Goal: Task Accomplishment & Management: Complete application form

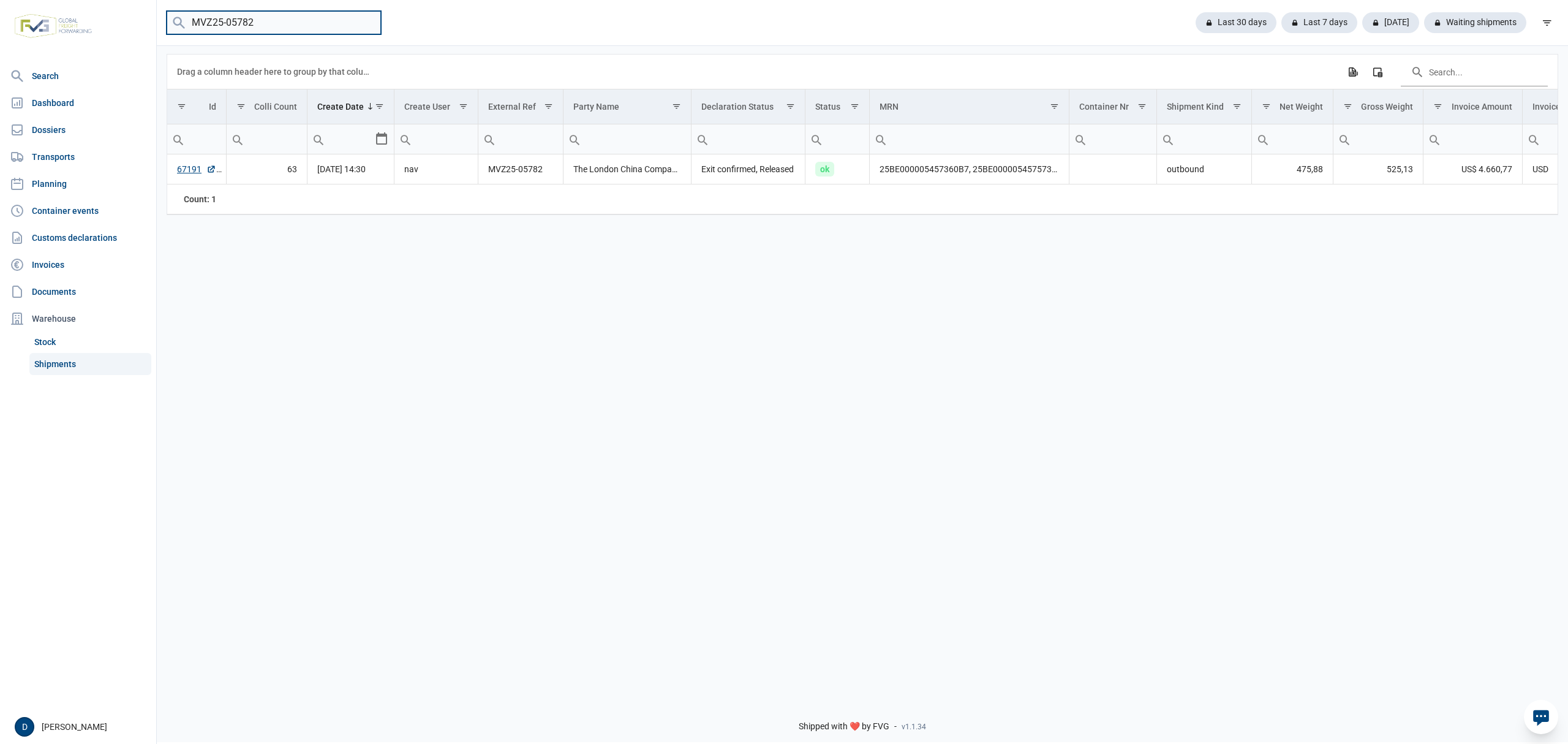
drag, startPoint x: 272, startPoint y: 20, endPoint x: 74, endPoint y: 30, distance: 198.3
click at [74, 30] on div "Search Dashboard Dossiers Transports Planning Container events Customs declarat…" at bounding box center [784, 370] width 1568 height 744
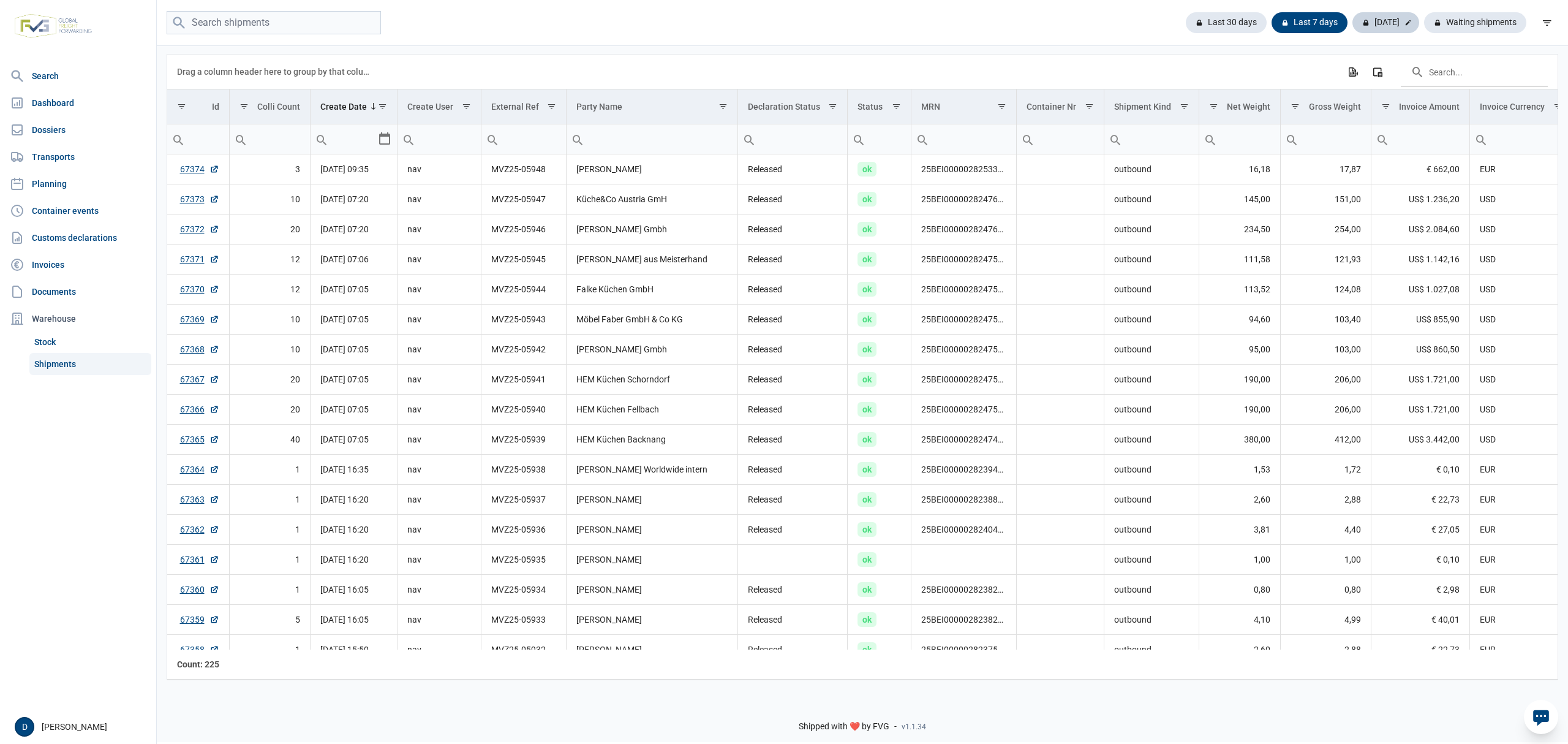
click at [1386, 21] on div "Today" at bounding box center [1386, 23] width 67 height 21
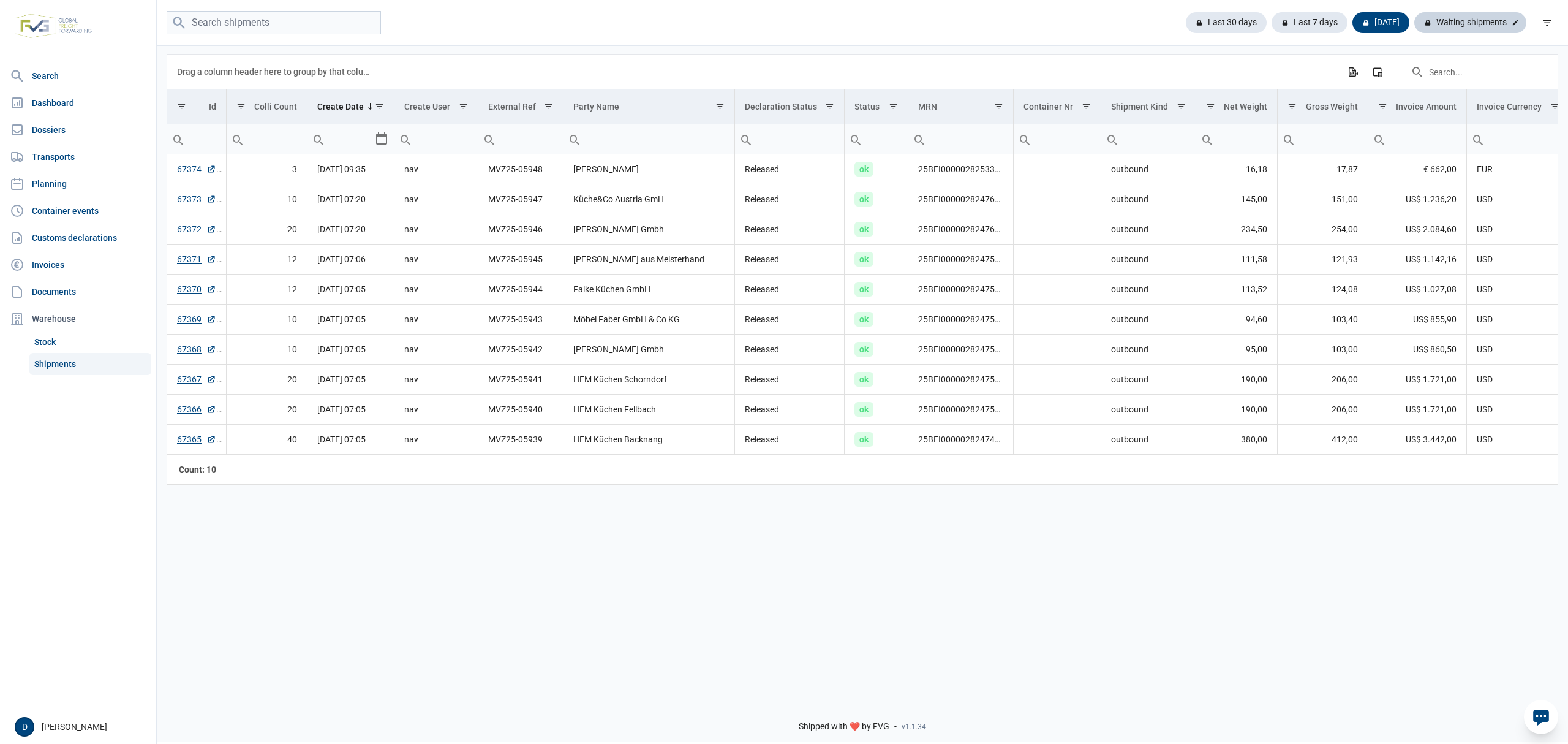
click at [1485, 26] on div "Waiting shipments" at bounding box center [1470, 23] width 112 height 21
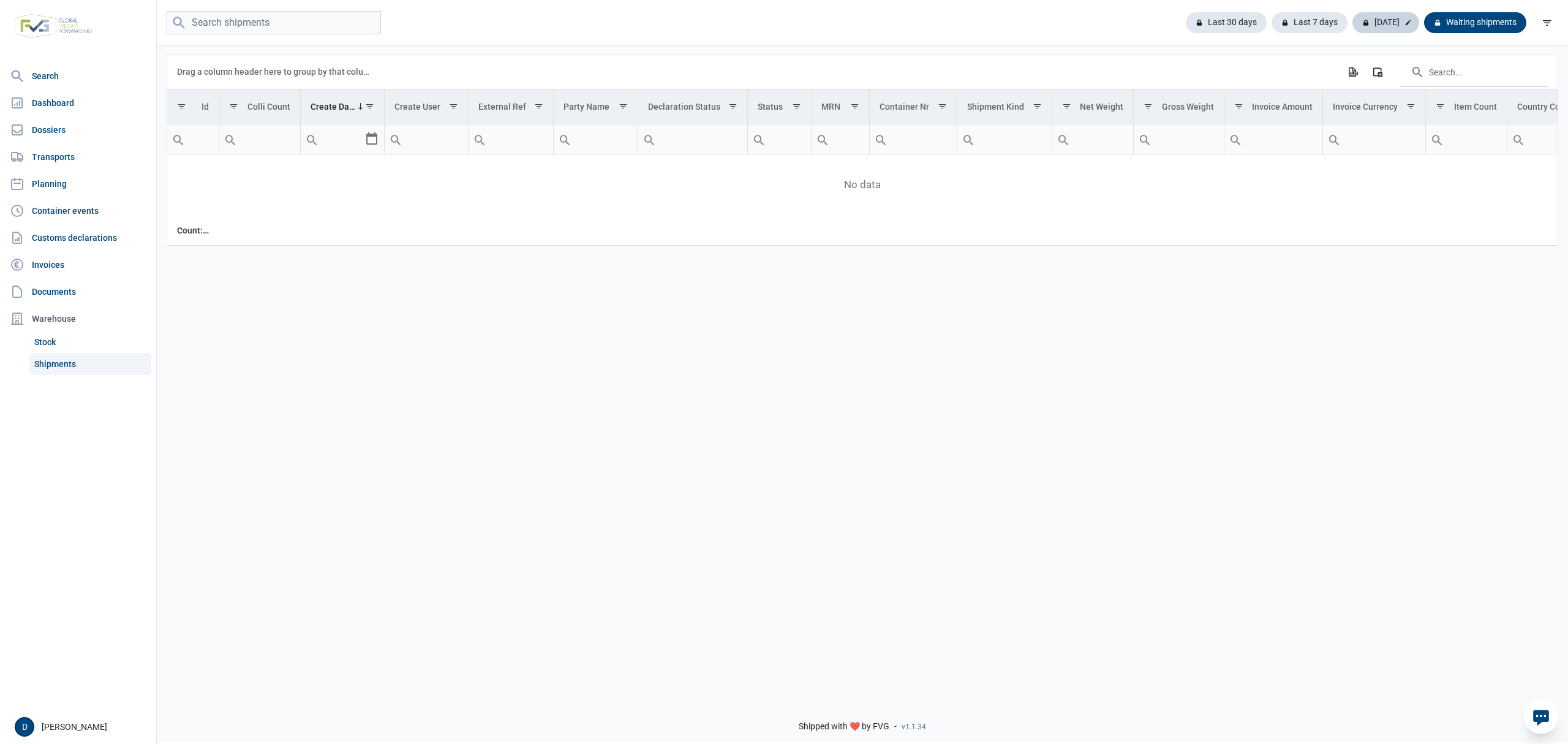
click at [1393, 25] on div "Today" at bounding box center [1386, 23] width 67 height 21
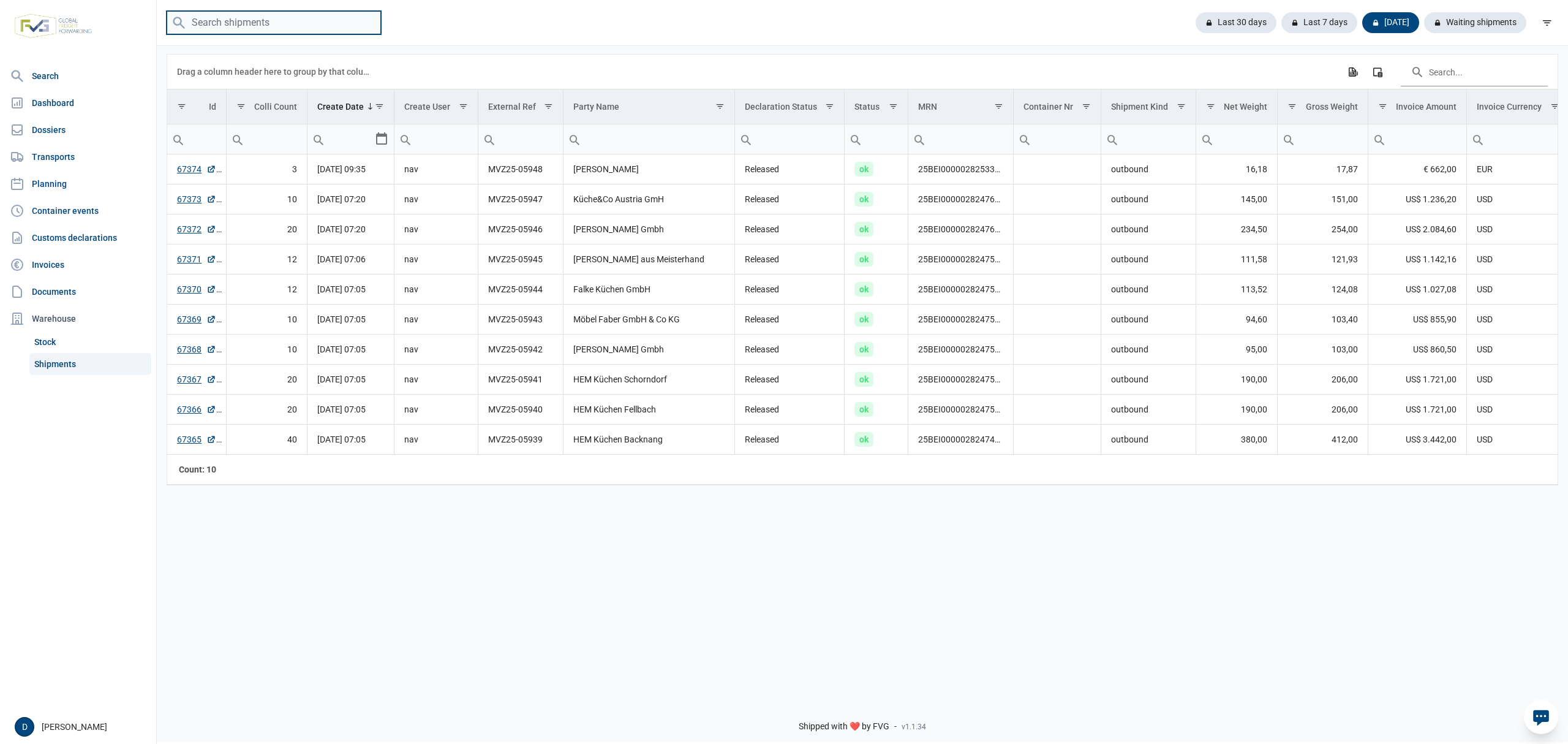
click at [294, 22] on input "search" at bounding box center [274, 23] width 215 height 24
type input "MVZ25-05733"
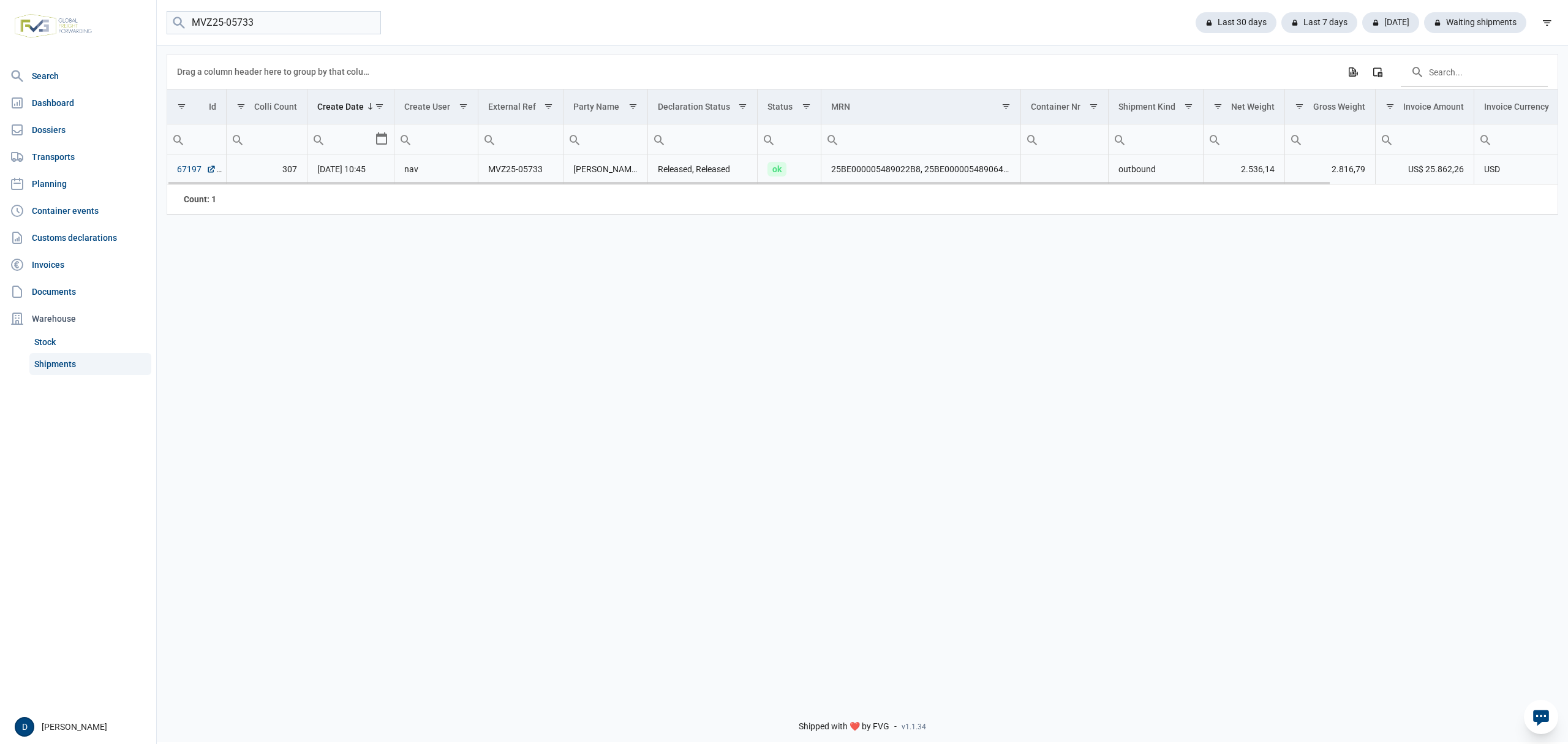
click at [197, 167] on link "67197" at bounding box center [197, 169] width 39 height 13
drag, startPoint x: 232, startPoint y: 23, endPoint x: 322, endPoint y: 27, distance: 90.1
click at [322, 27] on input "MVZ25-05733" at bounding box center [274, 23] width 215 height 24
click at [371, 21] on input "MVZ25-05733" at bounding box center [274, 23] width 215 height 24
click at [370, 22] on input "MVZ25-05733" at bounding box center [274, 23] width 215 height 24
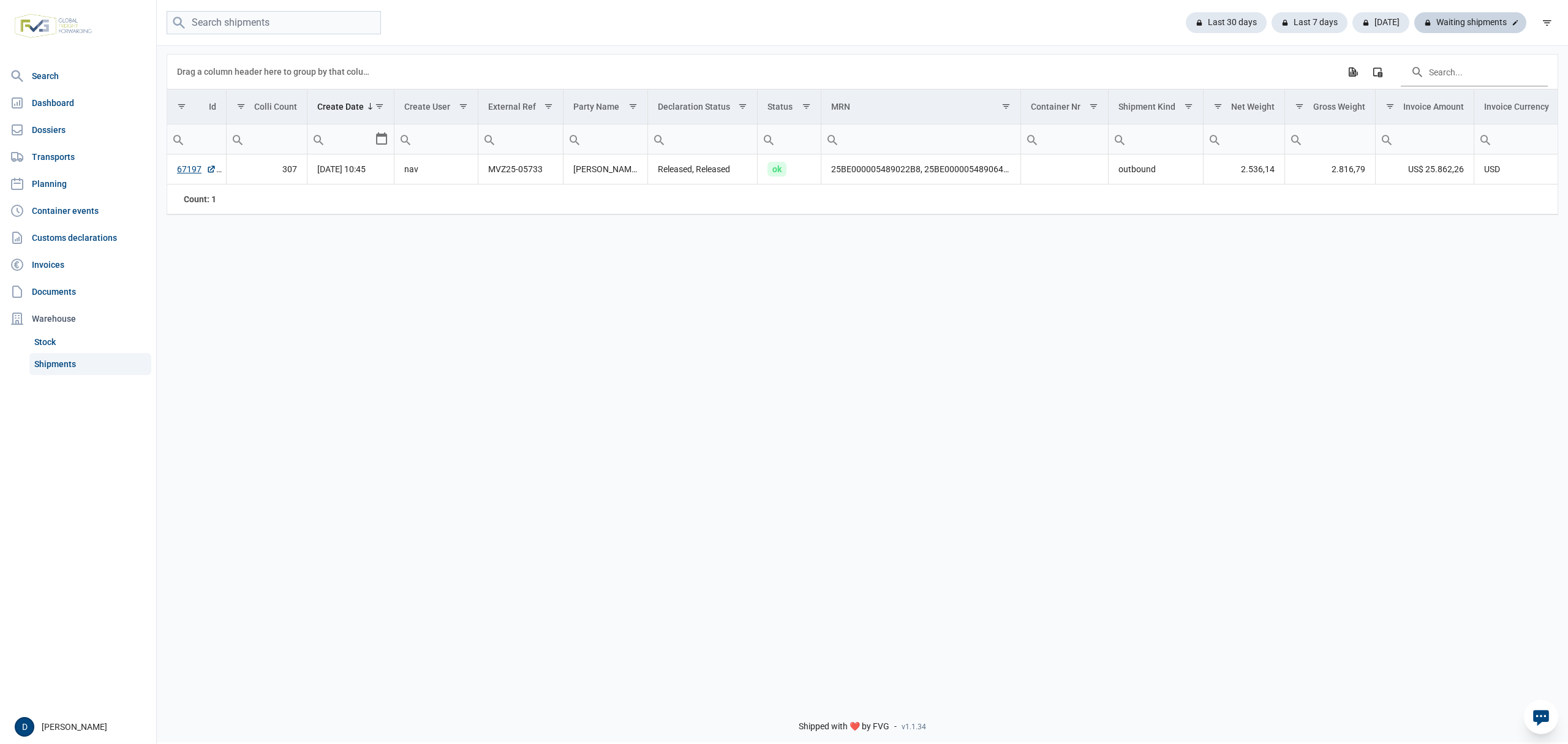
click at [1463, 18] on div "Waiting shipments" at bounding box center [1470, 23] width 112 height 21
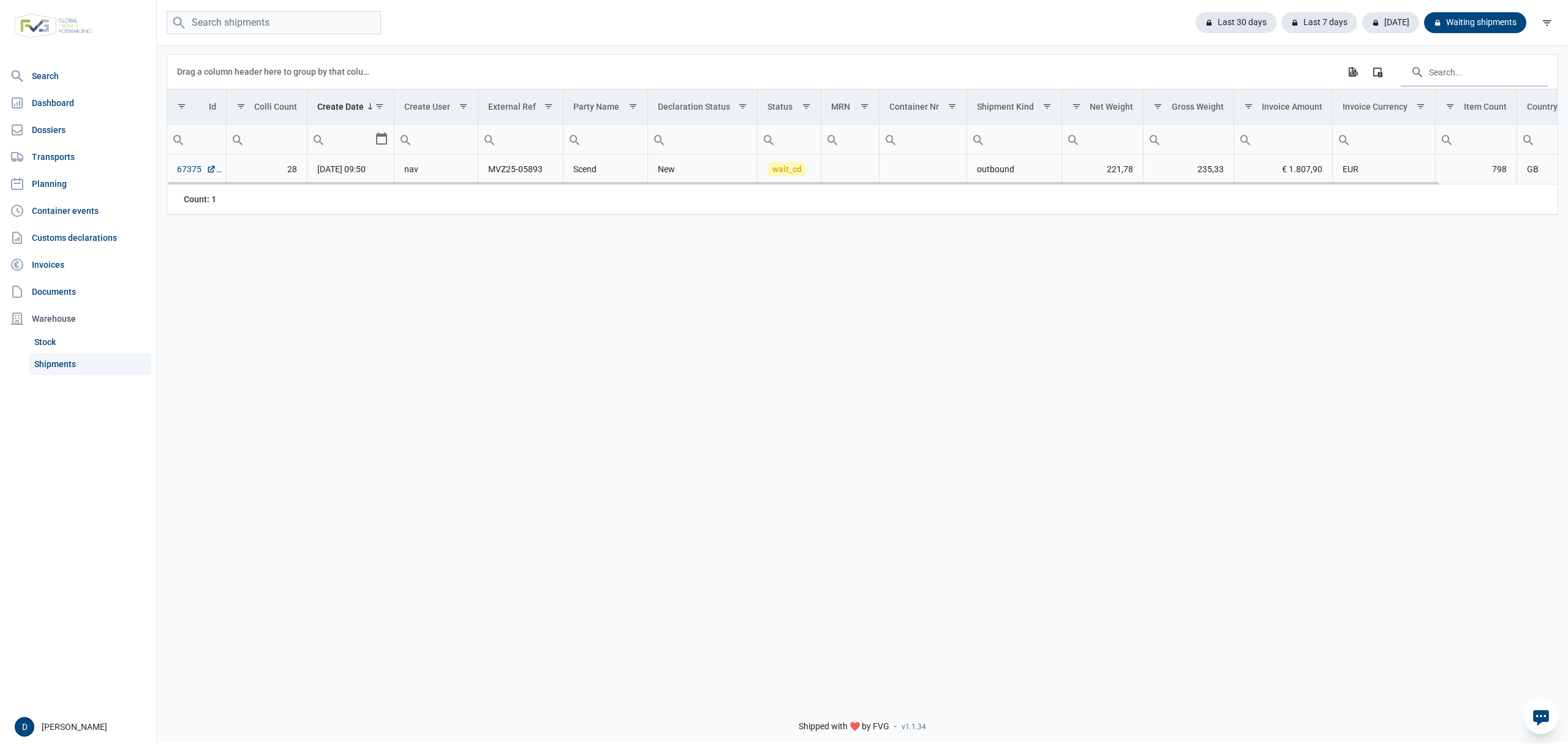
click at [187, 170] on link "67375" at bounding box center [197, 169] width 39 height 13
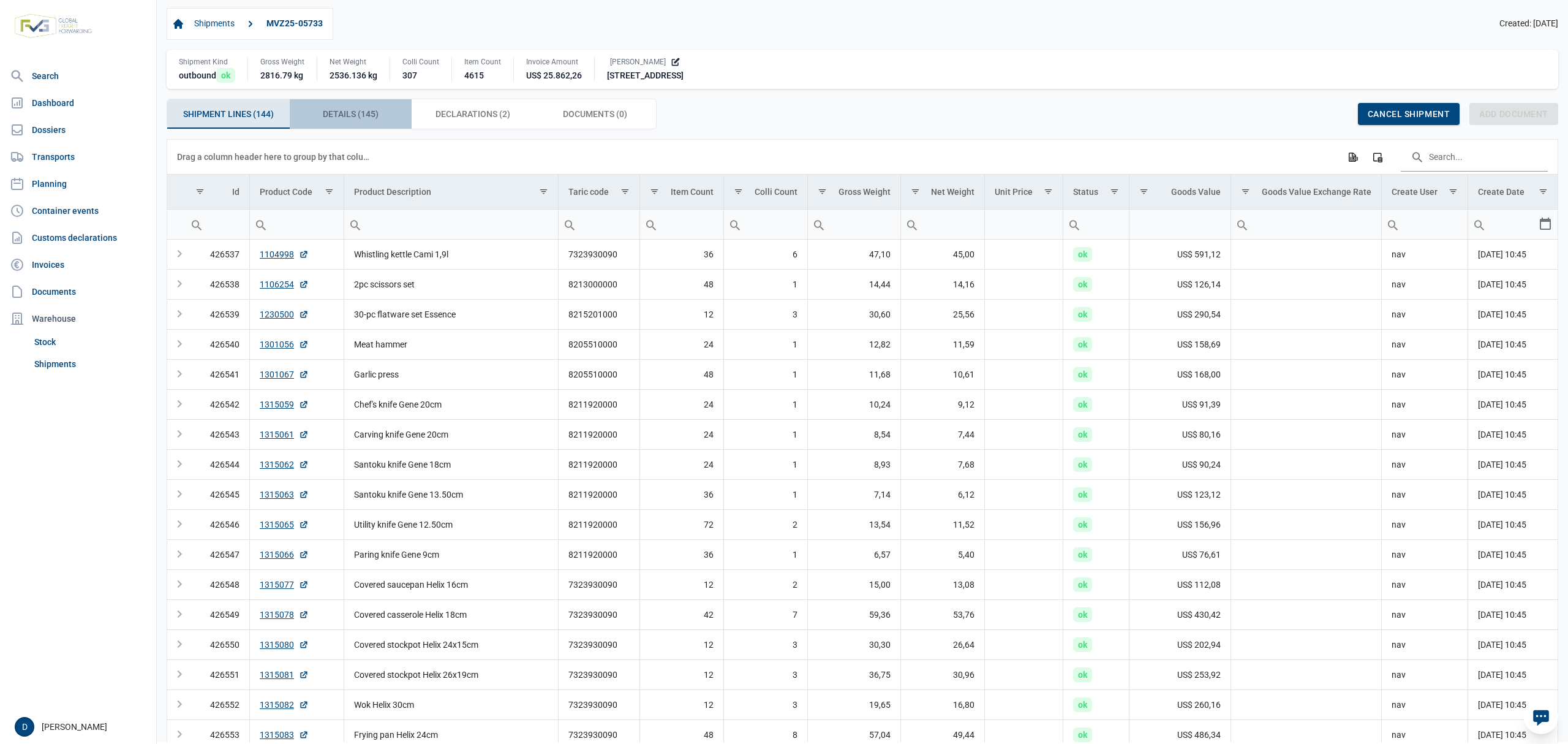
click at [363, 118] on span "Details (145) Details (145)" at bounding box center [350, 114] width 56 height 15
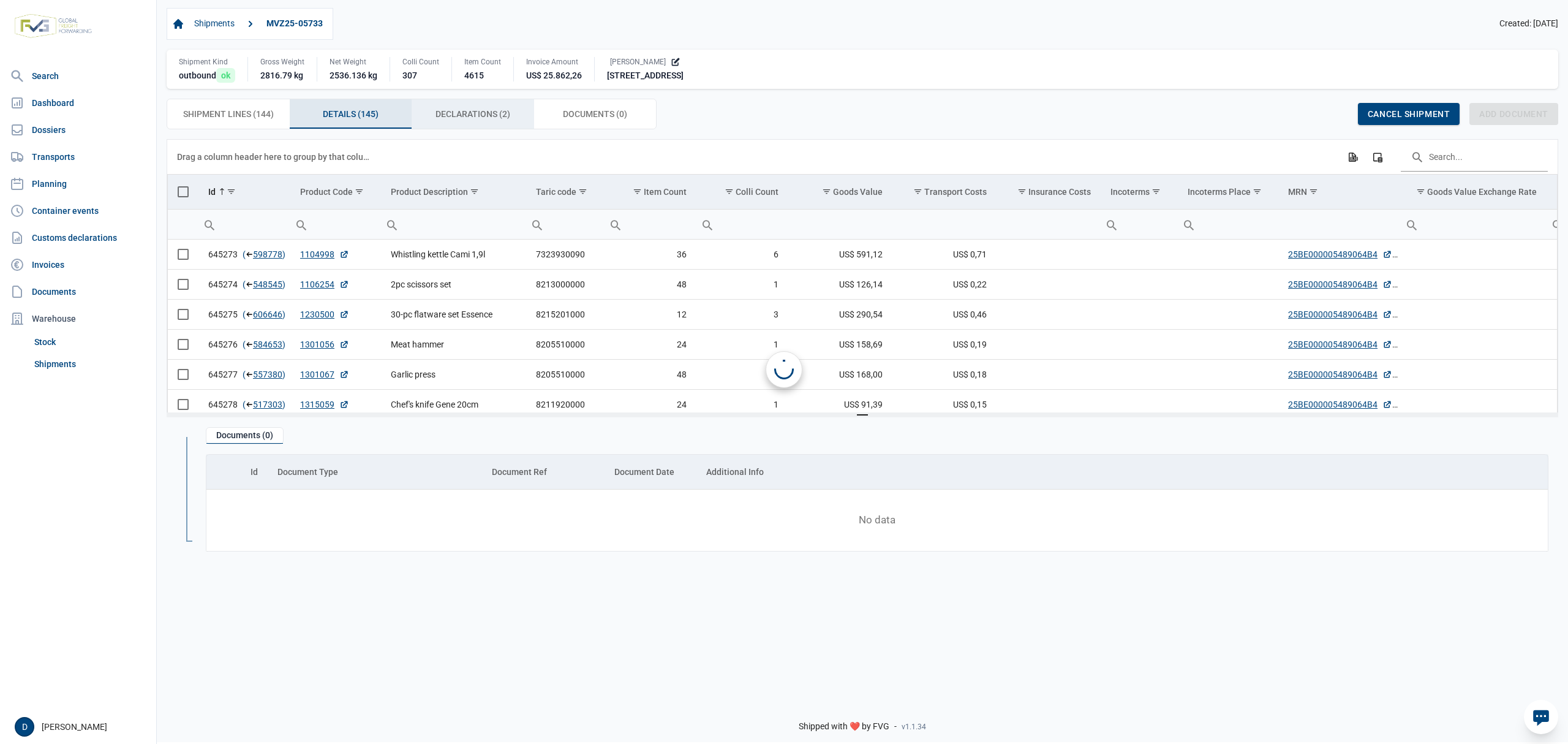
click at [484, 117] on span "Declarations (2) Declarations (2)" at bounding box center [472, 114] width 74 height 15
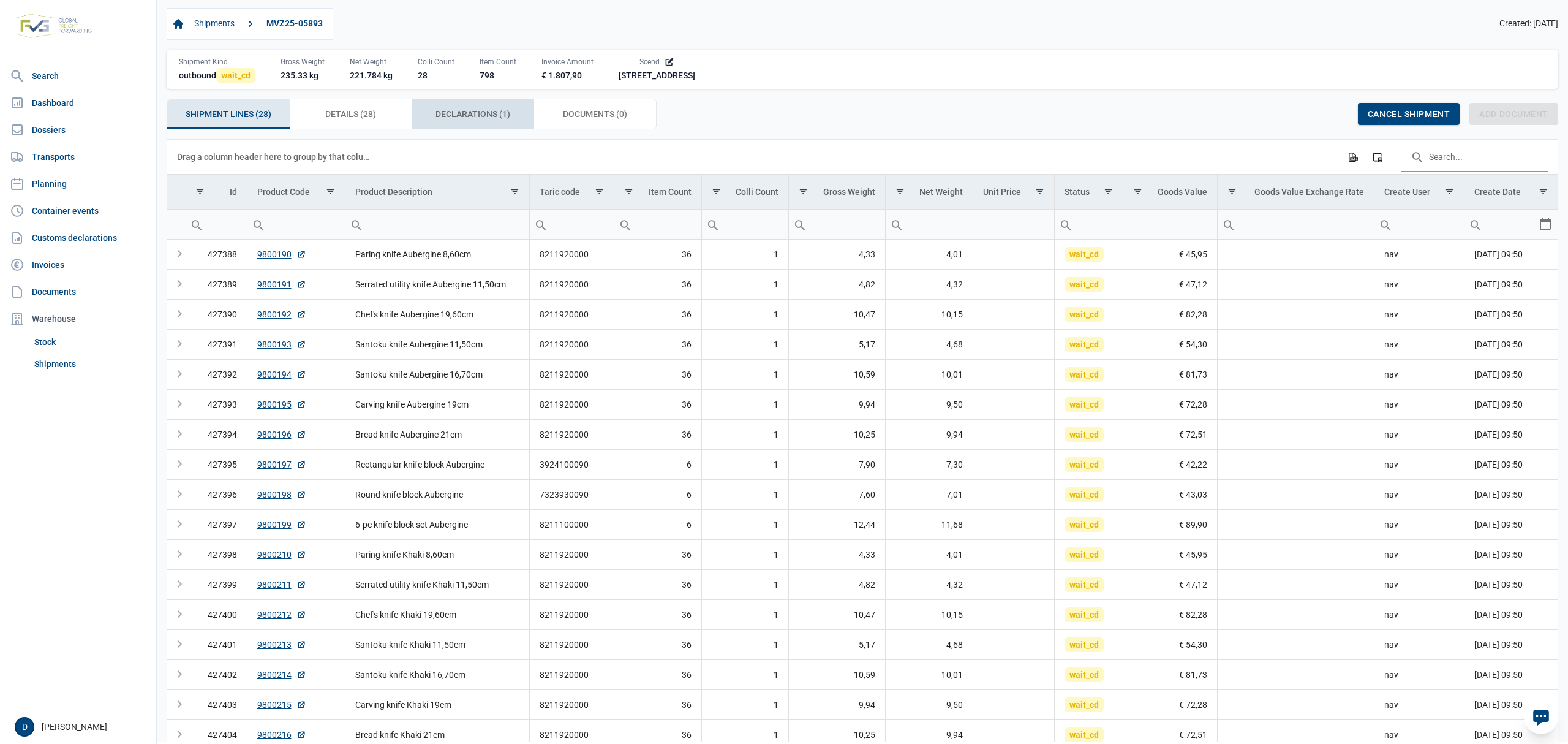
click at [458, 115] on span "Declarations (1) Declarations (1)" at bounding box center [472, 114] width 74 height 15
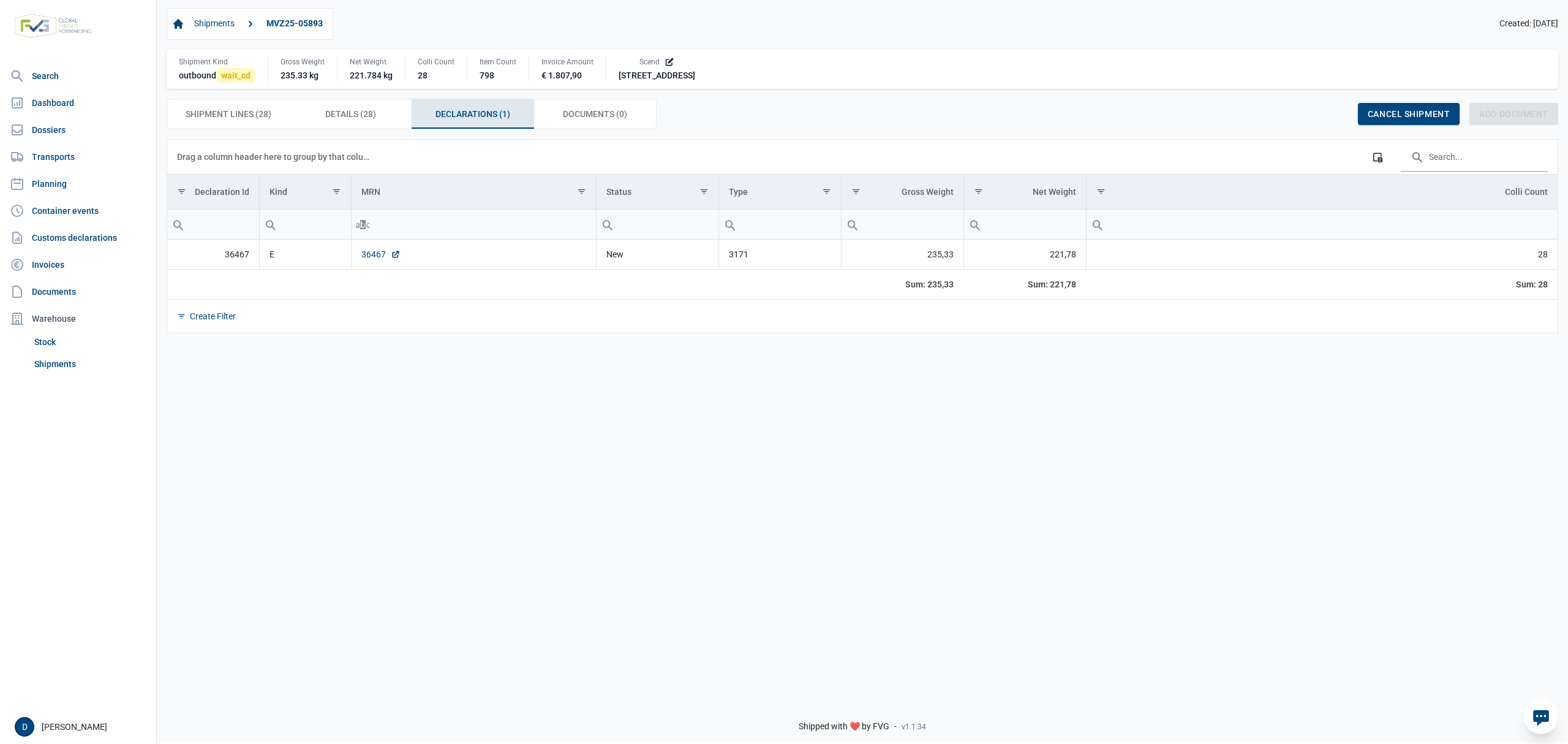
click at [373, 258] on link "36467" at bounding box center [381, 255] width 39 height 13
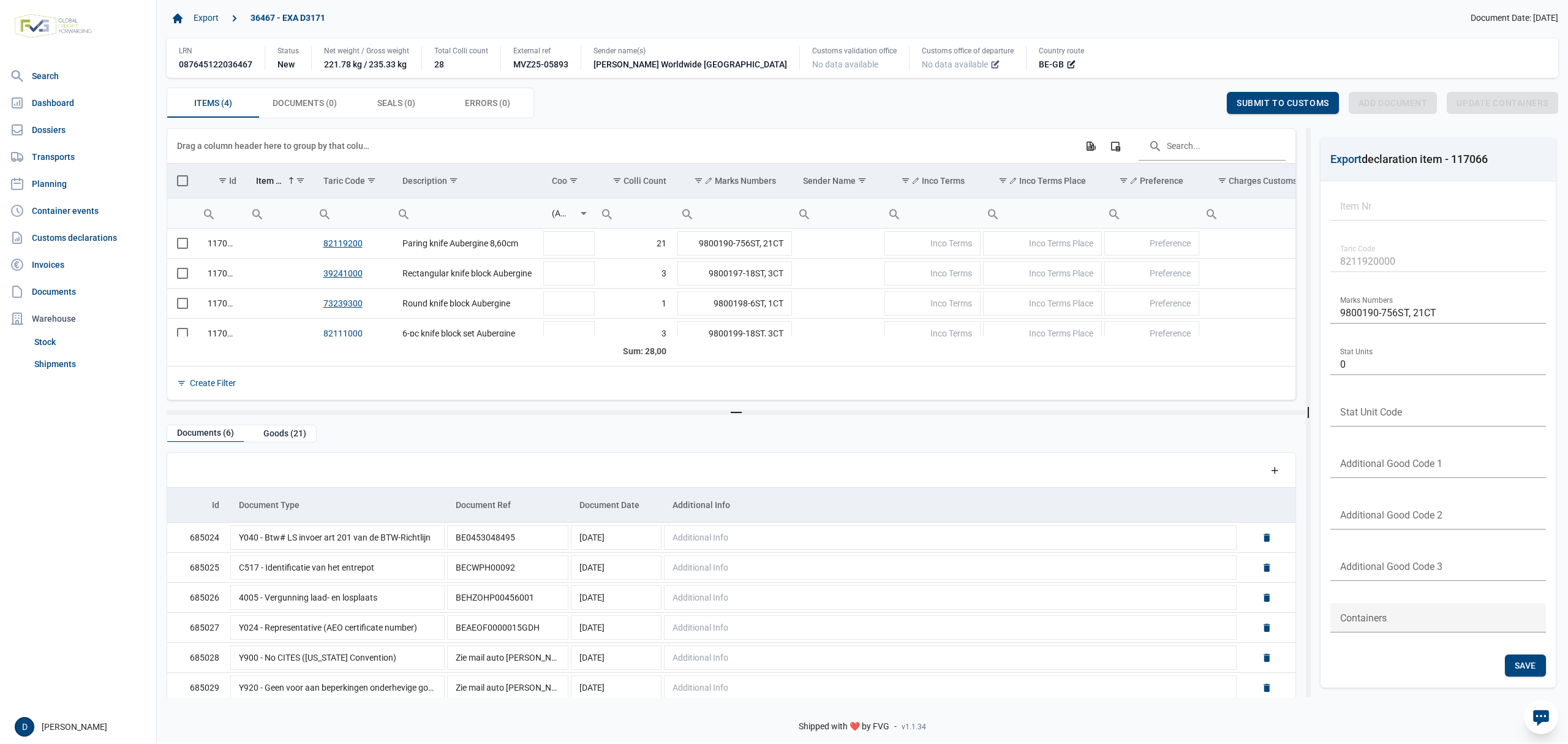
click at [991, 63] on icon at bounding box center [995, 64] width 10 height 10
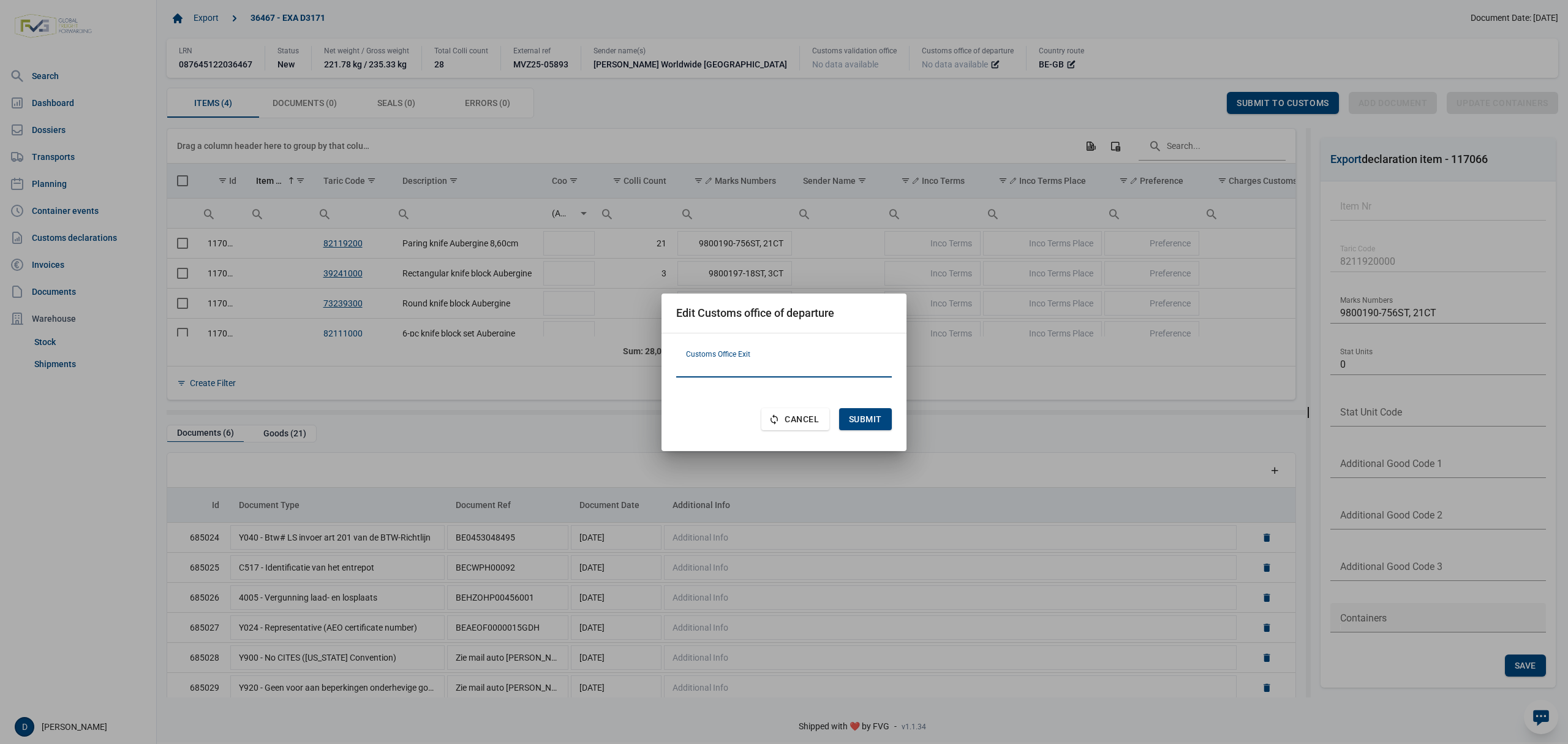
paste input "FR620001"
type input "FR620001"
click at [864, 419] on span "Submit" at bounding box center [865, 419] width 33 height 10
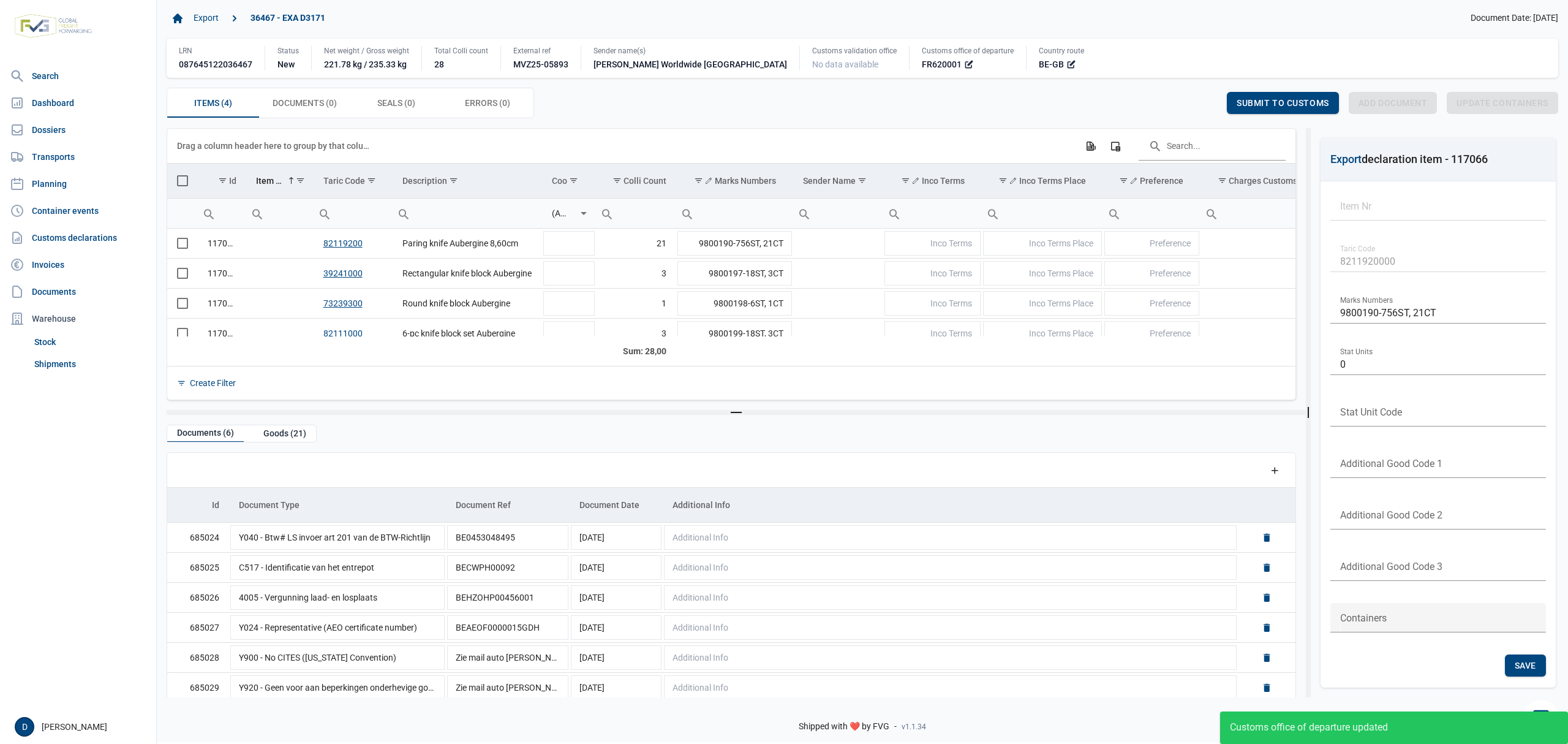
click at [184, 182] on span "Select all" at bounding box center [182, 181] width 11 height 11
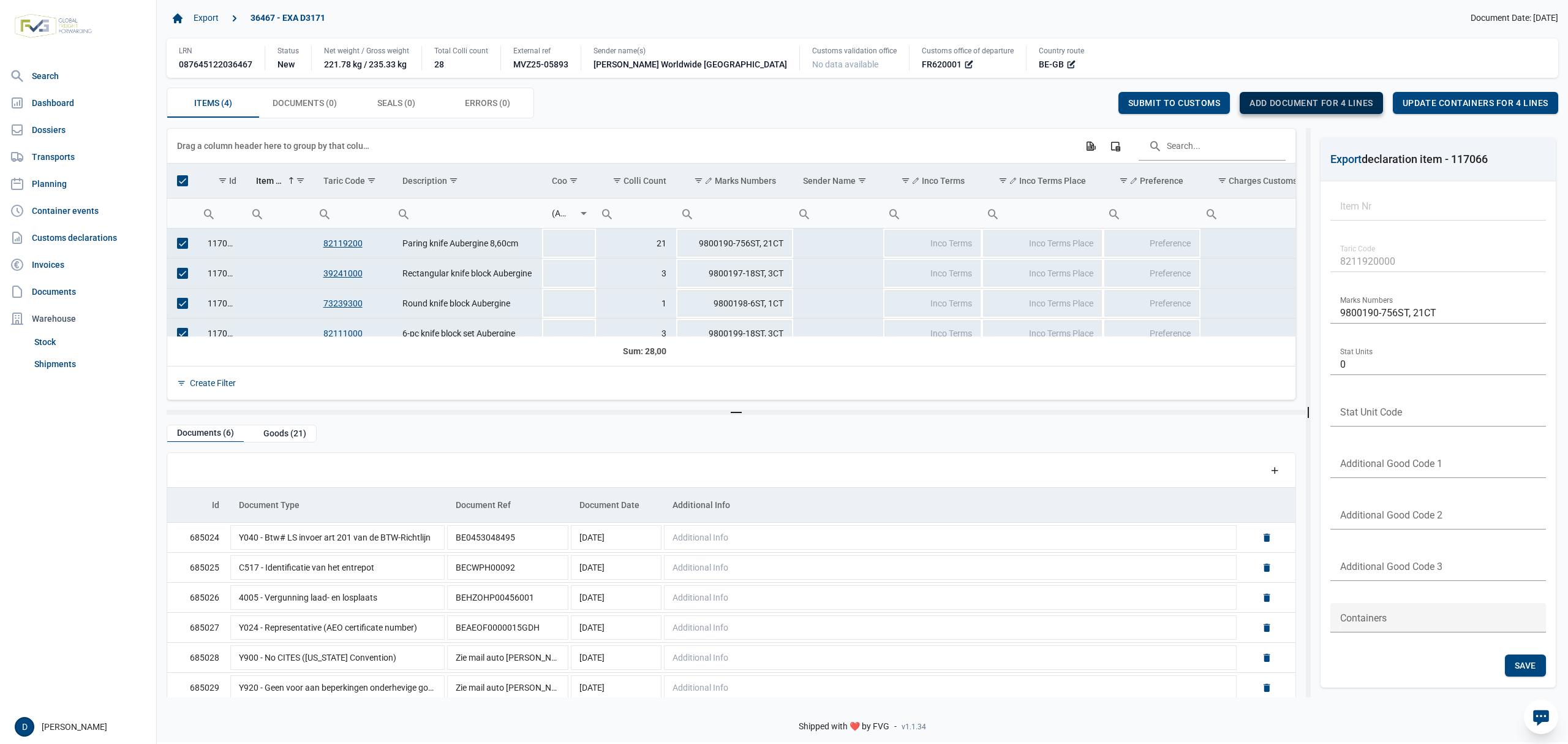
click at [1311, 97] on div "Add document for 4 lines" at bounding box center [1311, 103] width 143 height 22
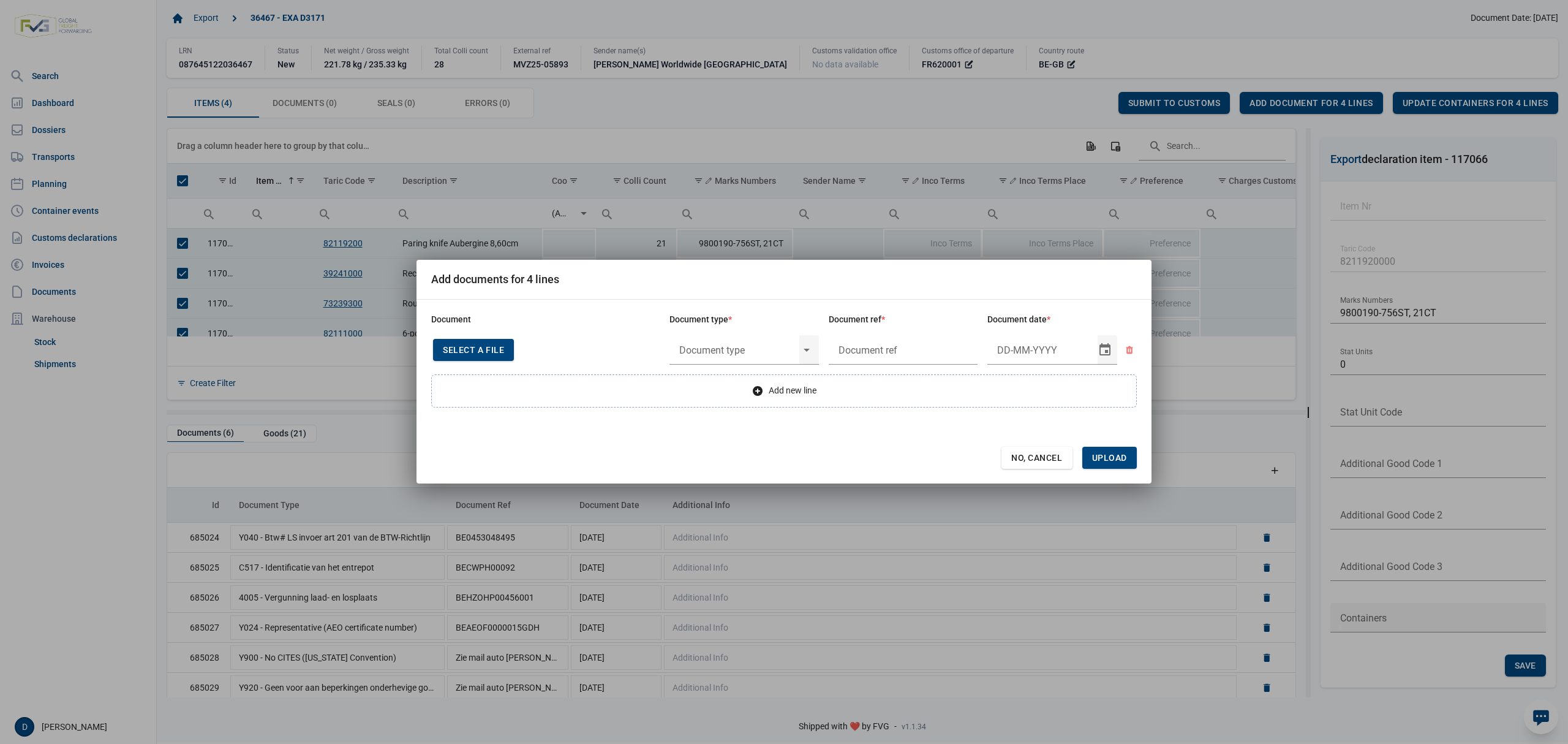
click at [482, 345] on span "Select a file" at bounding box center [474, 349] width 61 height 10
type input "Proforma invoice MVZ25-05893"
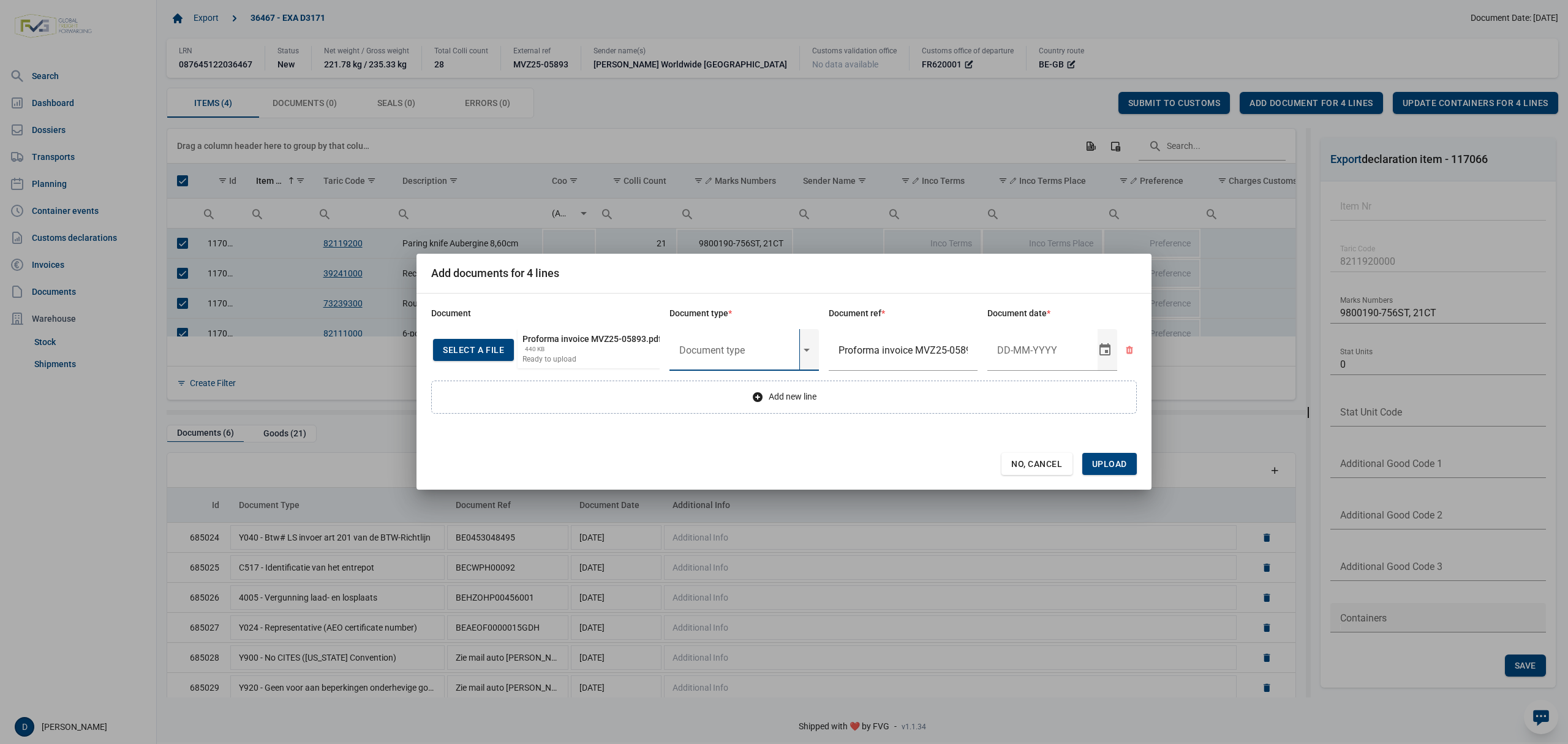
click at [731, 353] on input "text" at bounding box center [735, 349] width 130 height 42
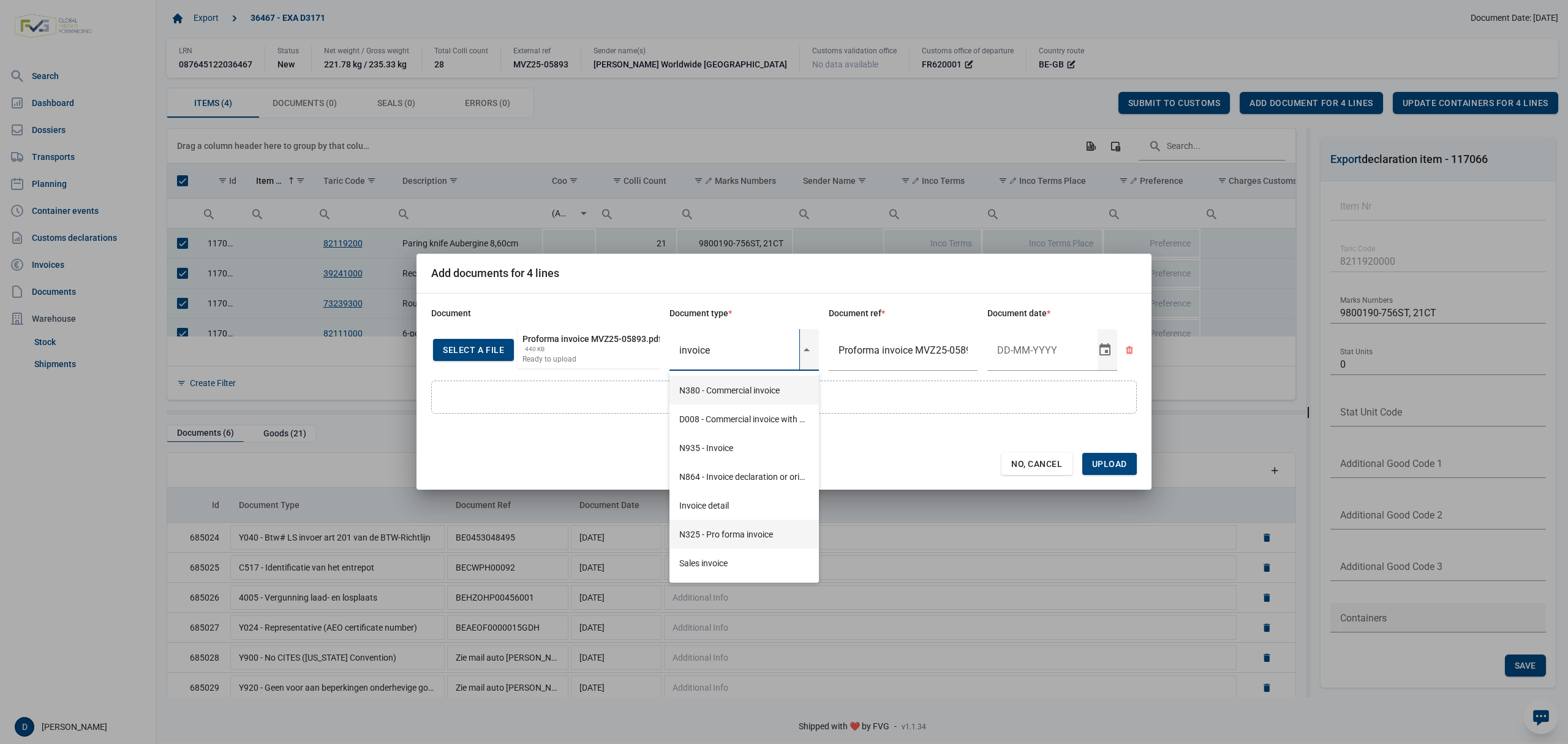
click at [730, 538] on div "N325 - Pro forma invoice" at bounding box center [744, 533] width 150 height 29
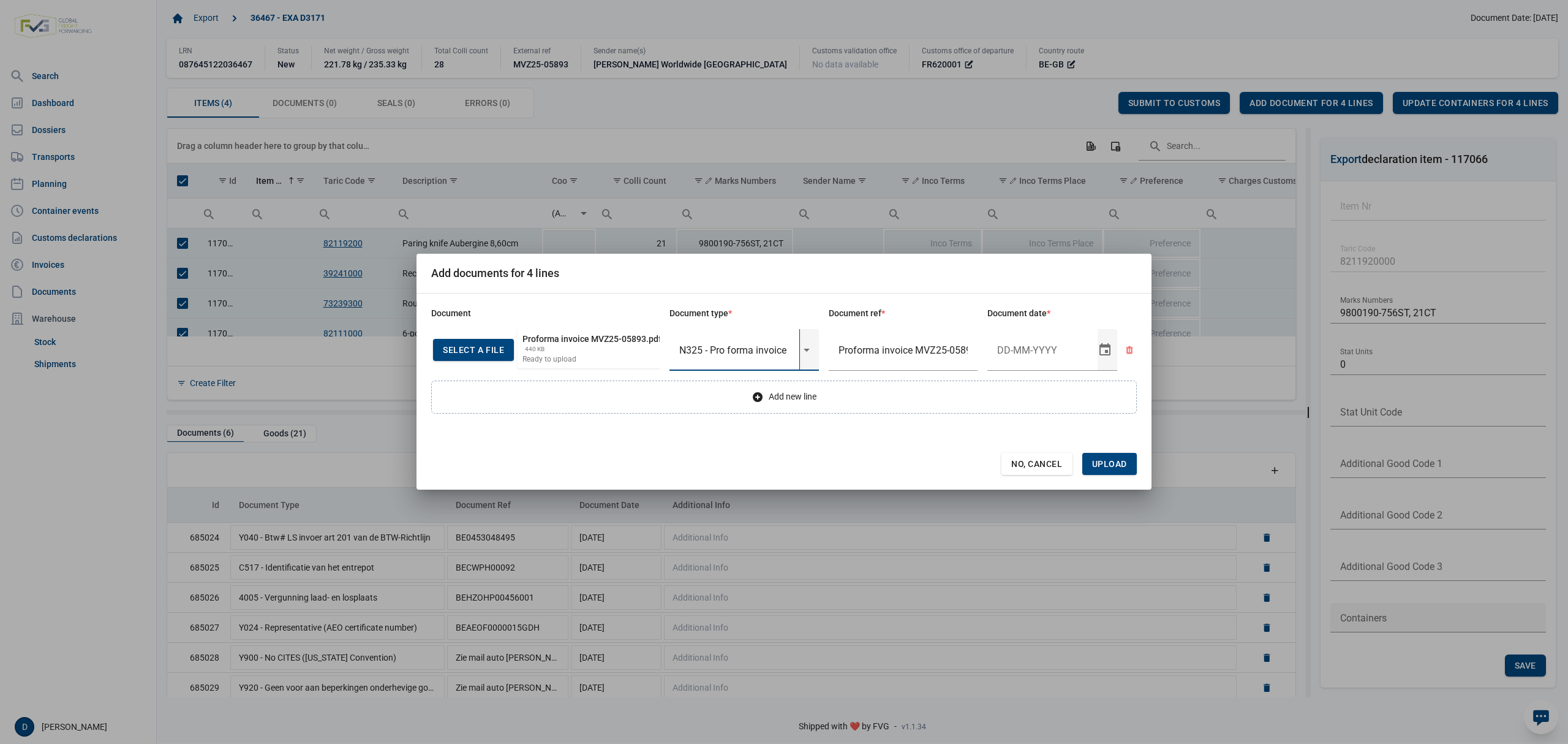
type input "N325 - Pro forma invoice"
click at [1017, 350] on input "Document date" at bounding box center [1042, 349] width 110 height 42
click at [1017, 354] on input "Document date" at bounding box center [1042, 349] width 110 height 42
type input "8-10-2025"
click at [1121, 466] on span "Upload" at bounding box center [1110, 464] width 35 height 10
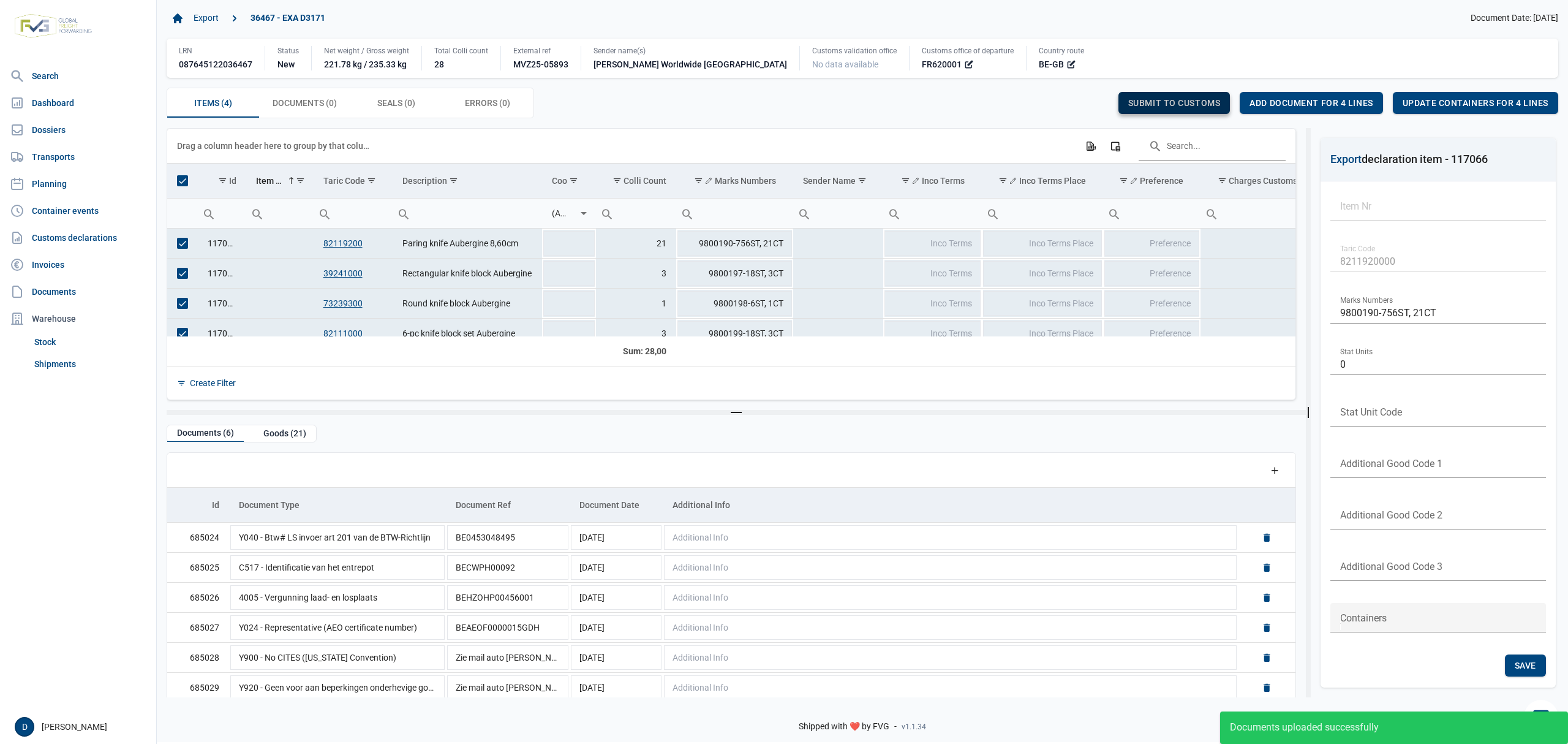
click at [1158, 101] on span "Submit to customs" at bounding box center [1175, 103] width 92 height 10
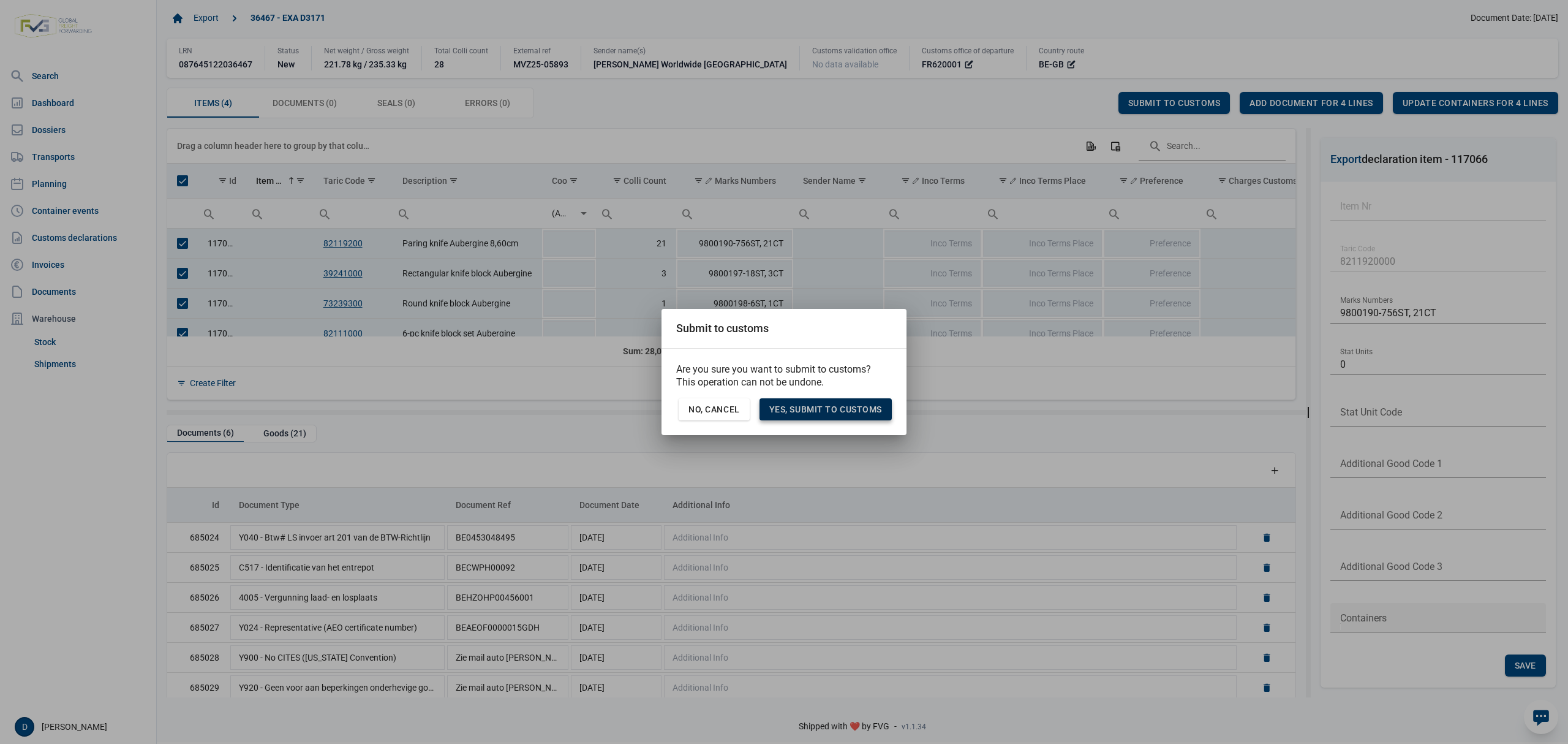
click at [819, 410] on span "Yes, Submit to customs" at bounding box center [826, 409] width 113 height 10
click at [819, 410] on span "Yes, Submit to customs" at bounding box center [826, 409] width 113 height 10
click at [832, 408] on span "Yes, Submit to customs" at bounding box center [826, 409] width 113 height 10
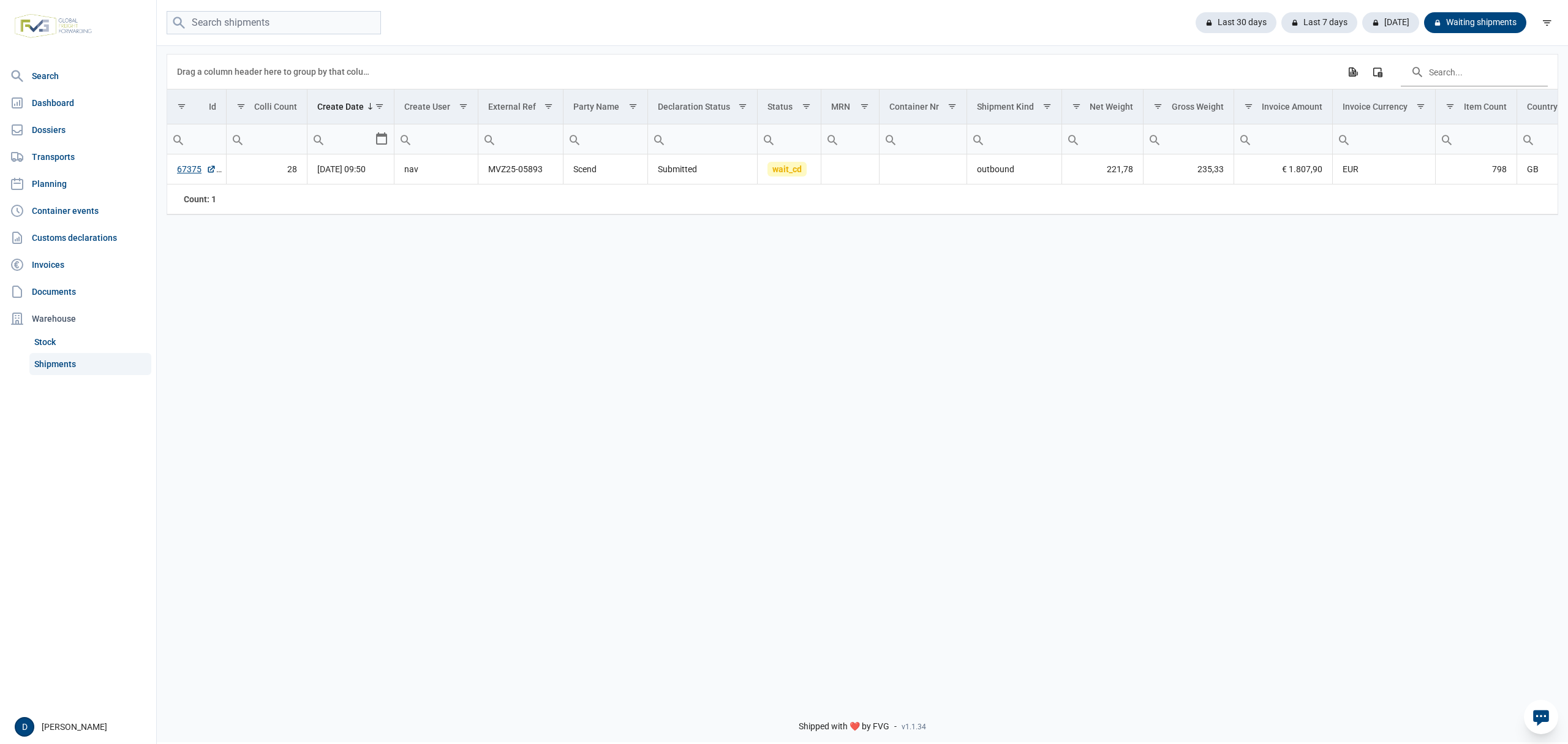
click at [917, 25] on div "Last 30 days Last 7 days Today Waiting shipments" at bounding box center [862, 23] width 1411 height 24
click at [1380, 16] on div "[DATE]" at bounding box center [1386, 23] width 67 height 21
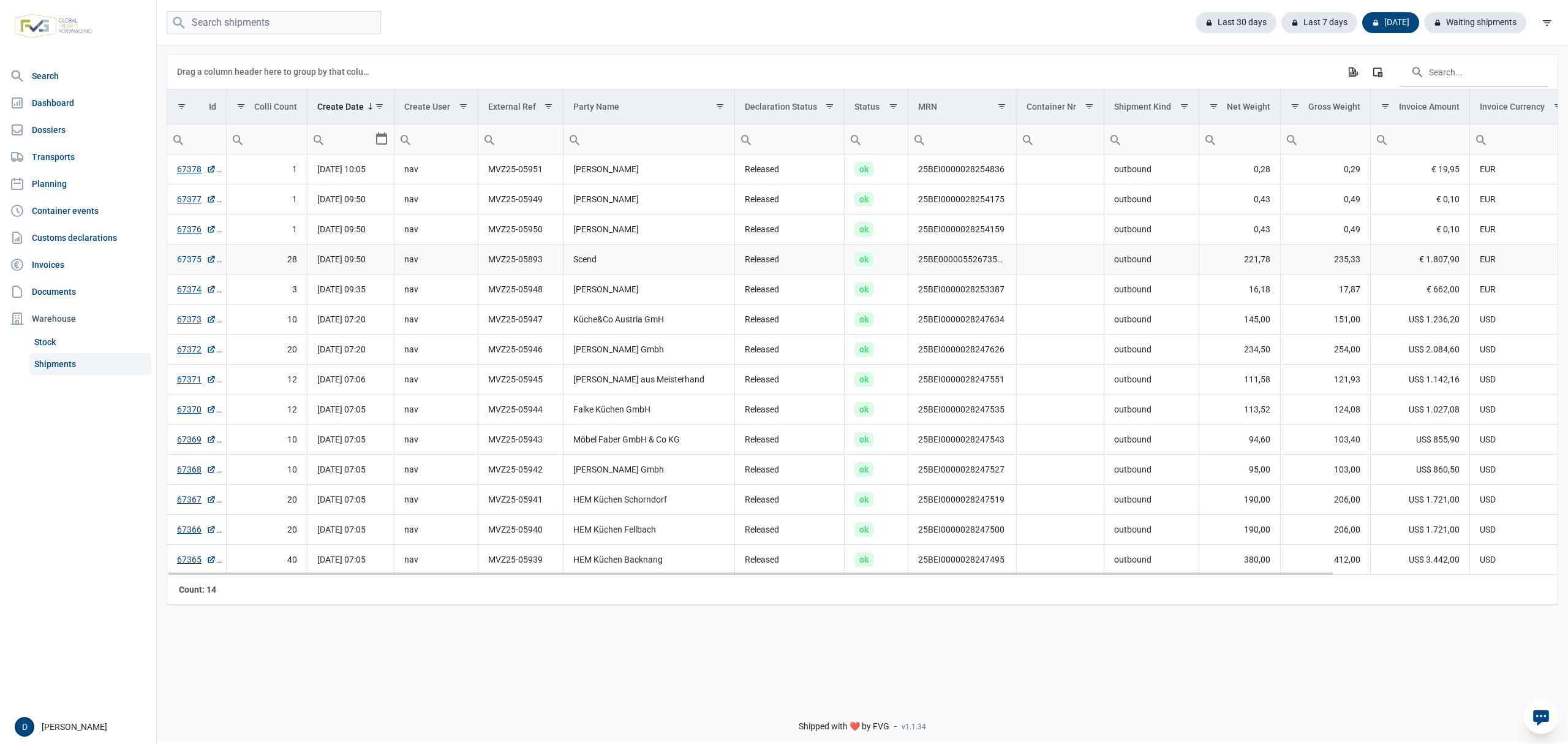
click at [177, 260] on link "67375" at bounding box center [197, 259] width 39 height 13
click at [255, 18] on input "search" at bounding box center [274, 23] width 215 height 24
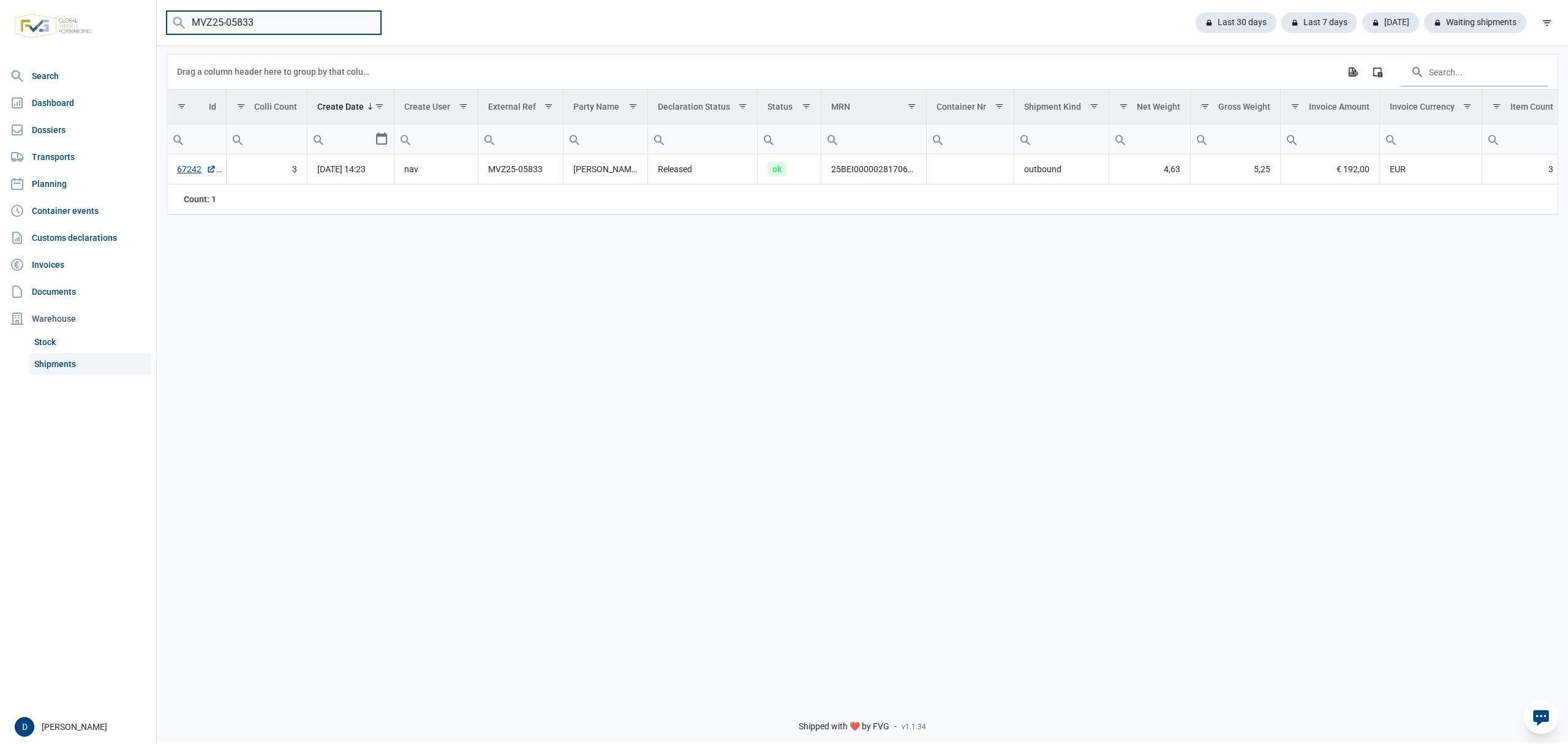
click at [251, 20] on input "MVZ25-05833" at bounding box center [274, 23] width 215 height 24
click at [244, 16] on input "MVZ25-05833" at bounding box center [274, 23] width 215 height 24
drag, startPoint x: 231, startPoint y: 24, endPoint x: 280, endPoint y: 13, distance: 50.2
click at [280, 13] on input "MVZ25-05733" at bounding box center [274, 23] width 215 height 24
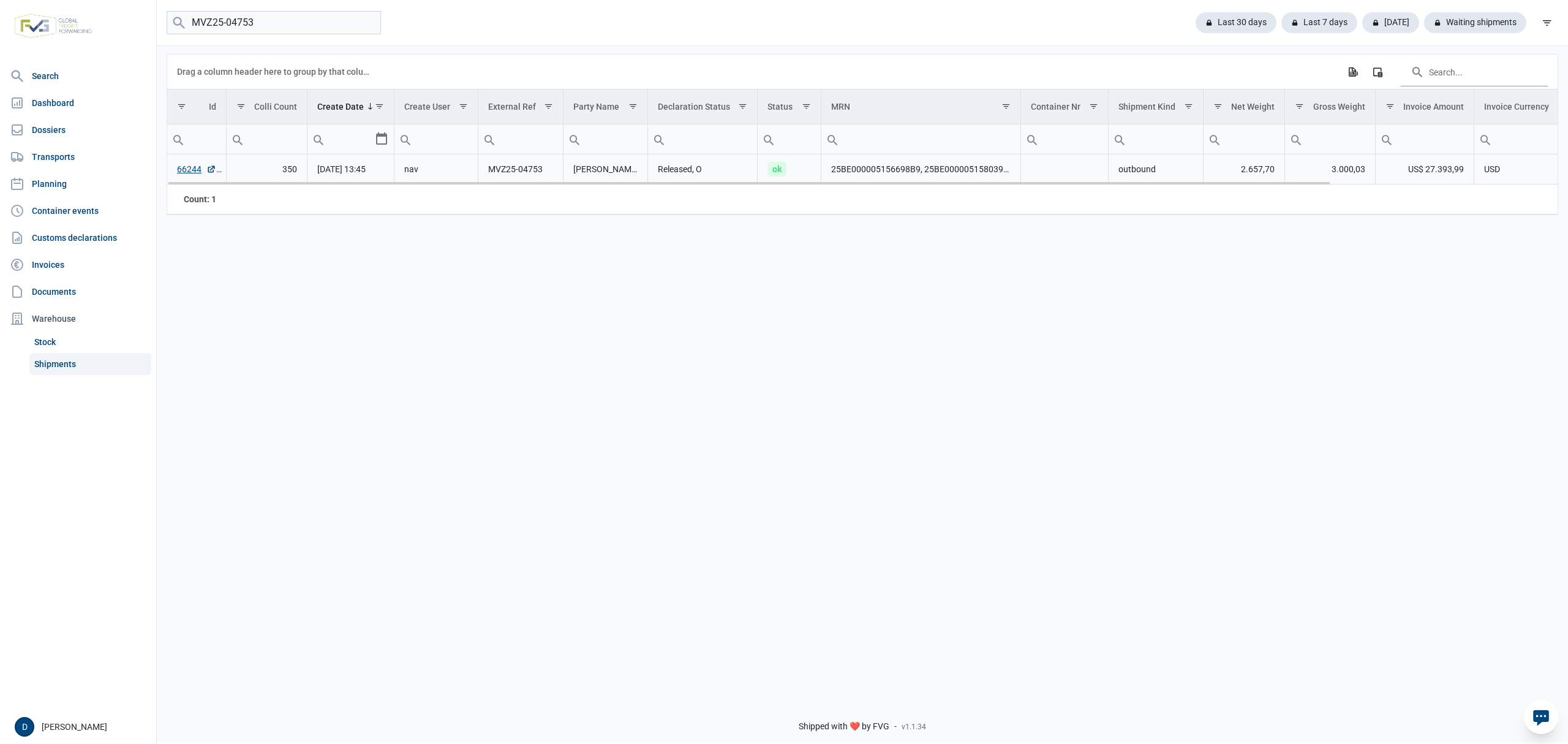
click at [721, 168] on td "Released, O" at bounding box center [703, 169] width 110 height 30
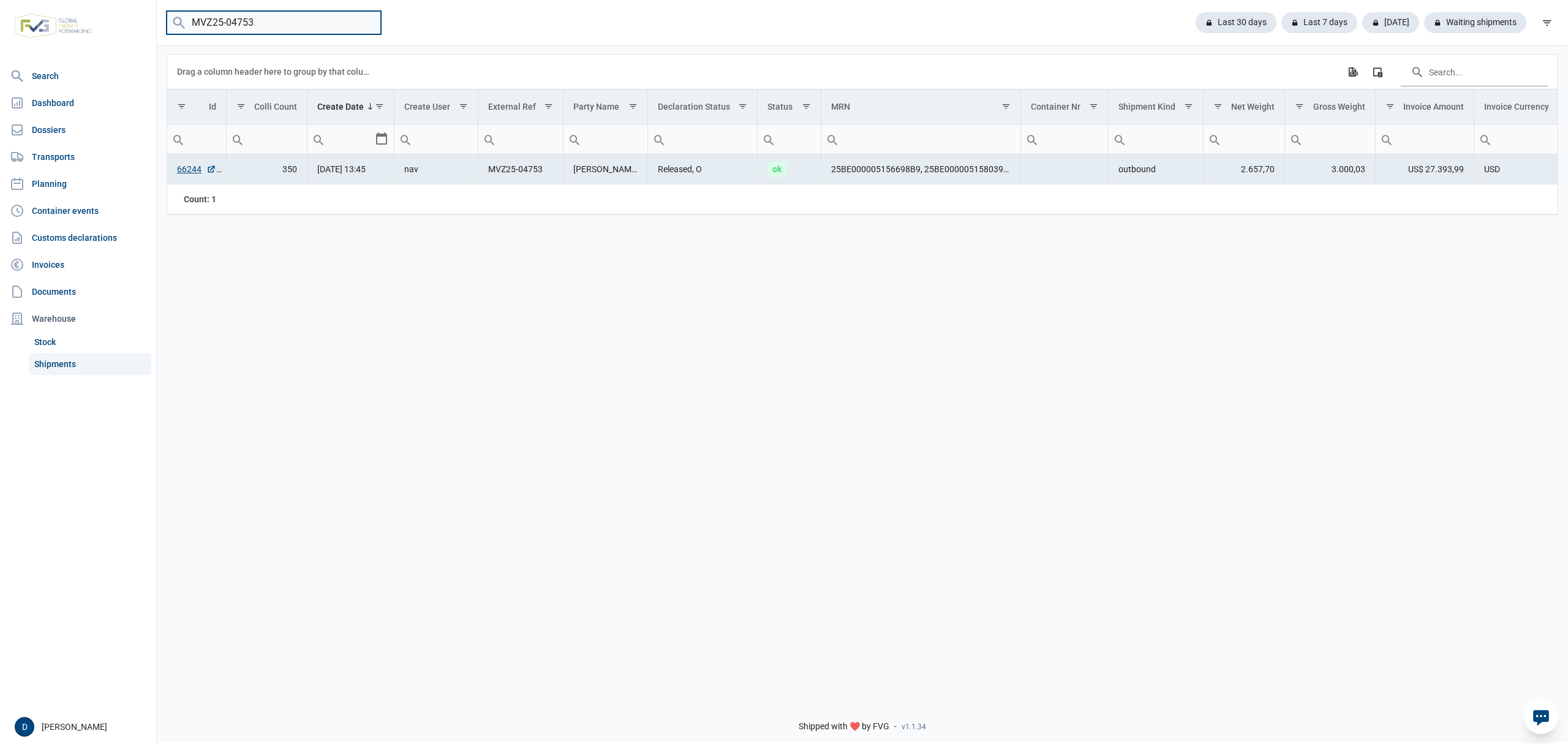
click at [251, 22] on input "MVZ25-04753" at bounding box center [274, 23] width 215 height 24
drag, startPoint x: 234, startPoint y: 25, endPoint x: 263, endPoint y: 25, distance: 29.0
click at [263, 25] on input "MVZ25-04753" at bounding box center [274, 23] width 215 height 24
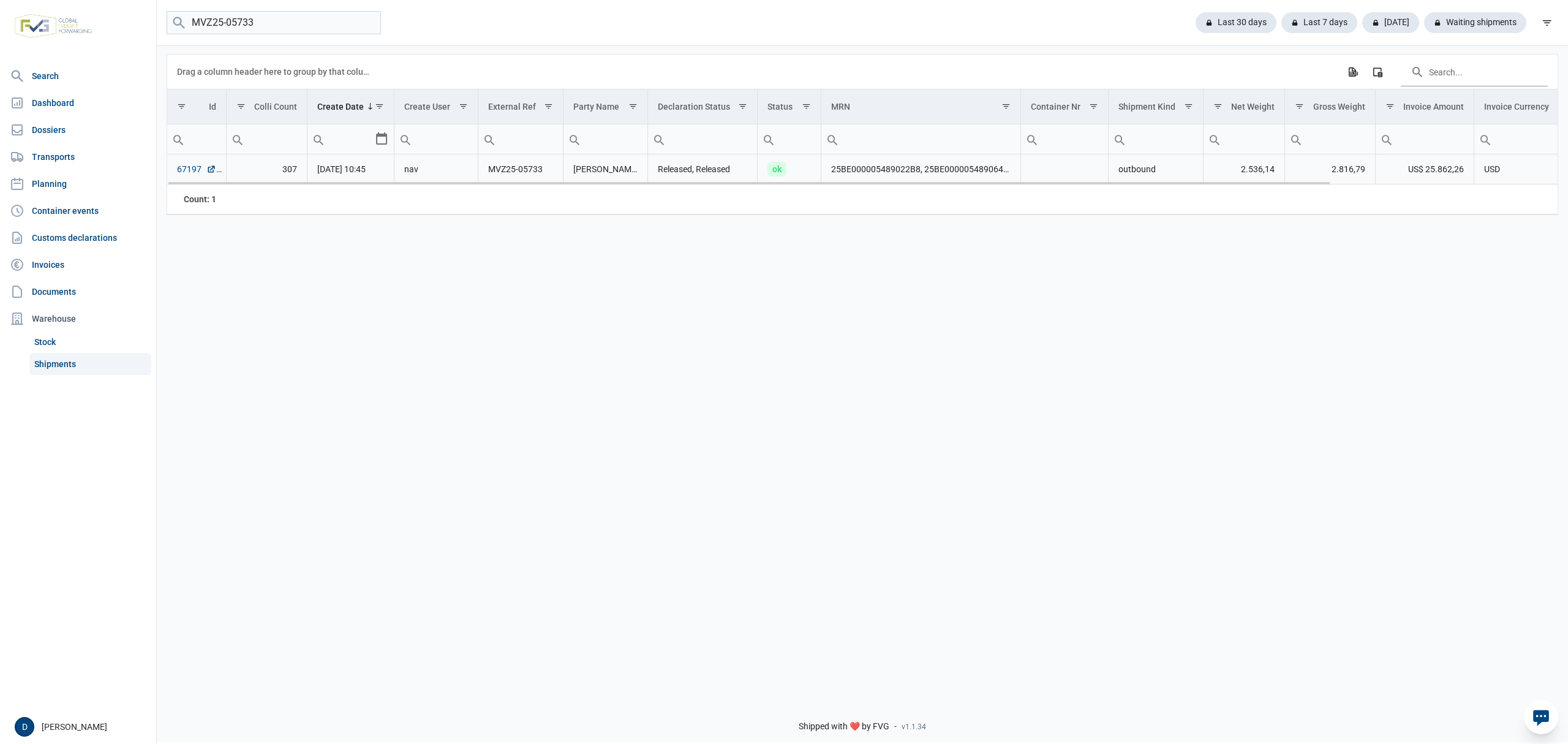
click at [182, 174] on link "67197" at bounding box center [197, 169] width 39 height 13
drag, startPoint x: 304, startPoint y: 21, endPoint x: 107, endPoint y: 30, distance: 197.2
click at [107, 30] on div "Search Dashboard Dossiers Transports Planning Container events Customs declarat…" at bounding box center [784, 370] width 1568 height 744
type input "36471"
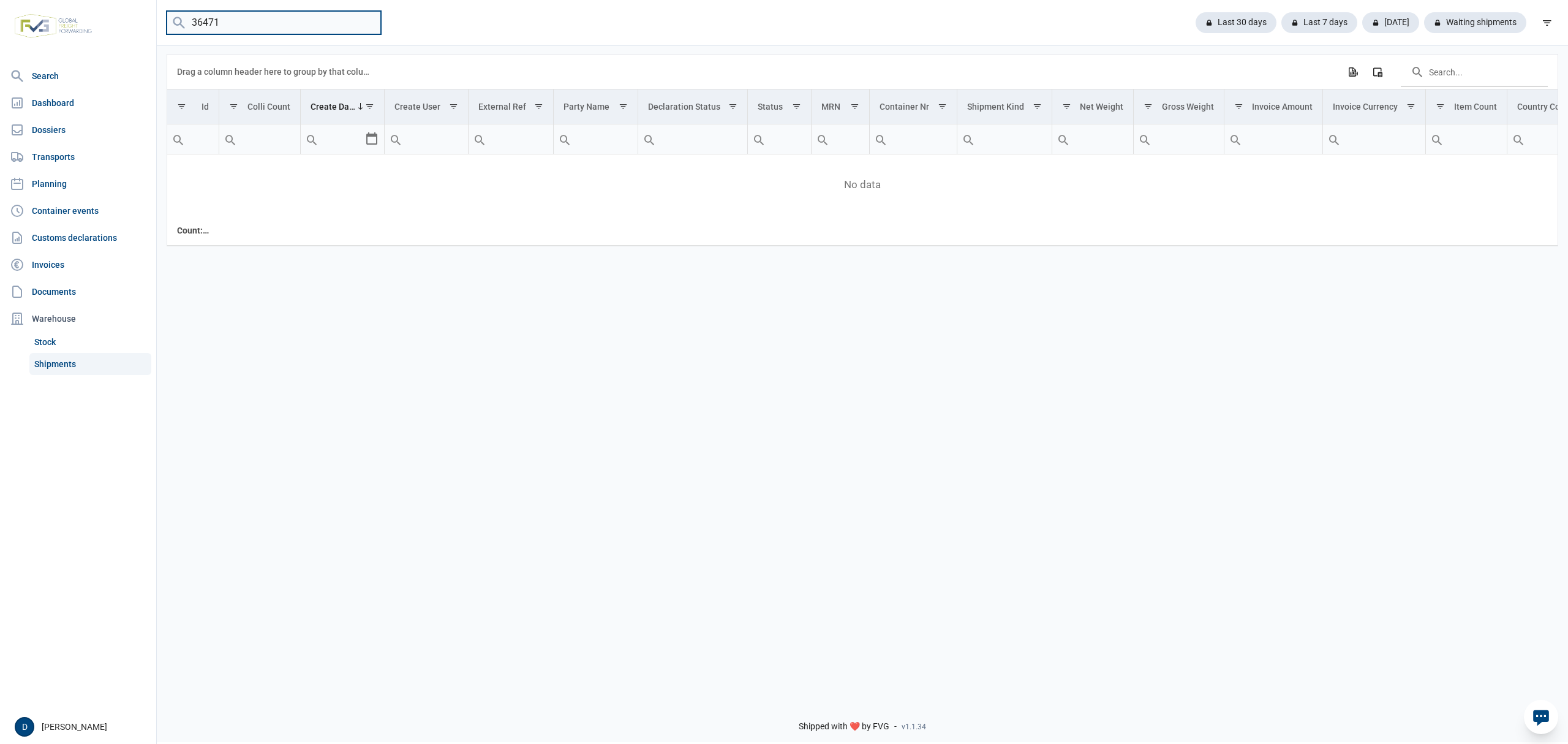
drag, startPoint x: 266, startPoint y: 23, endPoint x: 109, endPoint y: 13, distance: 157.3
click at [109, 13] on div "Search Dashboard Dossiers Transports Planning Container events Customs declarat…" at bounding box center [784, 370] width 1568 height 744
click at [54, 361] on link "Shipments" at bounding box center [91, 364] width 122 height 22
click at [55, 364] on link "Shipments" at bounding box center [91, 364] width 122 height 22
click at [1244, 24] on div "Last 30 days" at bounding box center [1231, 23] width 91 height 21
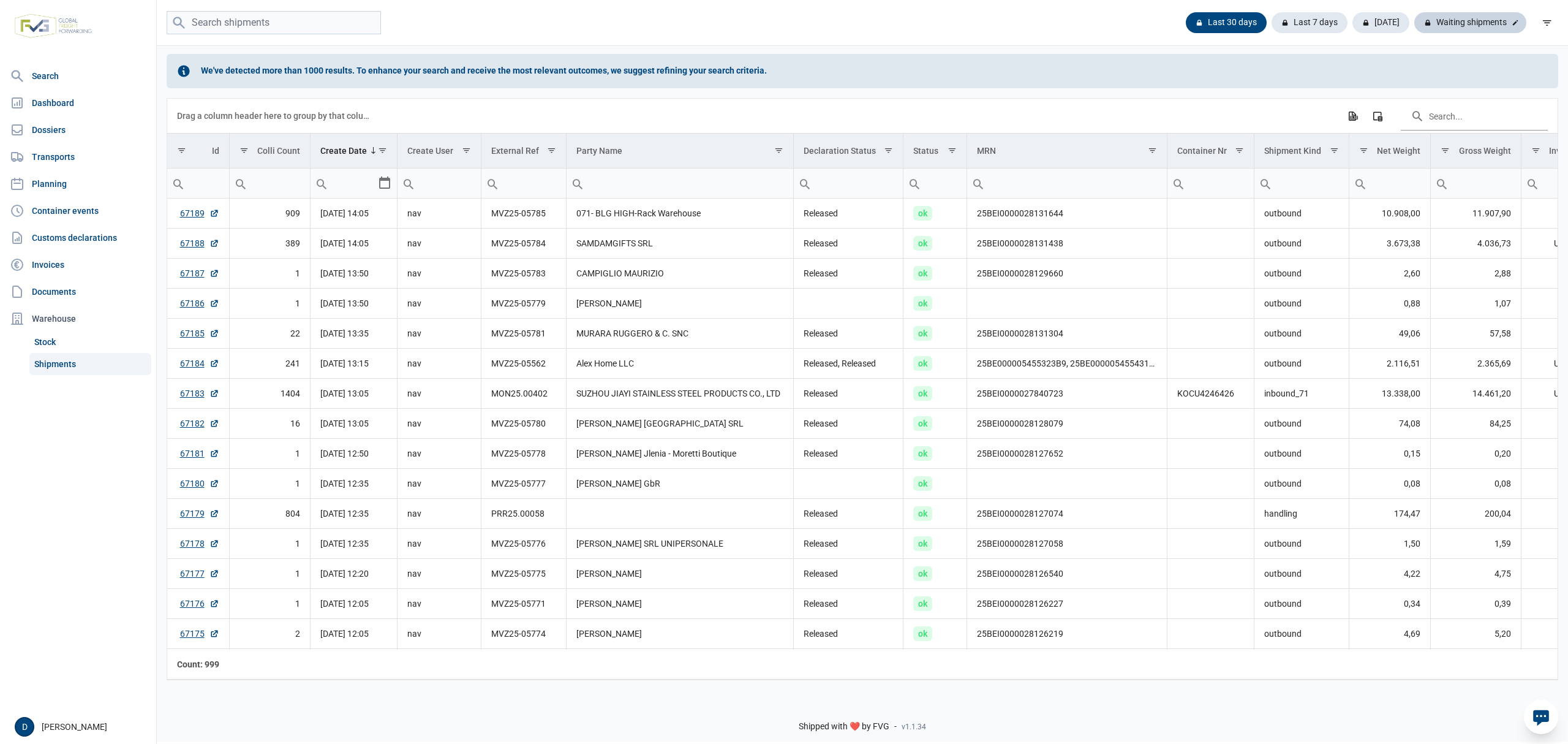
click at [1461, 23] on div "Waiting shipments" at bounding box center [1470, 23] width 112 height 21
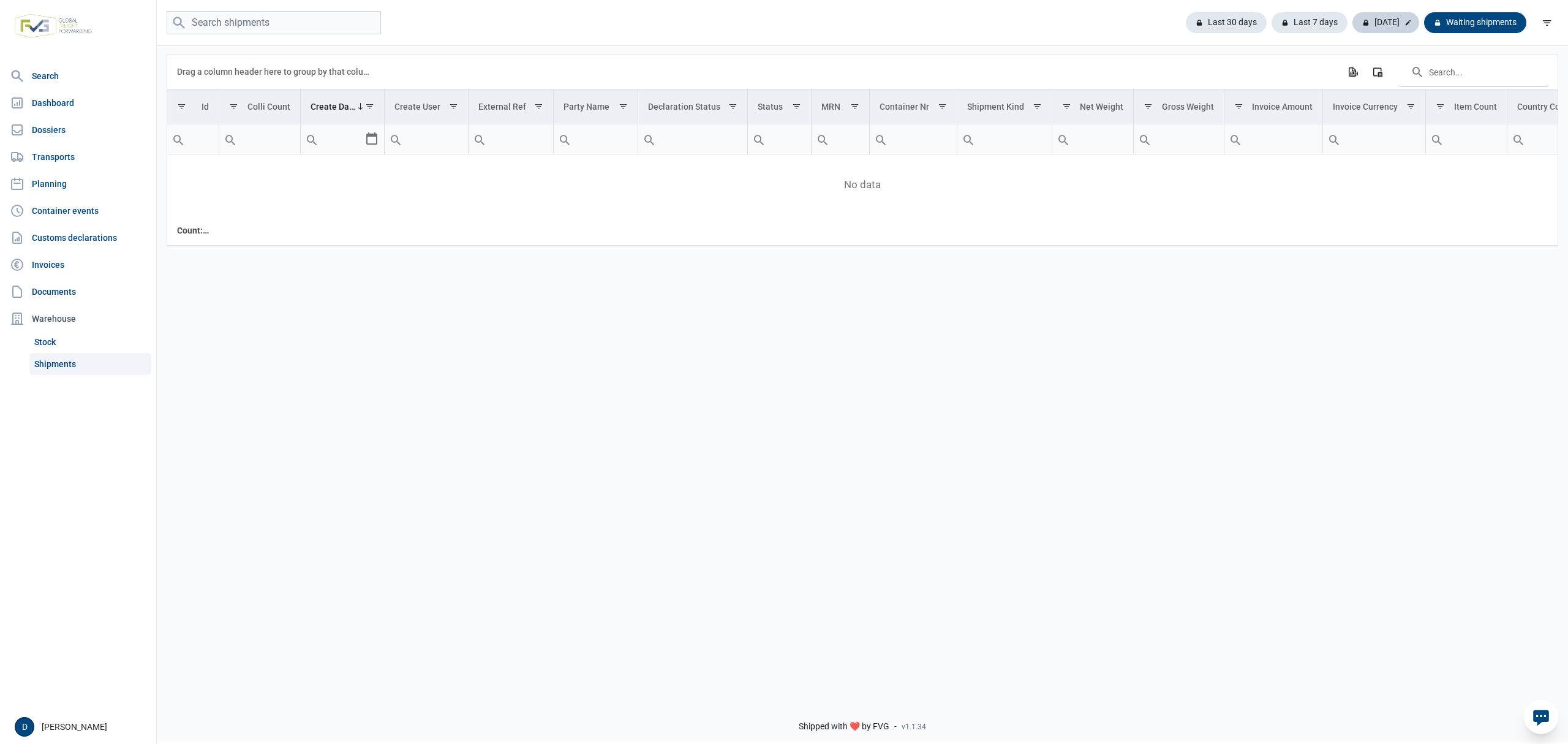
click at [1392, 18] on div "Today" at bounding box center [1386, 23] width 67 height 21
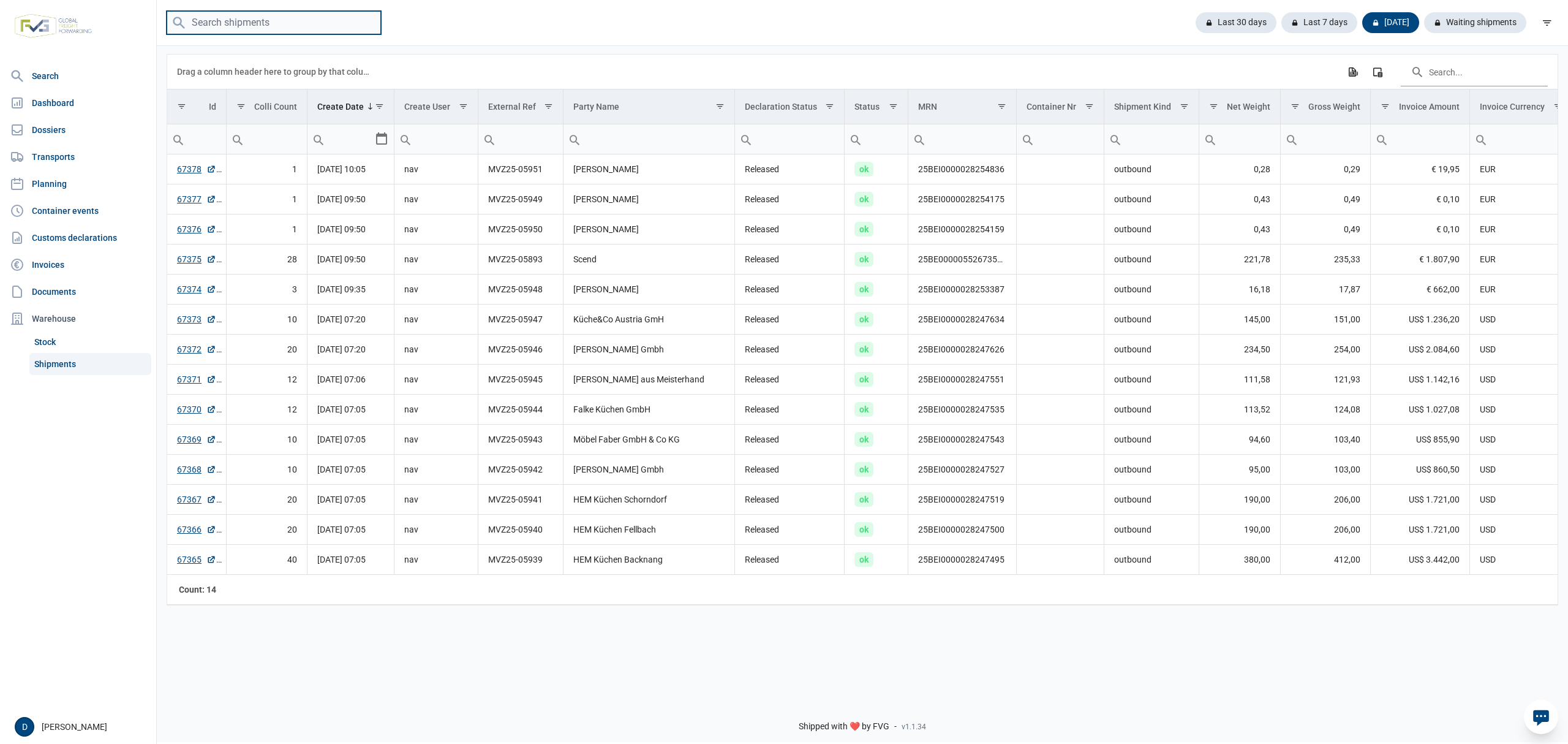
click at [270, 23] on input "search" at bounding box center [274, 23] width 215 height 24
click at [625, 145] on input "Filter cell" at bounding box center [649, 139] width 171 height 30
type input "Mir"
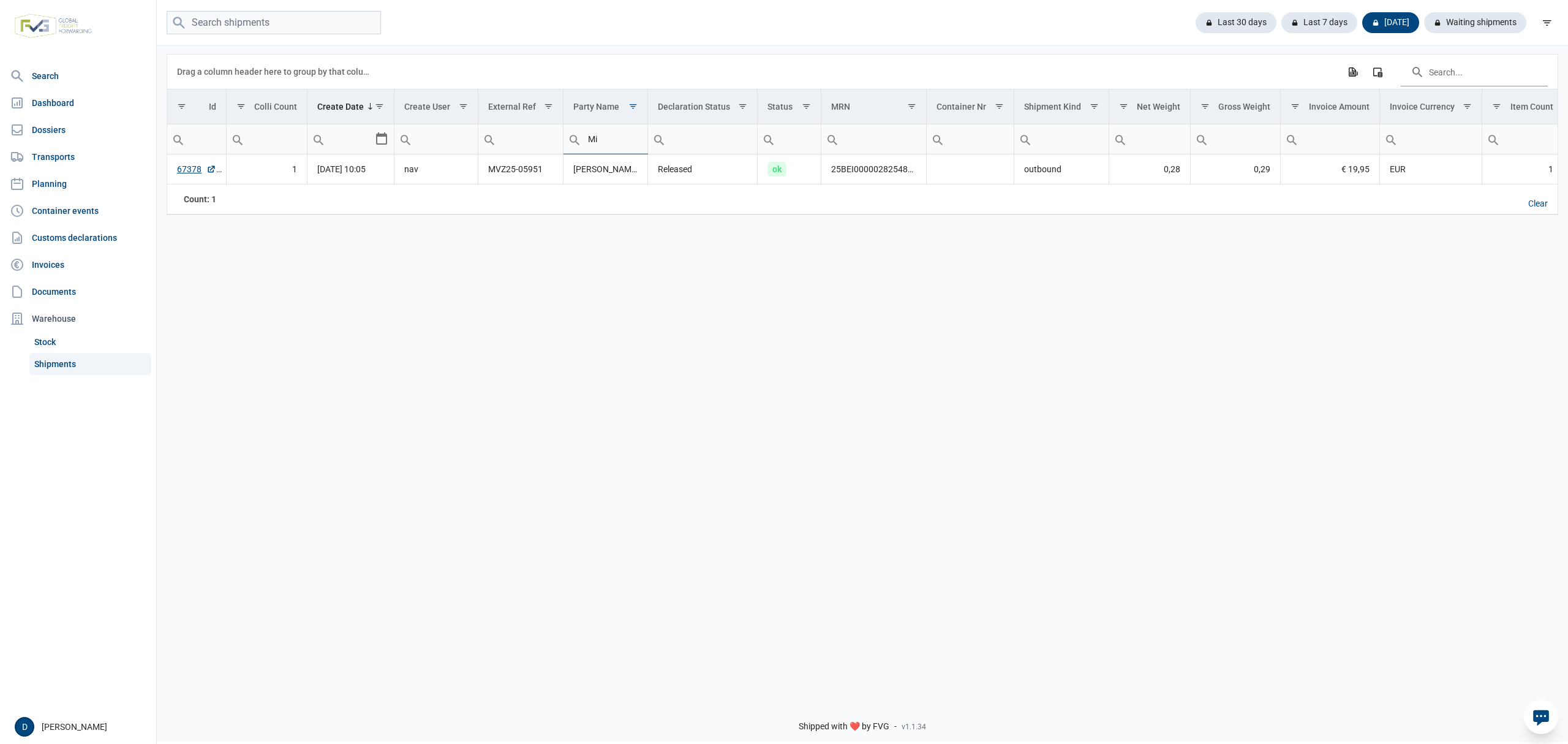
type input "M"
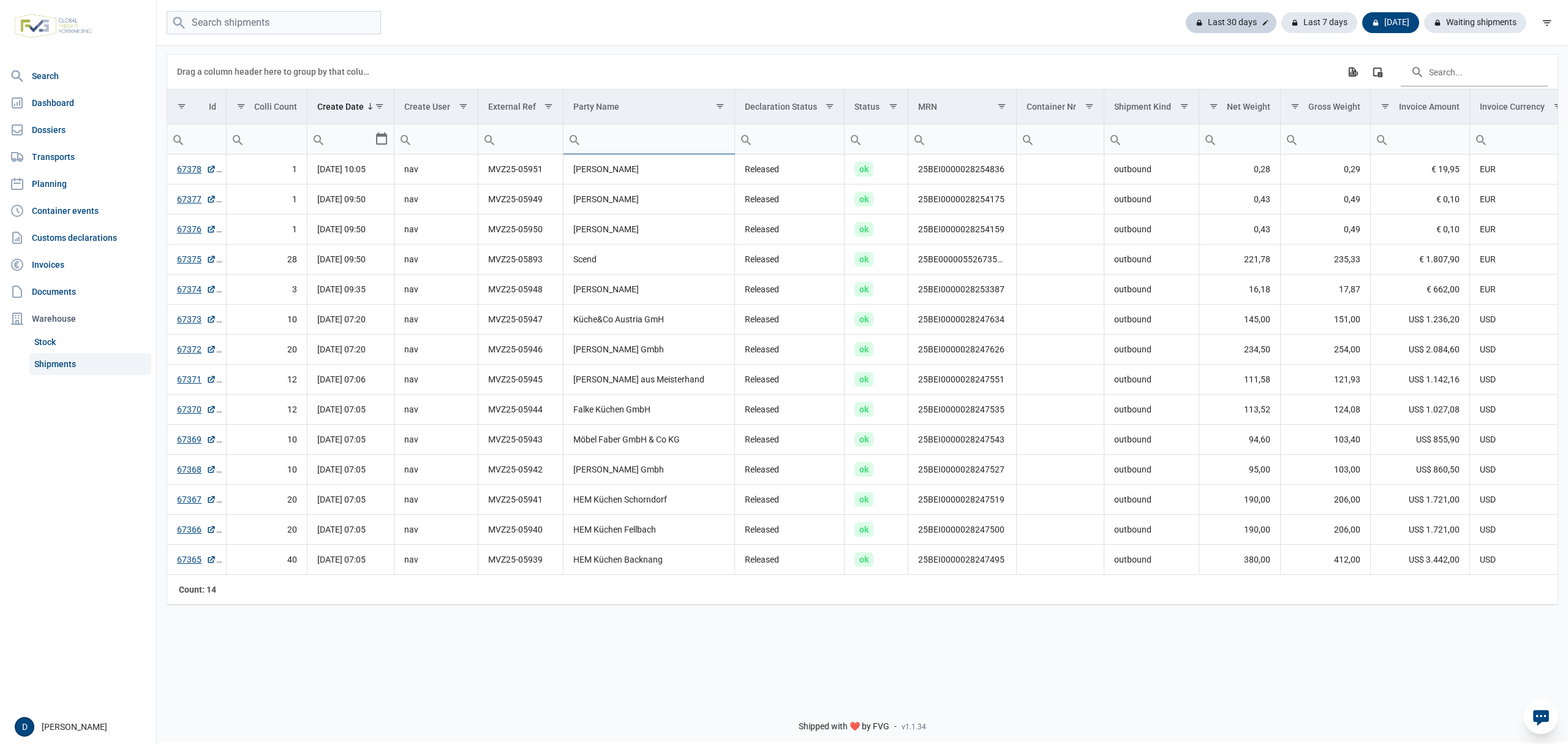
click at [1264, 24] on div at bounding box center [1266, 23] width 13 height 13
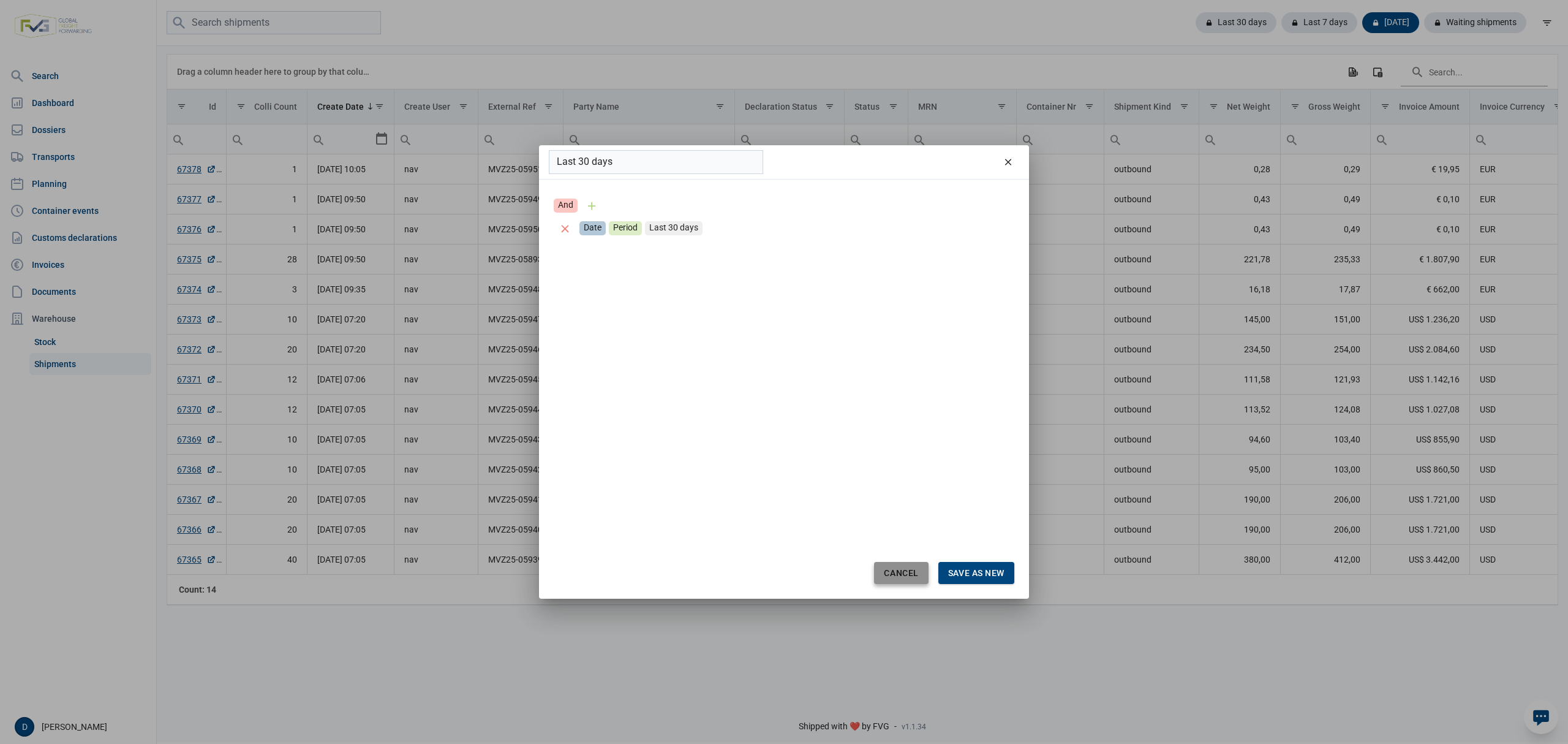
click at [897, 569] on span "Cancel" at bounding box center [901, 572] width 34 height 10
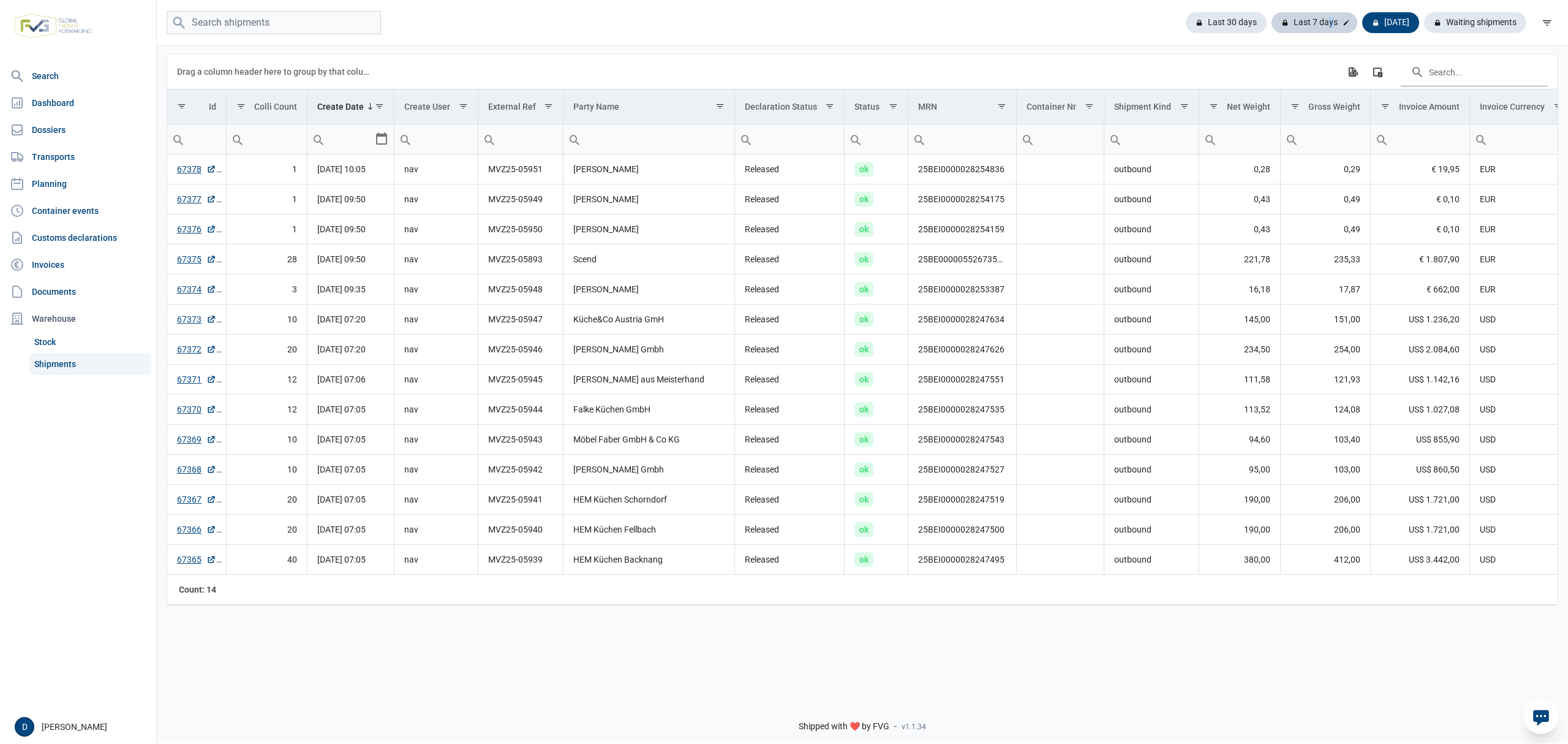
click at [1328, 18] on div "Last 7 days" at bounding box center [1315, 23] width 86 height 21
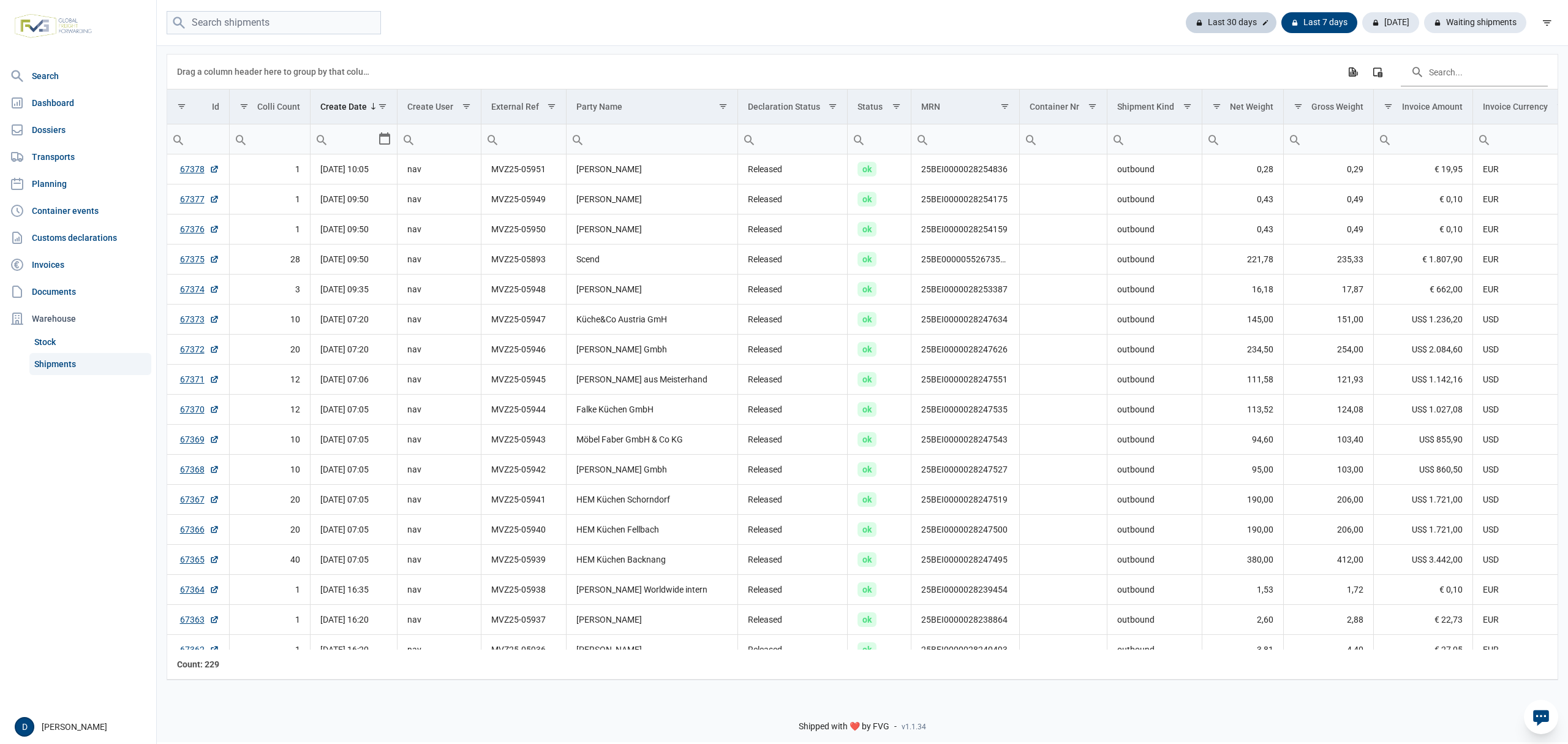
click at [1251, 20] on div "Last 30 days" at bounding box center [1231, 23] width 91 height 21
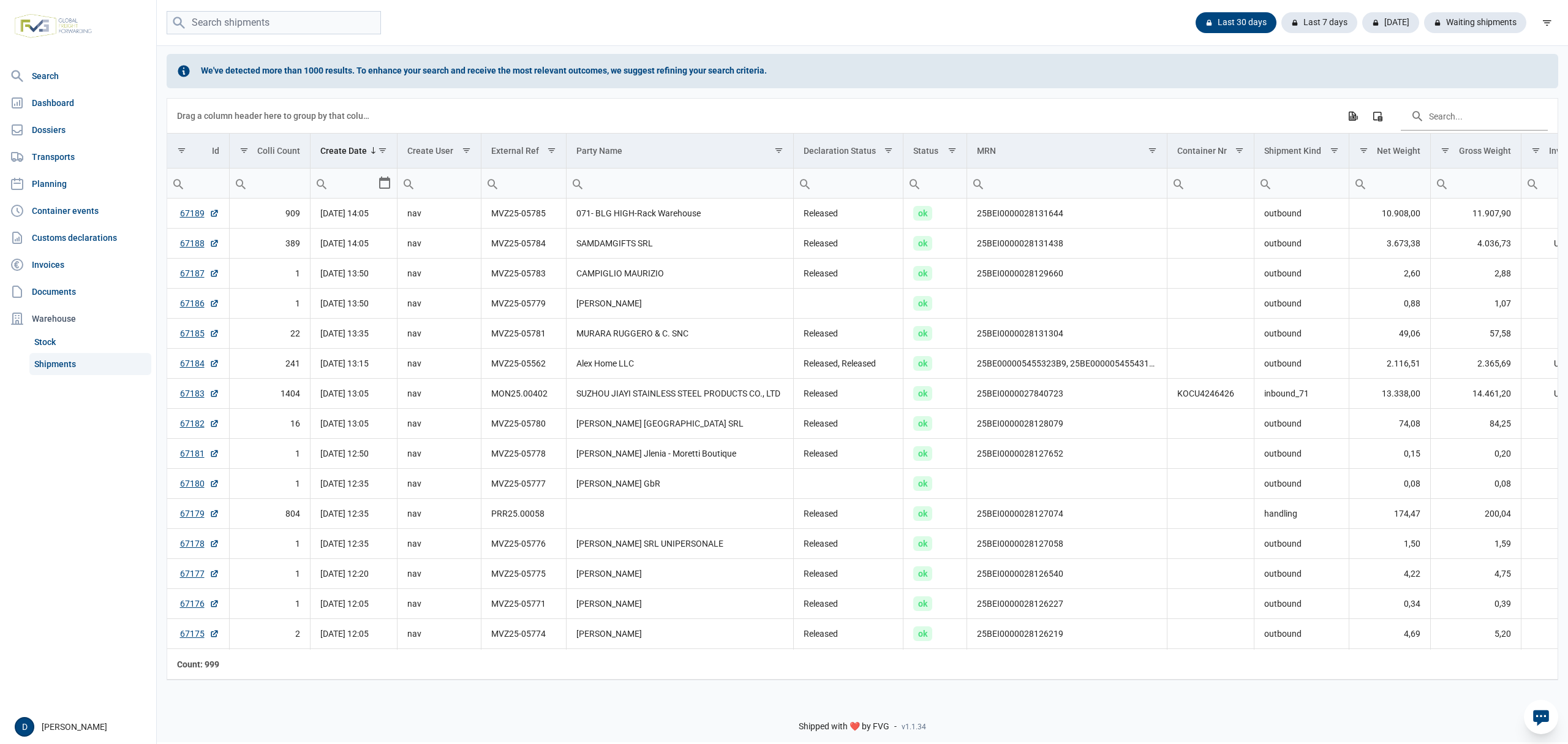
click at [677, 175] on input "Filter cell" at bounding box center [680, 183] width 226 height 30
type input "mir pos"
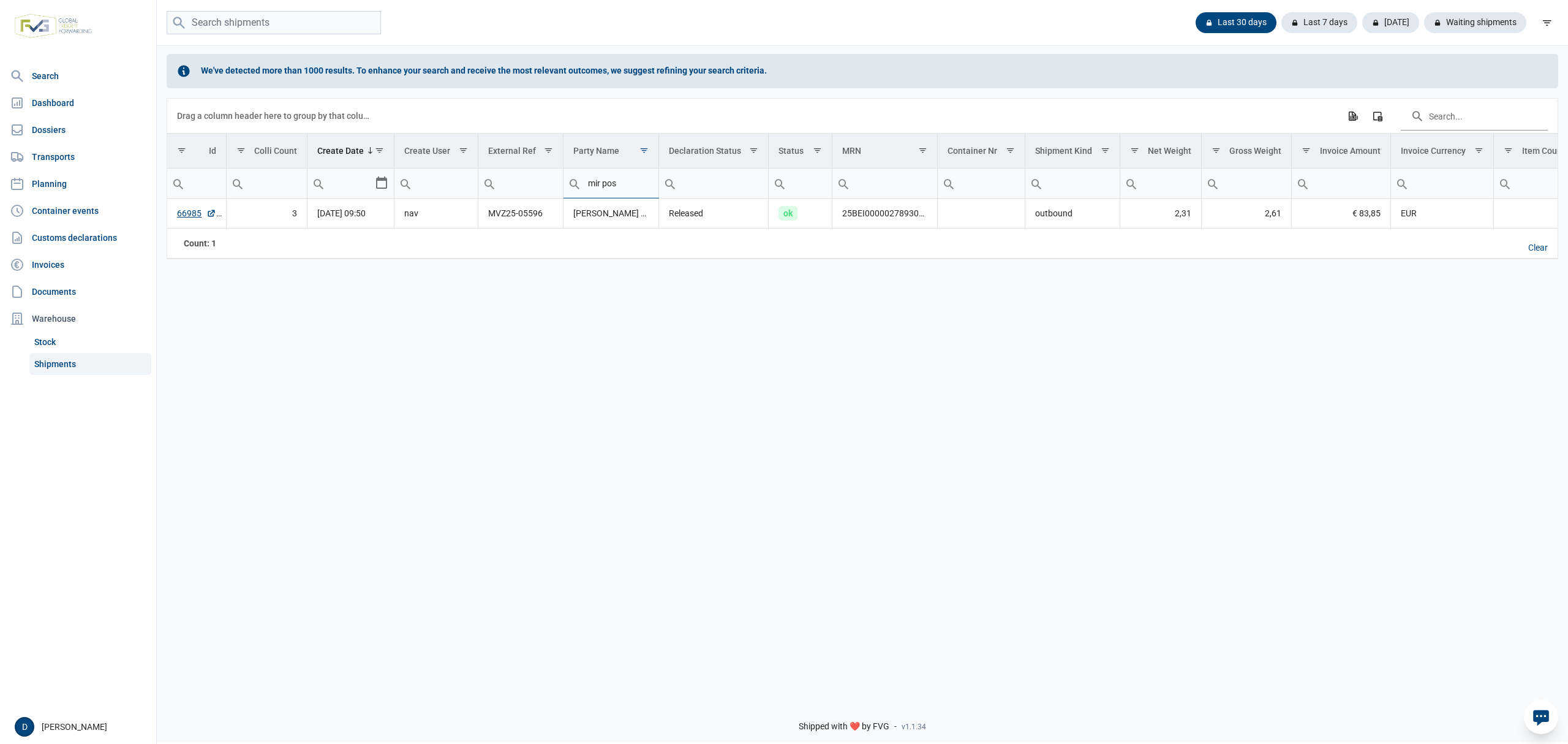
click at [629, 185] on input "mir pos" at bounding box center [611, 183] width 95 height 30
drag, startPoint x: 629, startPoint y: 185, endPoint x: 522, endPoint y: 194, distance: 107.4
click at [522, 194] on tr "mir pos Contains Does not contain Starts with Ends with Equals Does not equal R…" at bounding box center [956, 183] width 1577 height 30
type input "posudi"
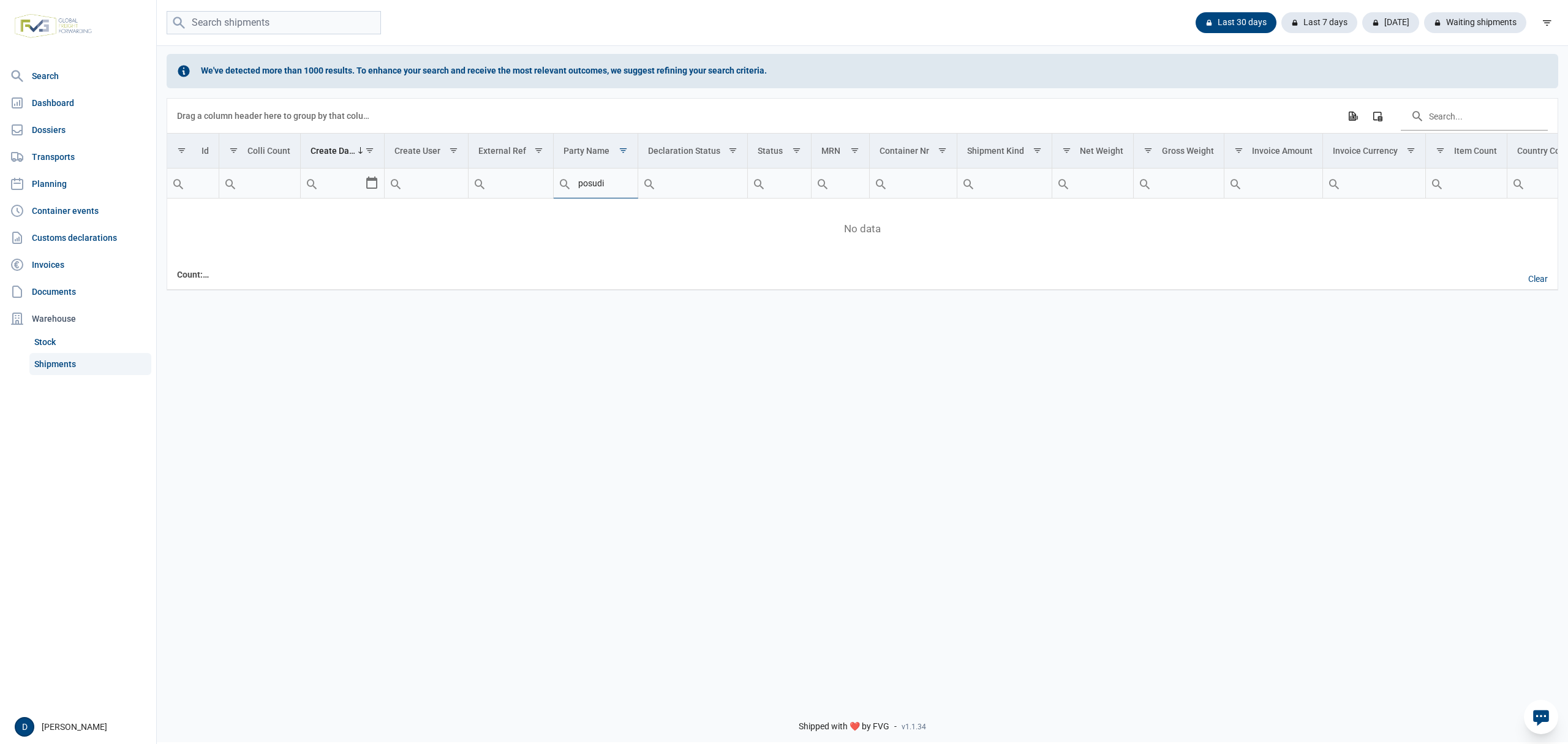
drag, startPoint x: 621, startPoint y: 182, endPoint x: 513, endPoint y: 187, distance: 108.1
click at [513, 187] on tr "Contains Does not contain Starts with Ends with Equals Does not equal Reset pos…" at bounding box center [922, 183] width 1508 height 30
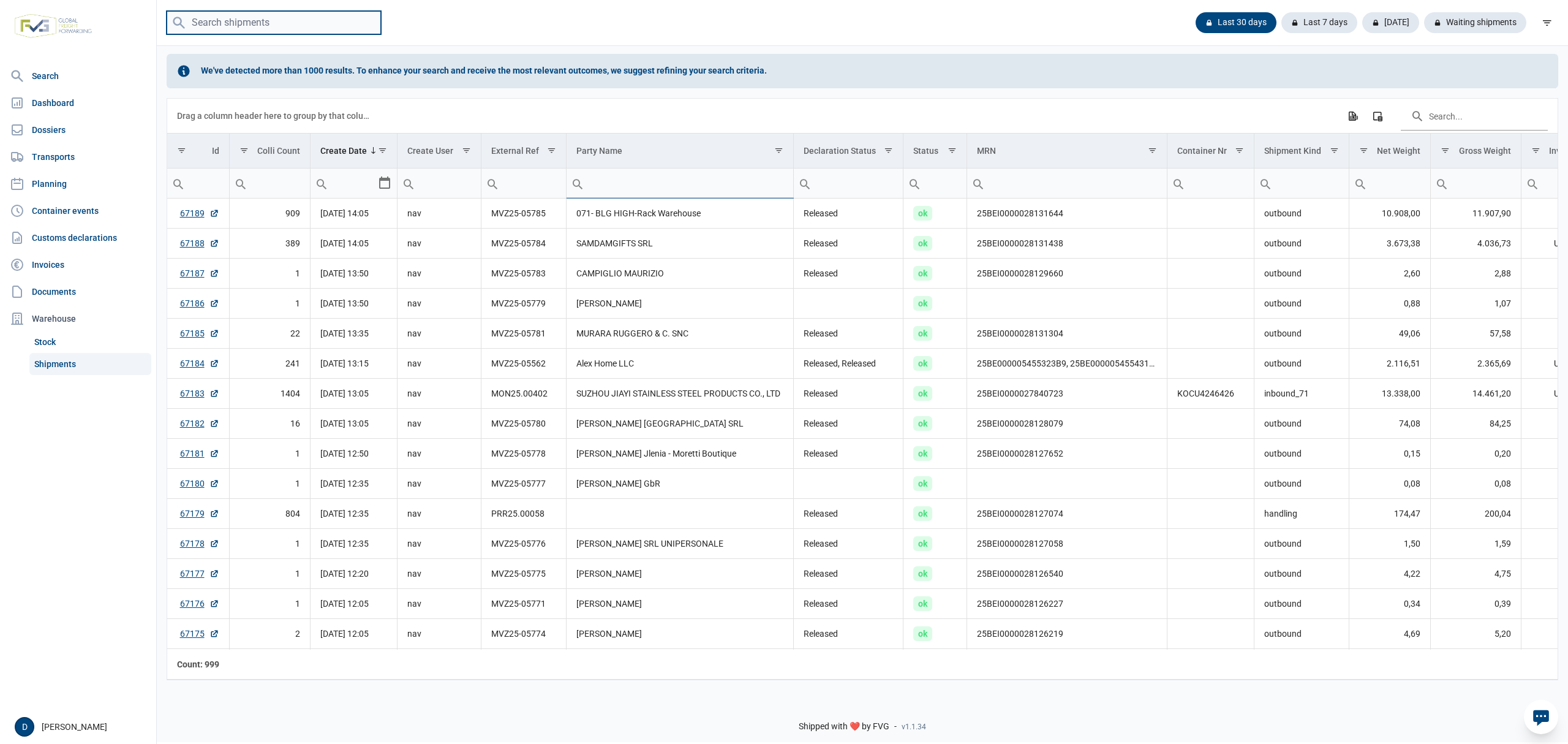
click at [300, 25] on input "search" at bounding box center [274, 23] width 215 height 24
type input "MVZ25-05733"
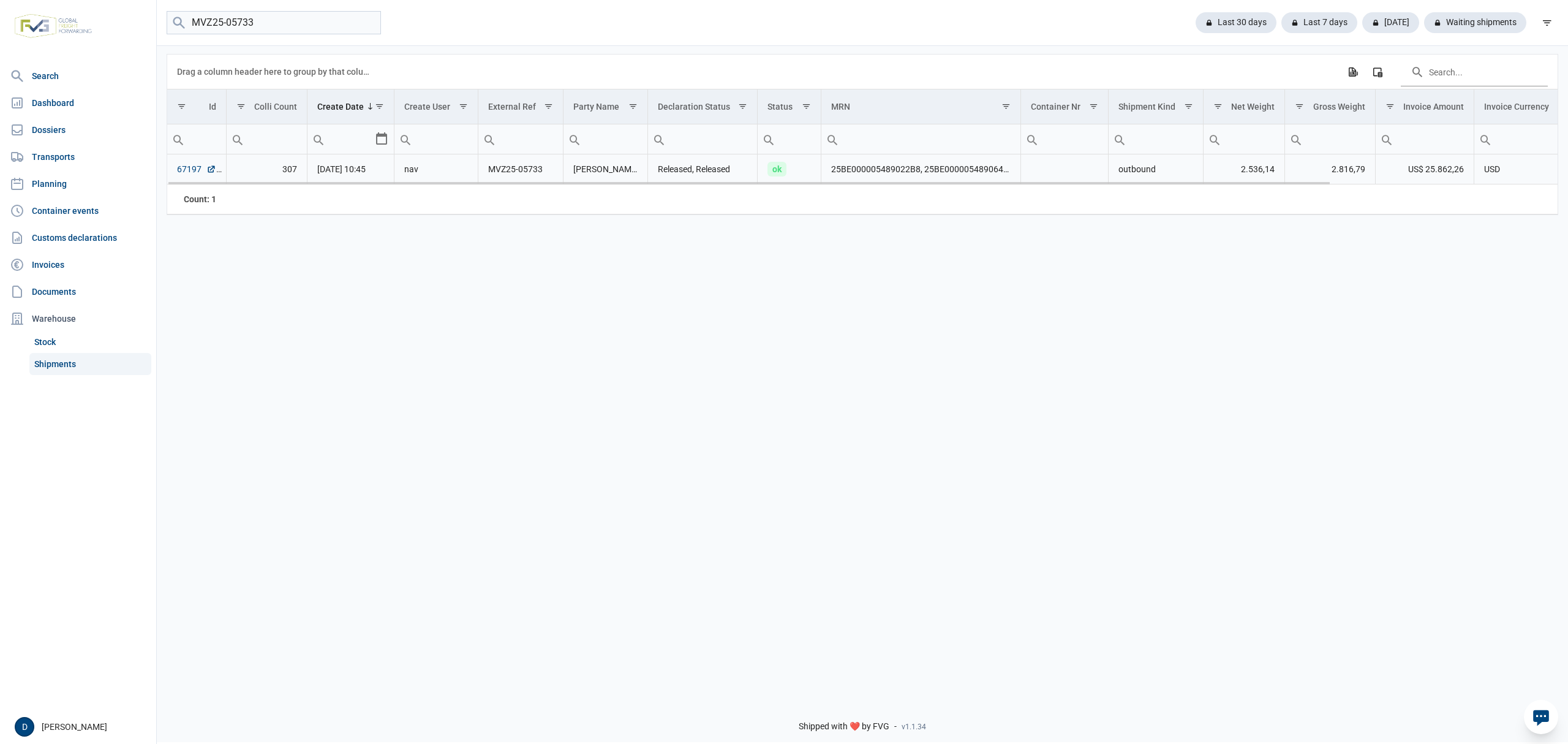
click at [185, 169] on link "67197" at bounding box center [197, 169] width 39 height 13
click at [187, 172] on link "67197" at bounding box center [197, 169] width 39 height 13
drag, startPoint x: 284, startPoint y: 20, endPoint x: 0, endPoint y: 28, distance: 284.1
click at [0, 28] on div "Search Dashboard Dossiers Transports Planning Container events Customs declarat…" at bounding box center [784, 370] width 1568 height 744
click at [49, 128] on link "Dossiers" at bounding box center [78, 129] width 146 height 24
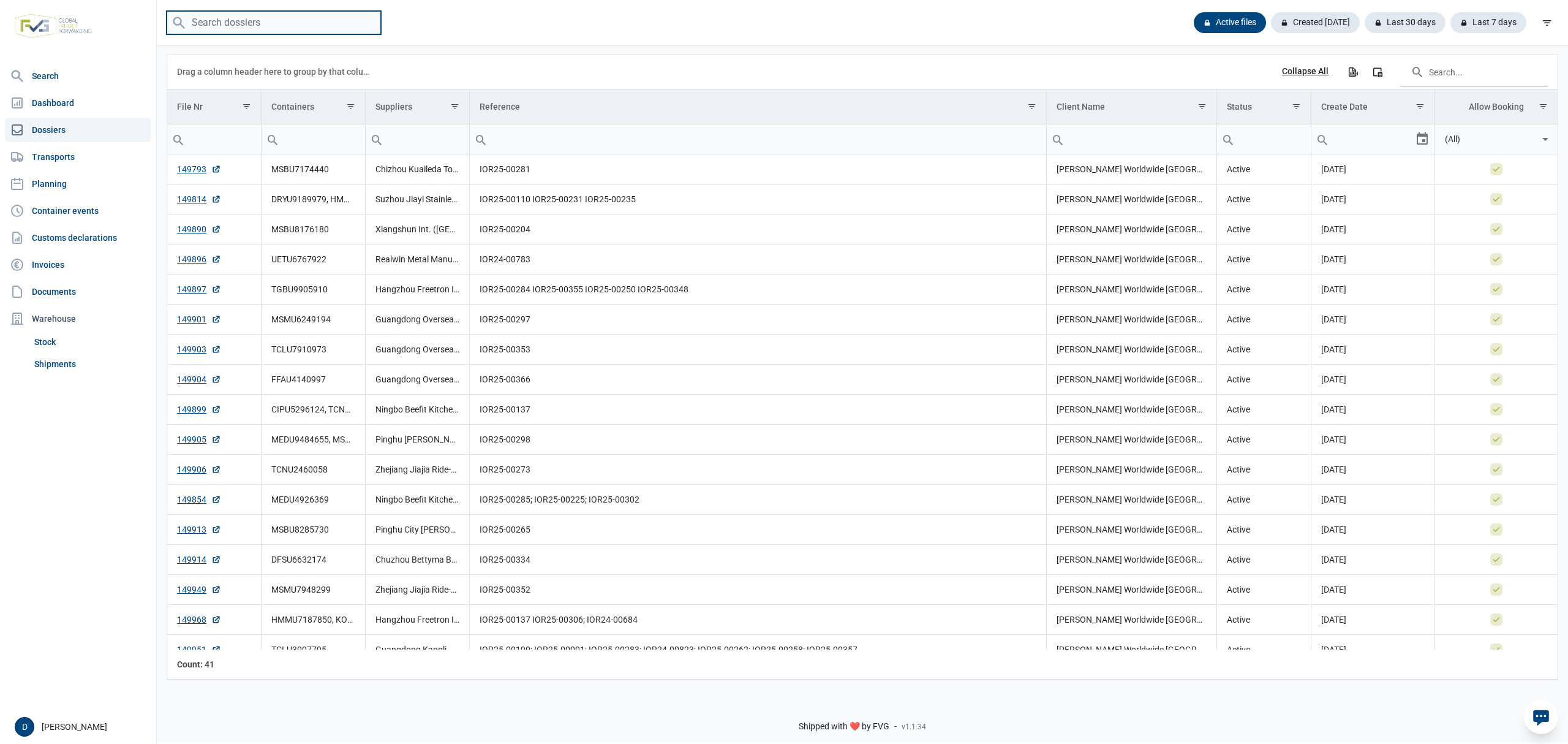
click at [234, 23] on input "search" at bounding box center [274, 23] width 215 height 24
paste input "MEDU7033586"
type input "MEDU7033586"
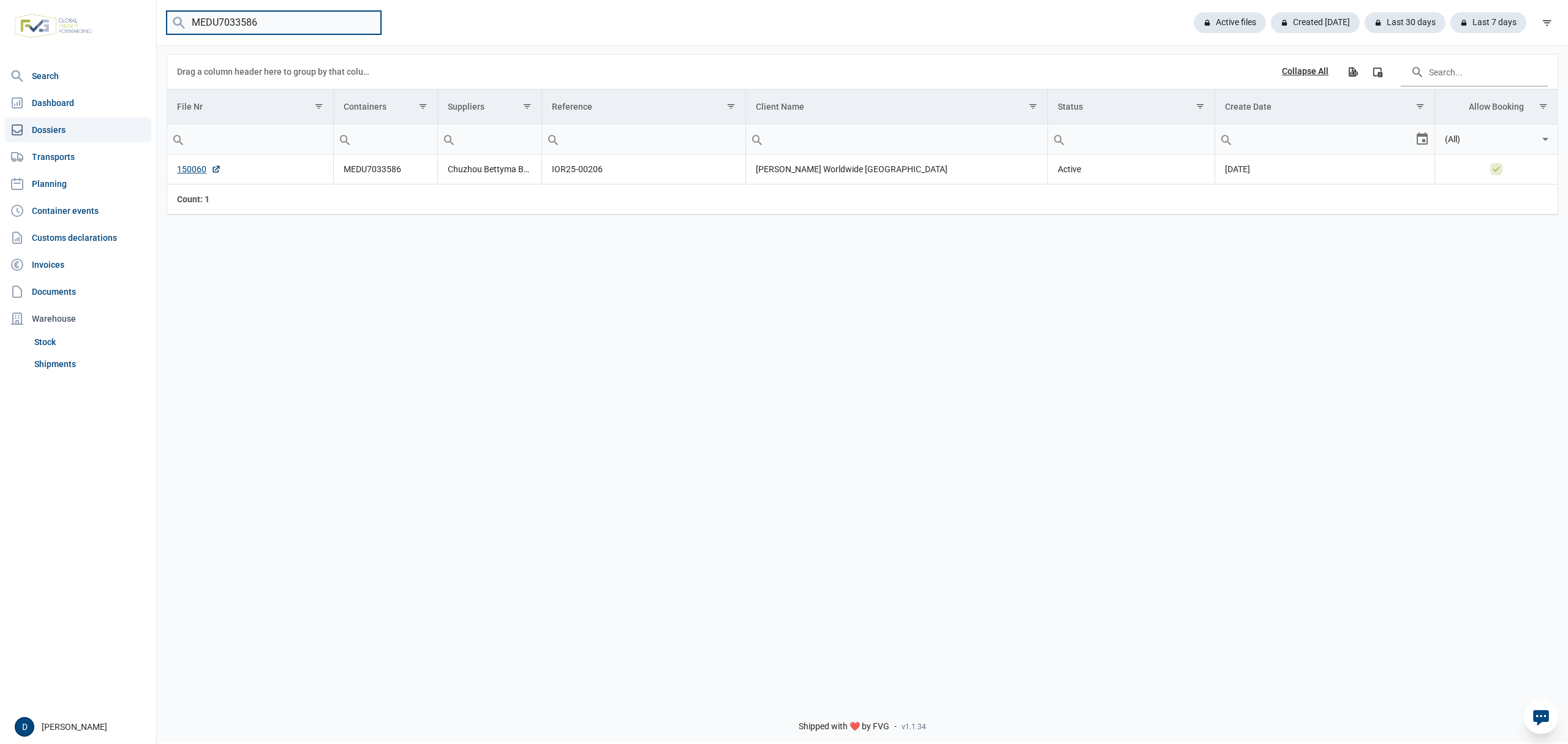
click at [378, 16] on input "MEDU7033586" at bounding box center [274, 23] width 215 height 24
click at [364, 20] on input "MEDU7033586" at bounding box center [274, 23] width 215 height 24
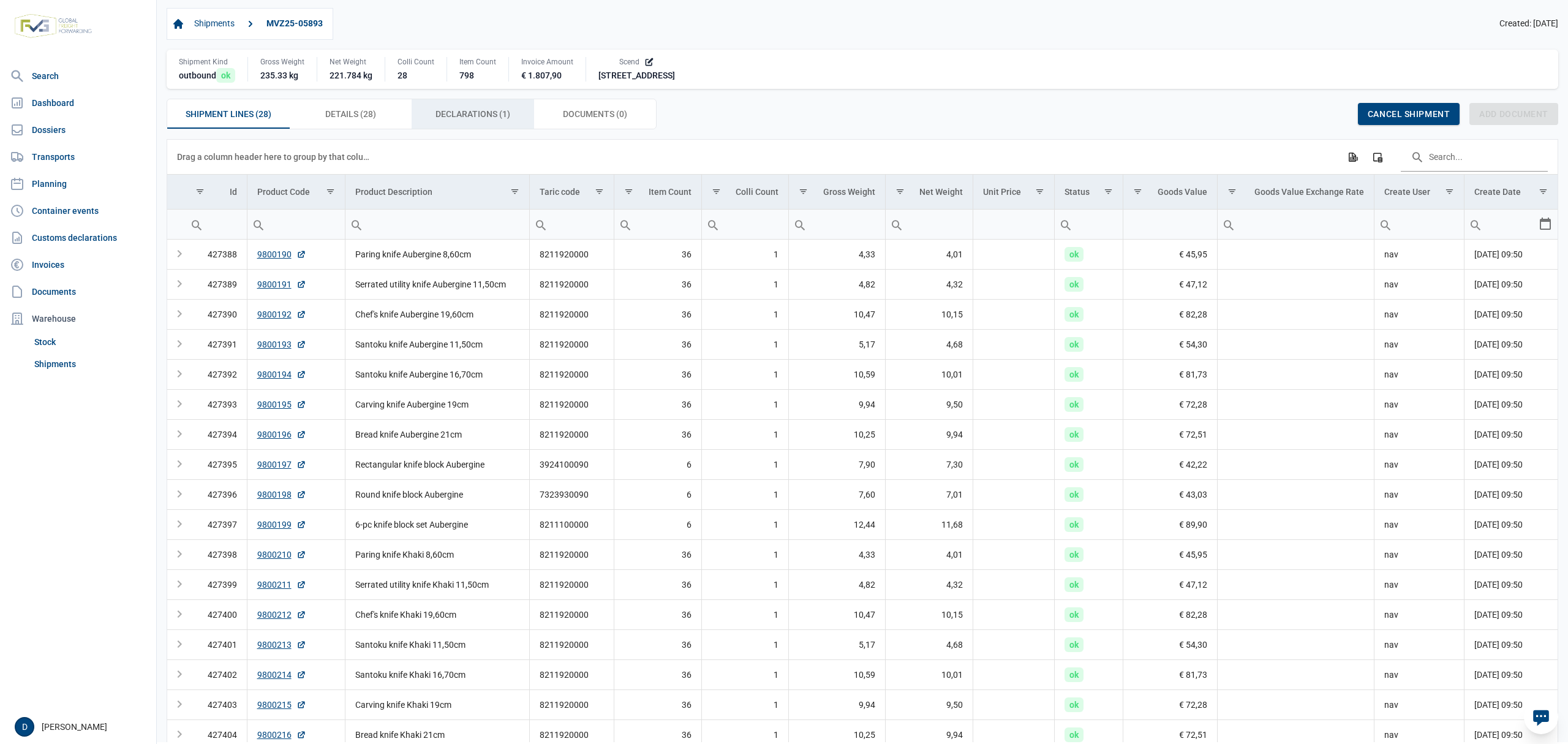
click at [486, 115] on span "Declarations (1) Declarations (1)" at bounding box center [472, 114] width 74 height 15
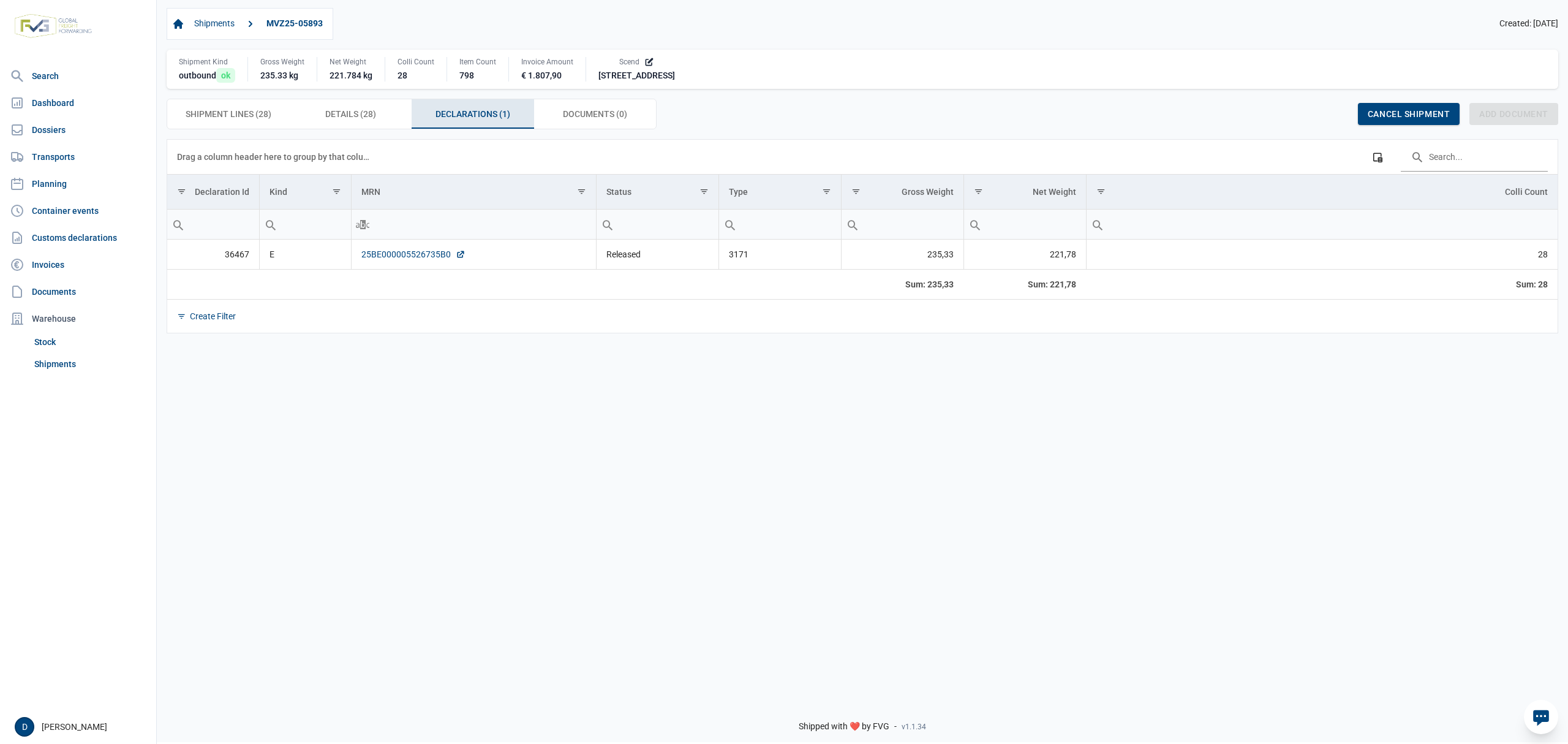
click at [408, 255] on link "25BE000005526735B0" at bounding box center [414, 255] width 104 height 13
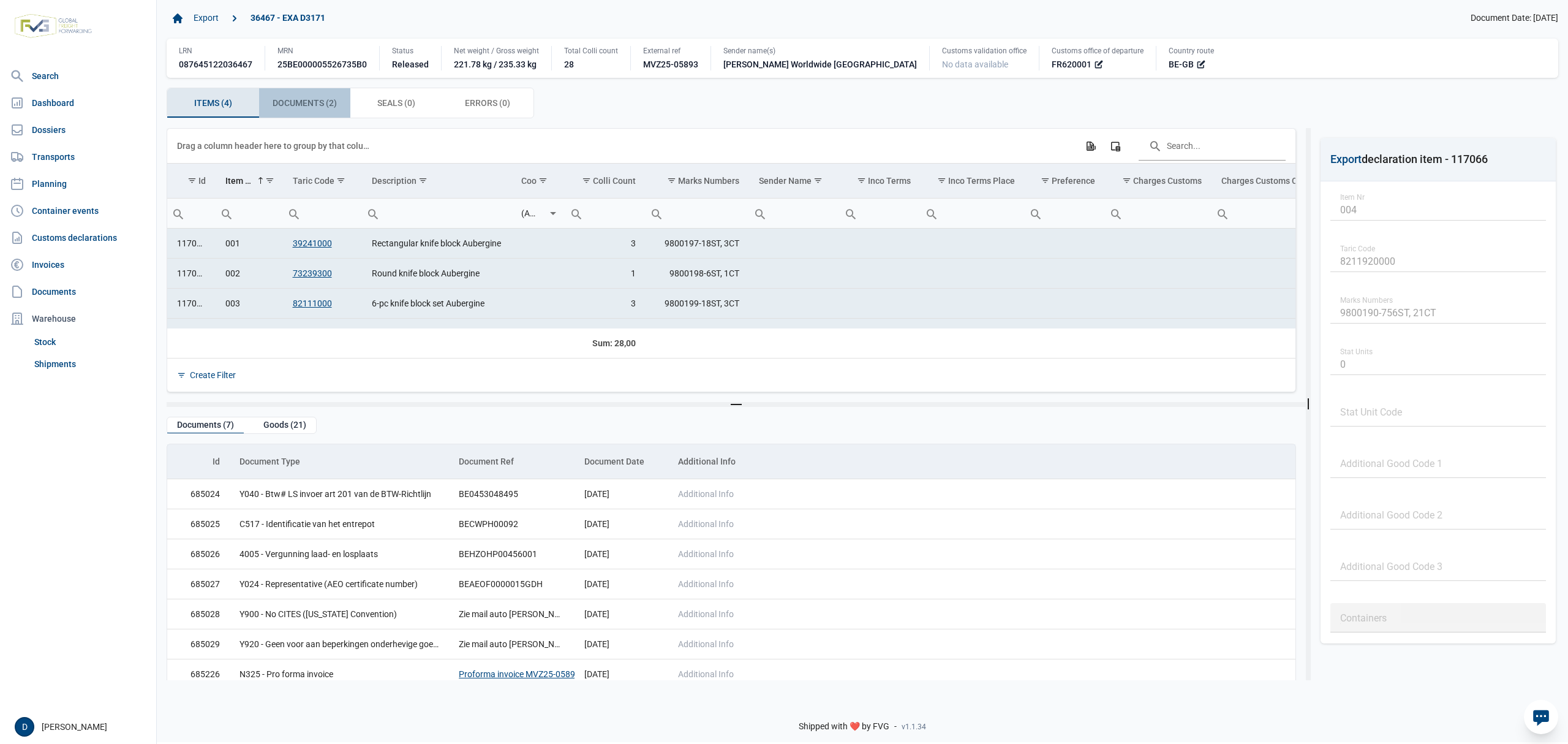
click at [328, 108] on span "Documents (2) Documents (2)" at bounding box center [305, 103] width 64 height 15
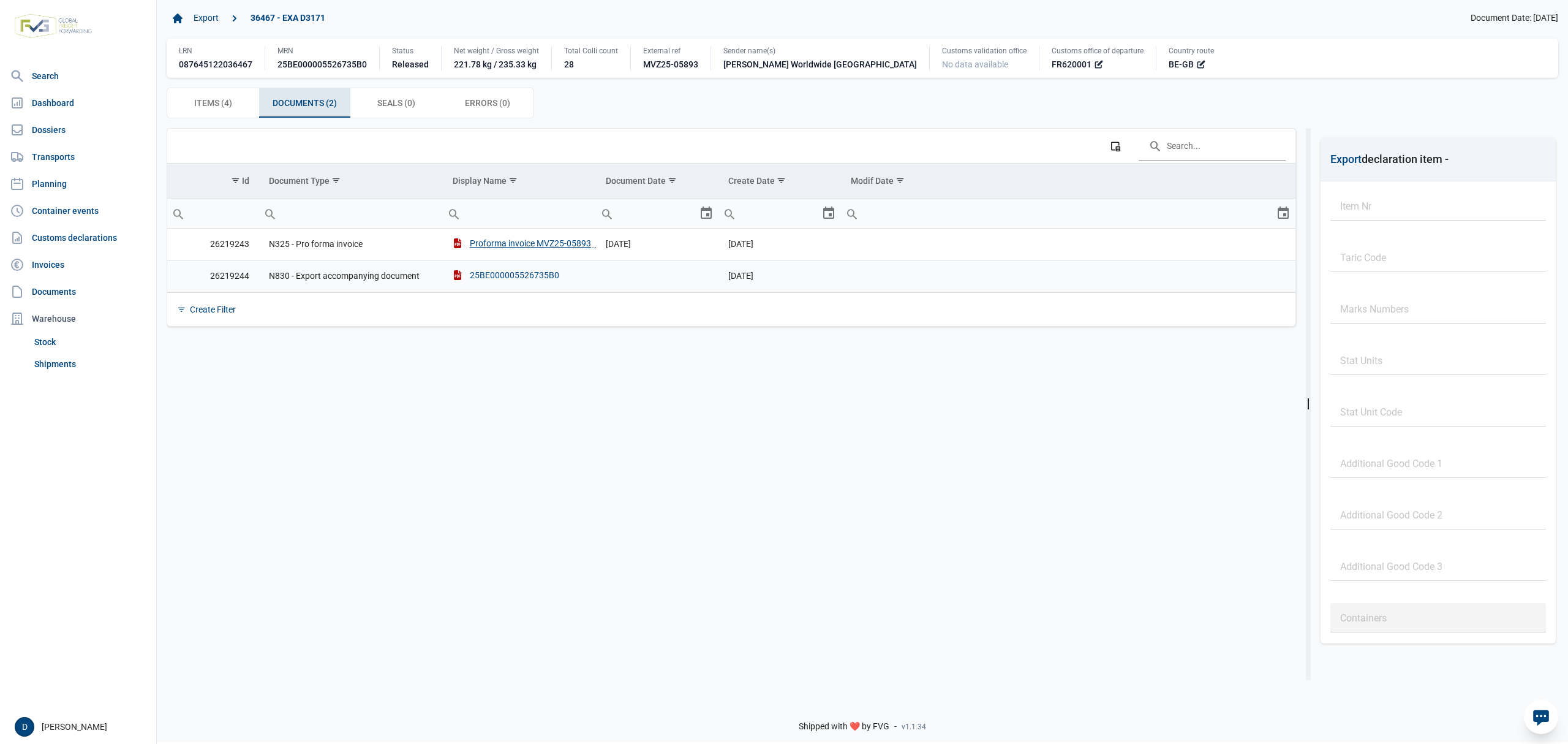
click at [519, 272] on div "25BE000005526735B0" at bounding box center [506, 275] width 107 height 13
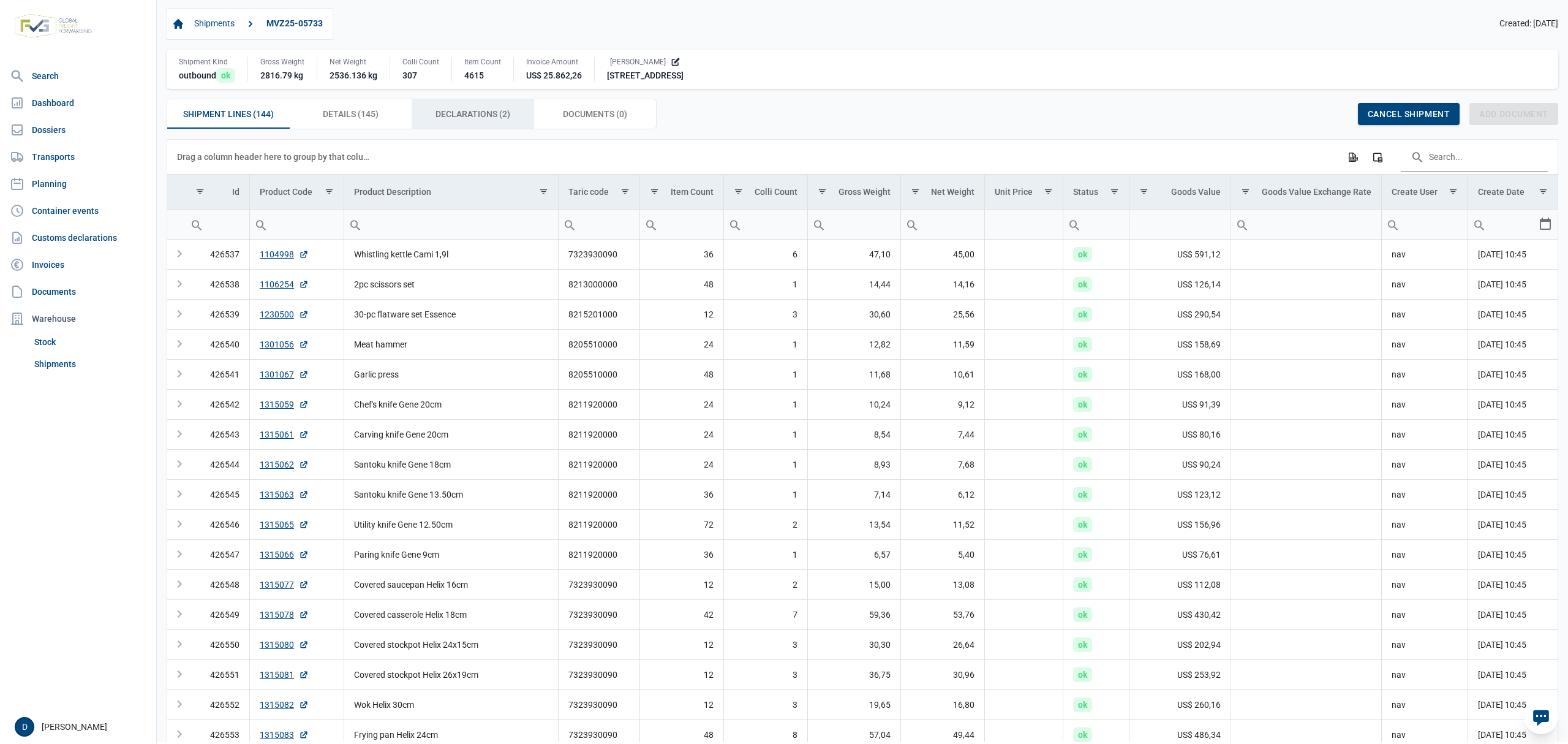
click at [449, 117] on span "Declarations (2) Declarations (2)" at bounding box center [472, 114] width 74 height 15
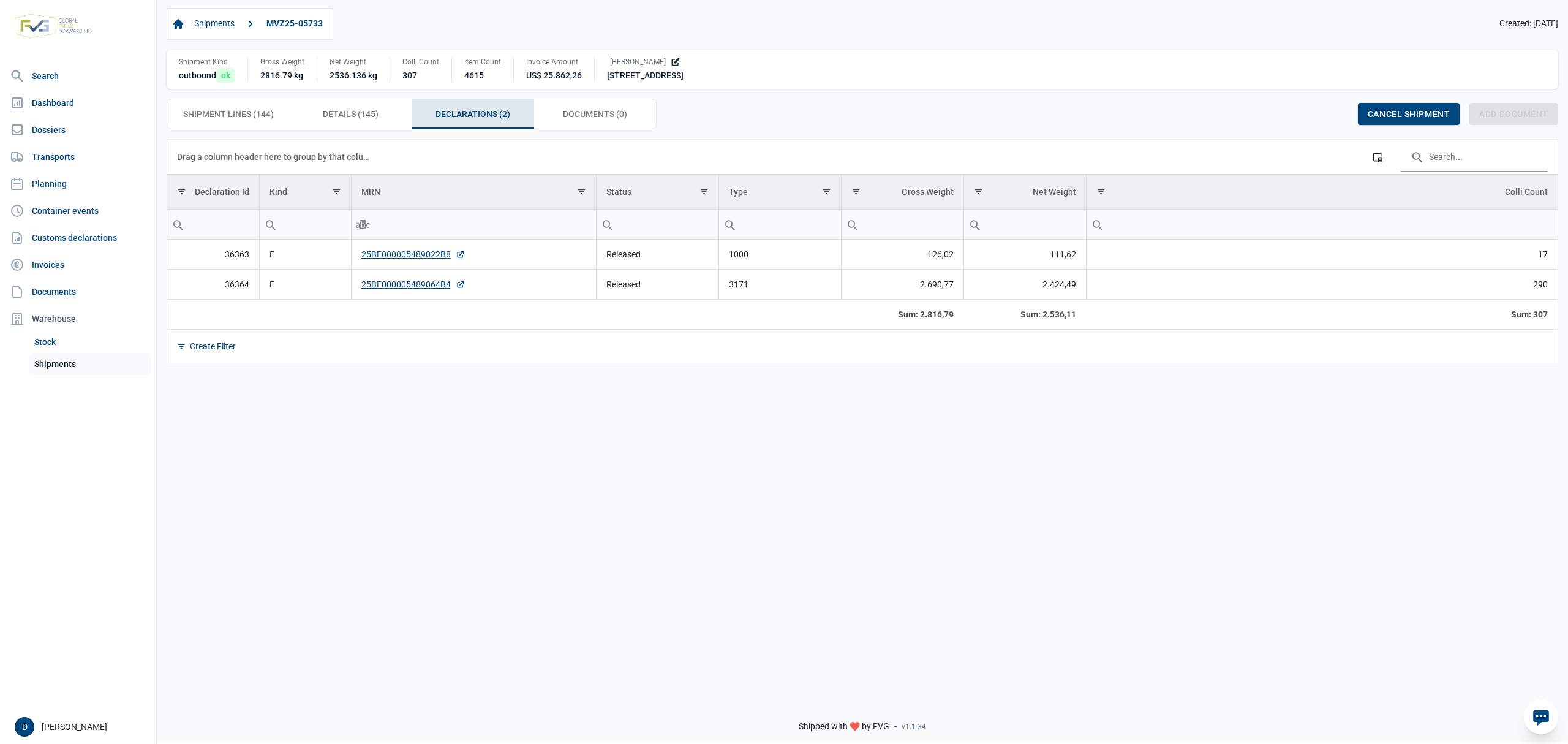
click at [57, 365] on link "Shipments" at bounding box center [91, 364] width 122 height 22
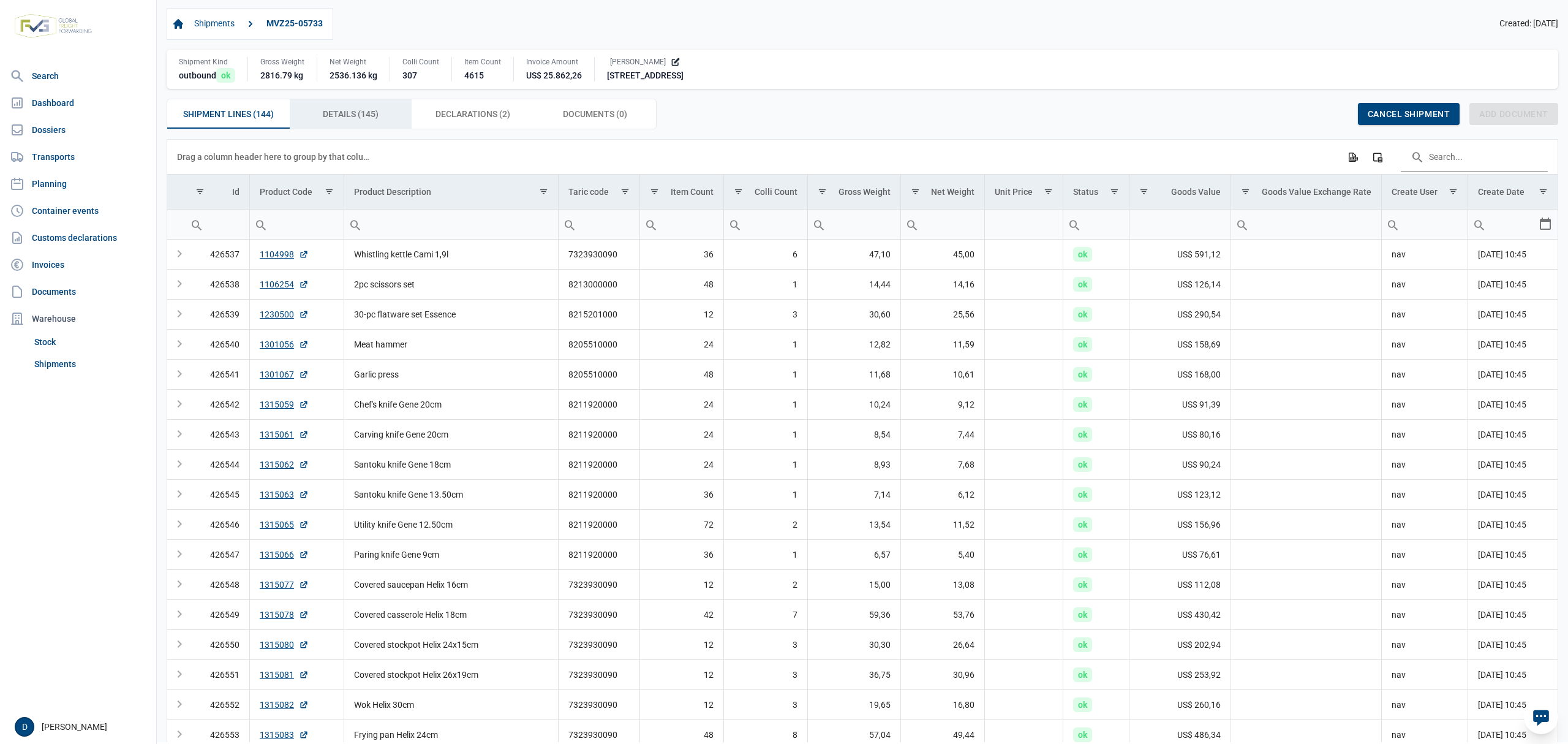
click at [344, 116] on span "Details (145) Details (145)" at bounding box center [350, 114] width 56 height 15
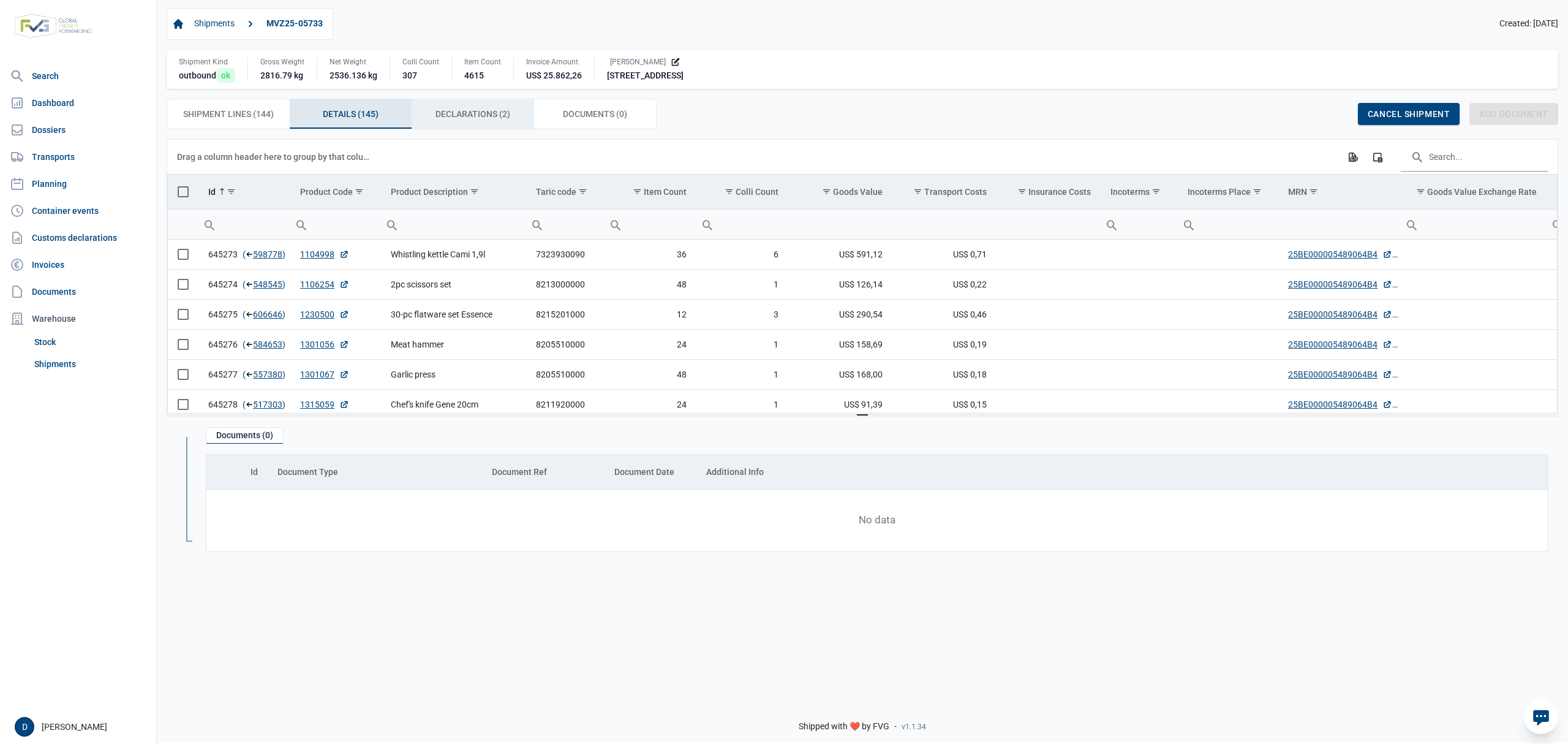
click at [506, 116] on span "Declarations (2) Declarations (2)" at bounding box center [472, 114] width 74 height 15
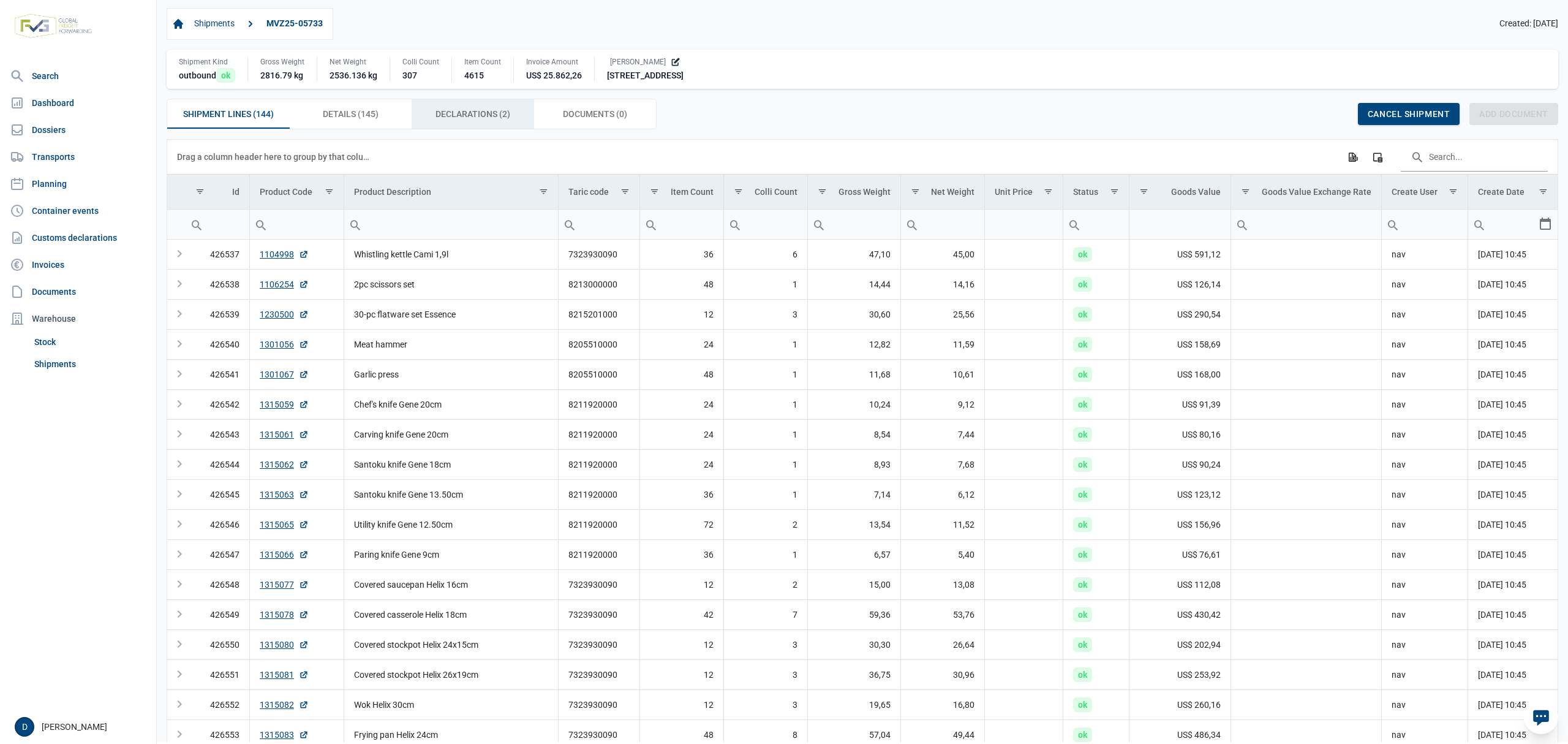
click at [443, 108] on div "Declarations (2) Declarations (2)" at bounding box center [473, 114] width 122 height 30
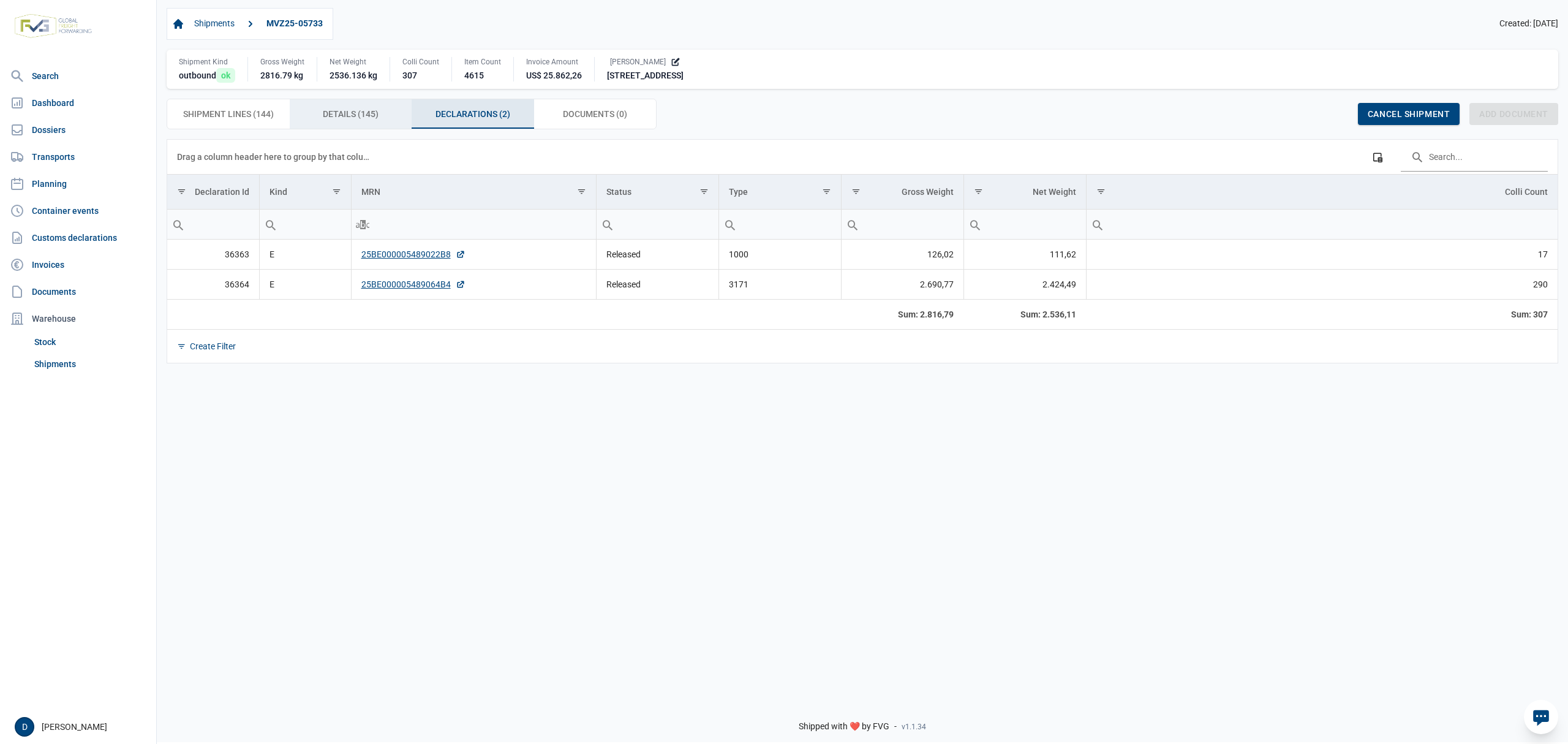
click at [353, 111] on span "Details (145) Details (145)" at bounding box center [350, 114] width 56 height 15
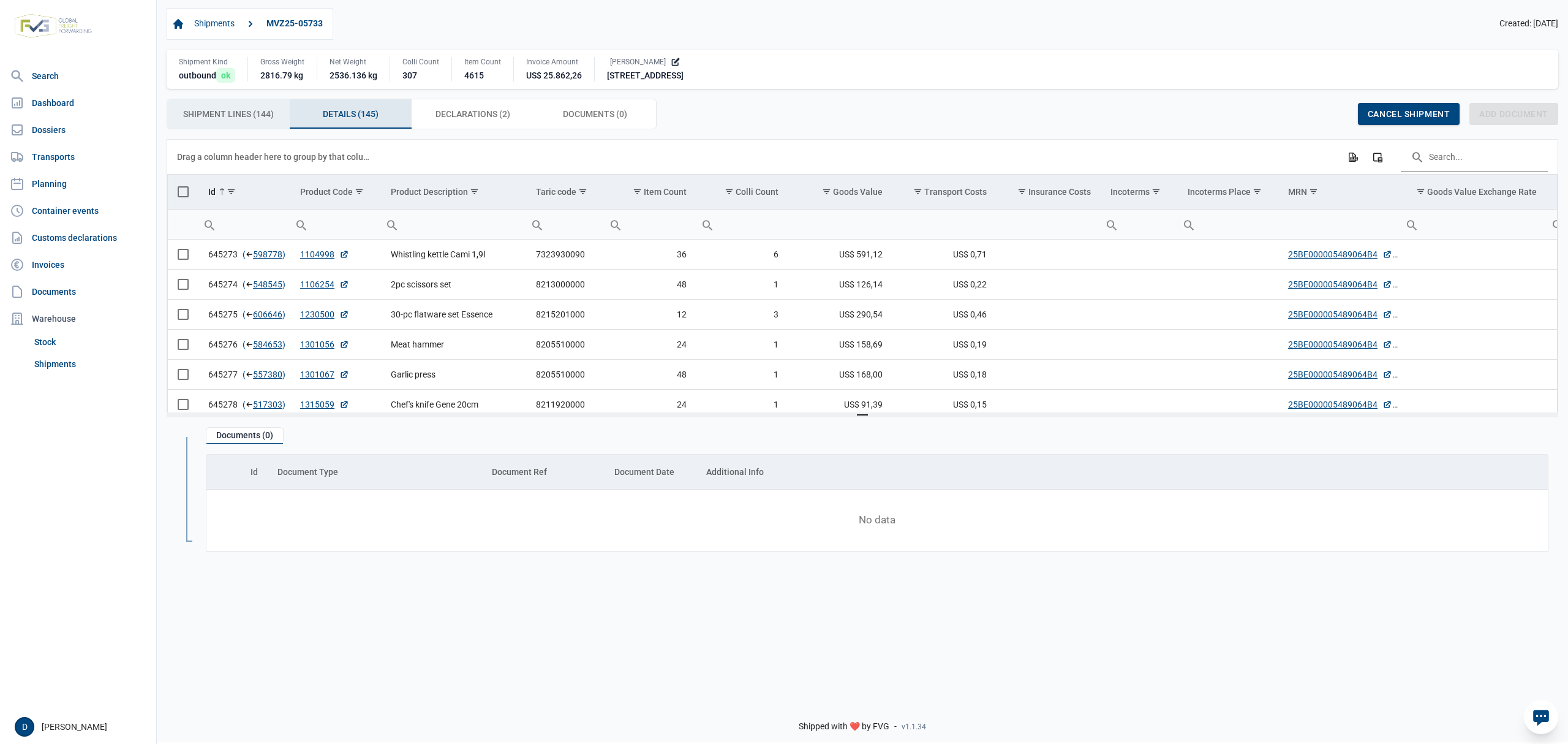
click at [255, 114] on span "Shipment Lines (144) Shipment Lines (144)" at bounding box center [229, 114] width 91 height 15
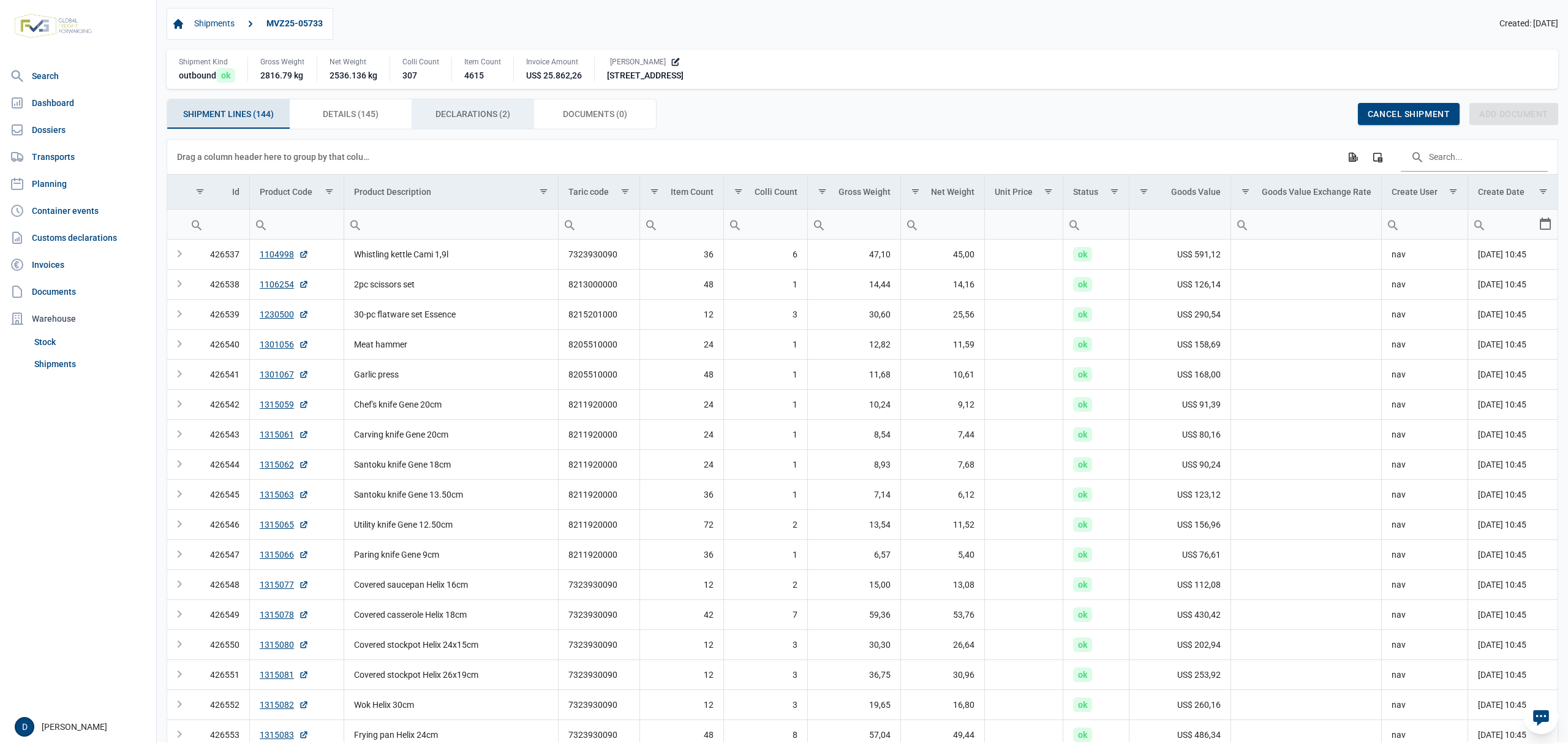
click at [451, 111] on span "Declarations (2) Declarations (2)" at bounding box center [472, 114] width 74 height 15
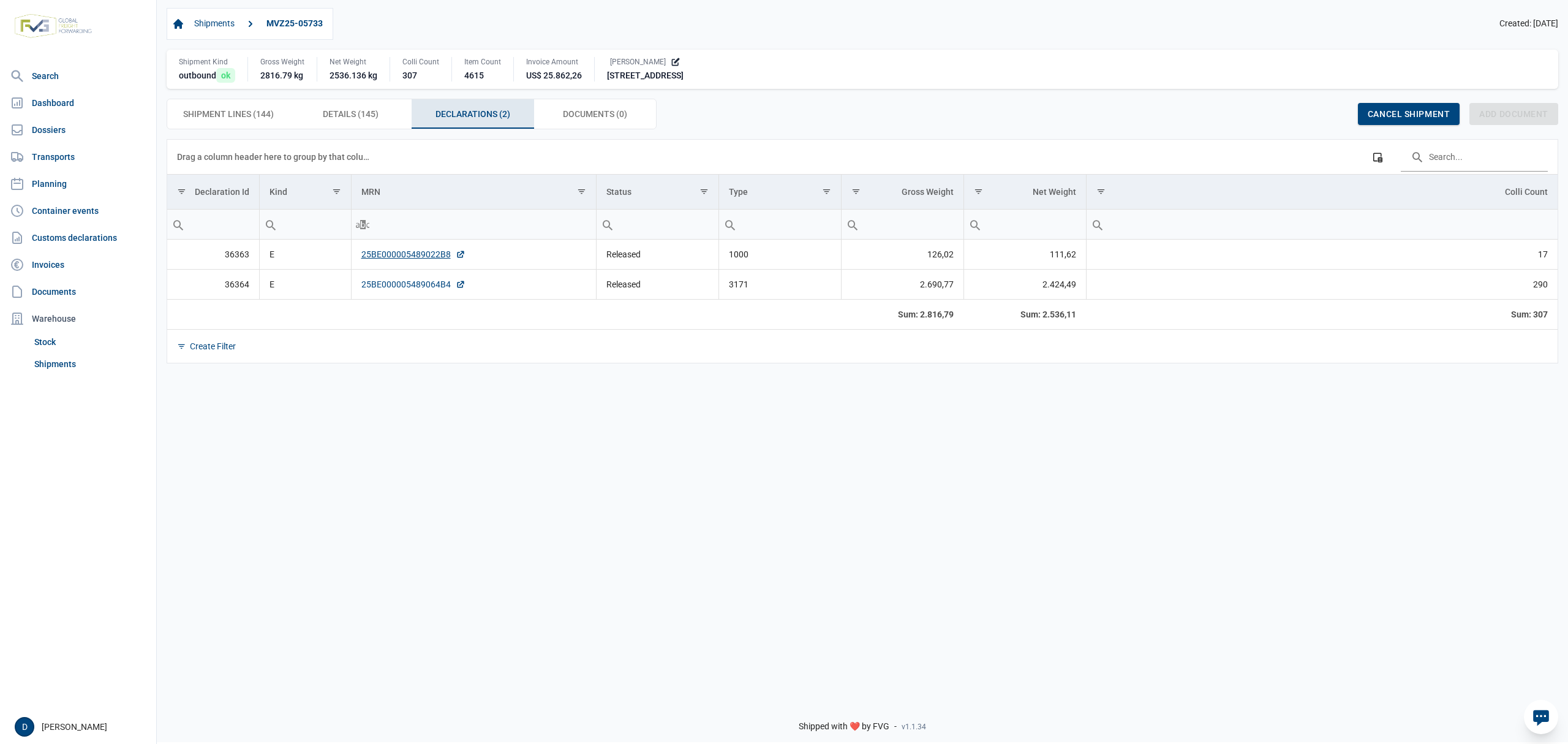
click at [421, 288] on link "25BE000005489064B4" at bounding box center [414, 284] width 104 height 13
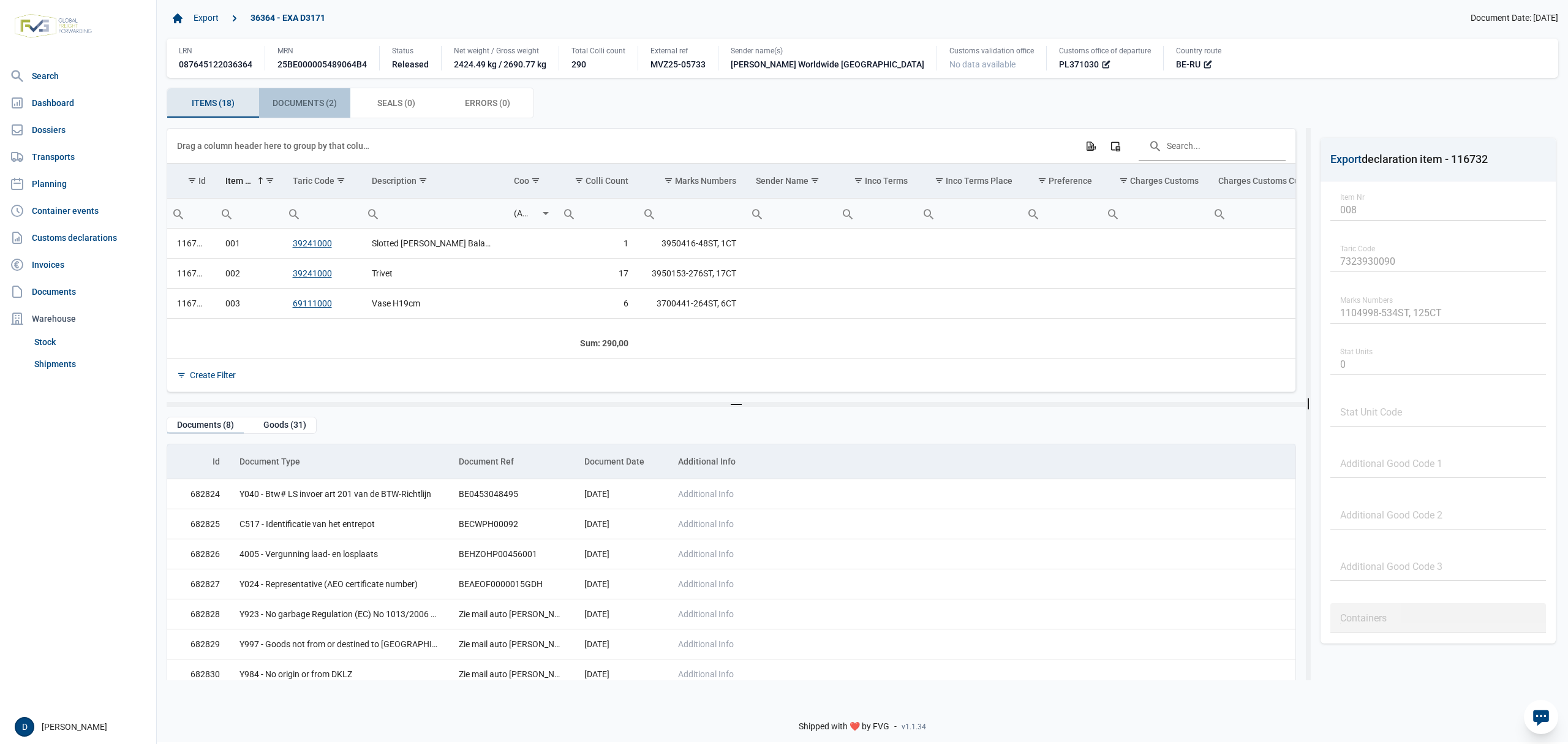
click at [346, 103] on div "Documents (2) Documents (2)" at bounding box center [305, 103] width 92 height 30
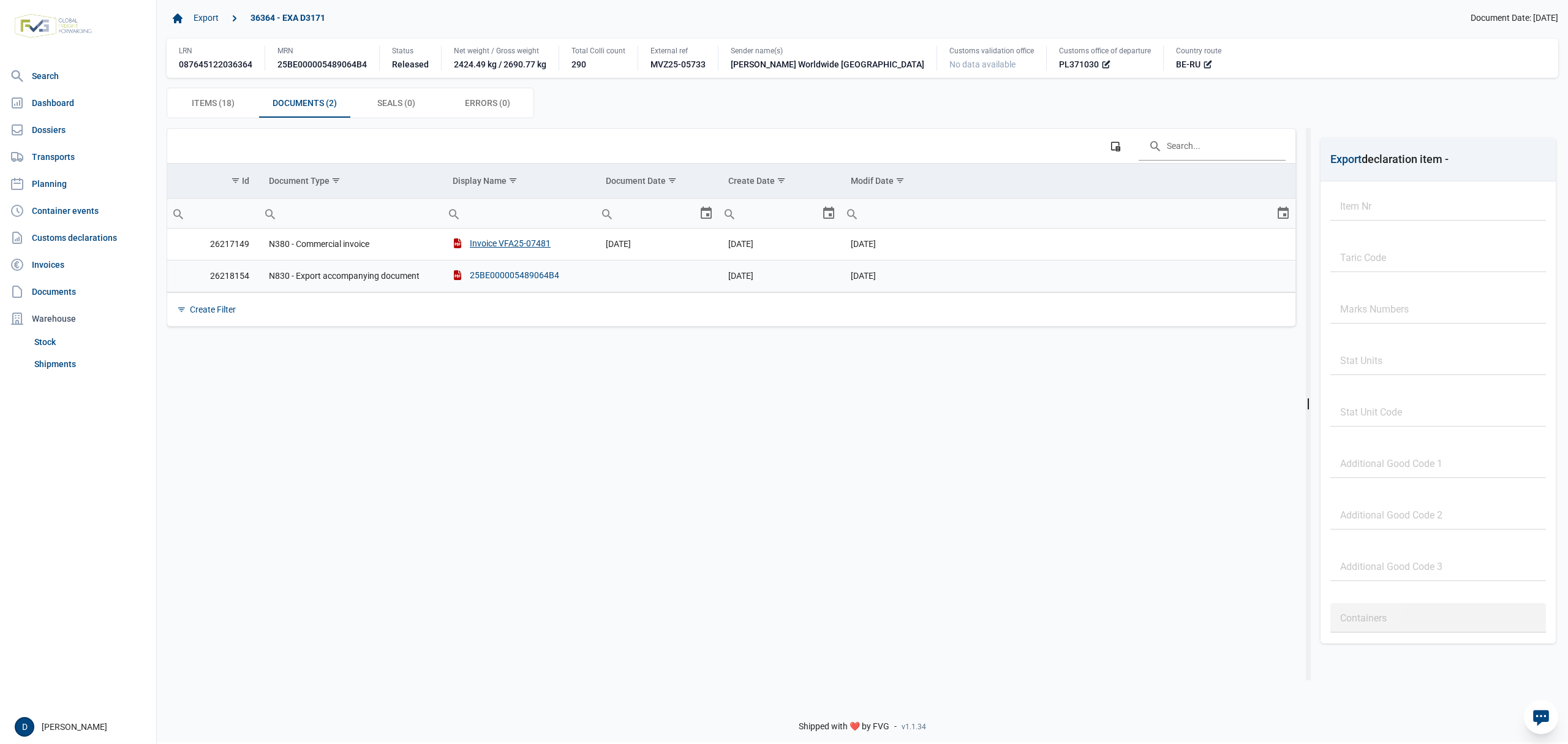
drag, startPoint x: 574, startPoint y: 280, endPoint x: 471, endPoint y: 282, distance: 103.0
click at [471, 282] on td "25BE000005489064B4" at bounding box center [520, 276] width 154 height 32
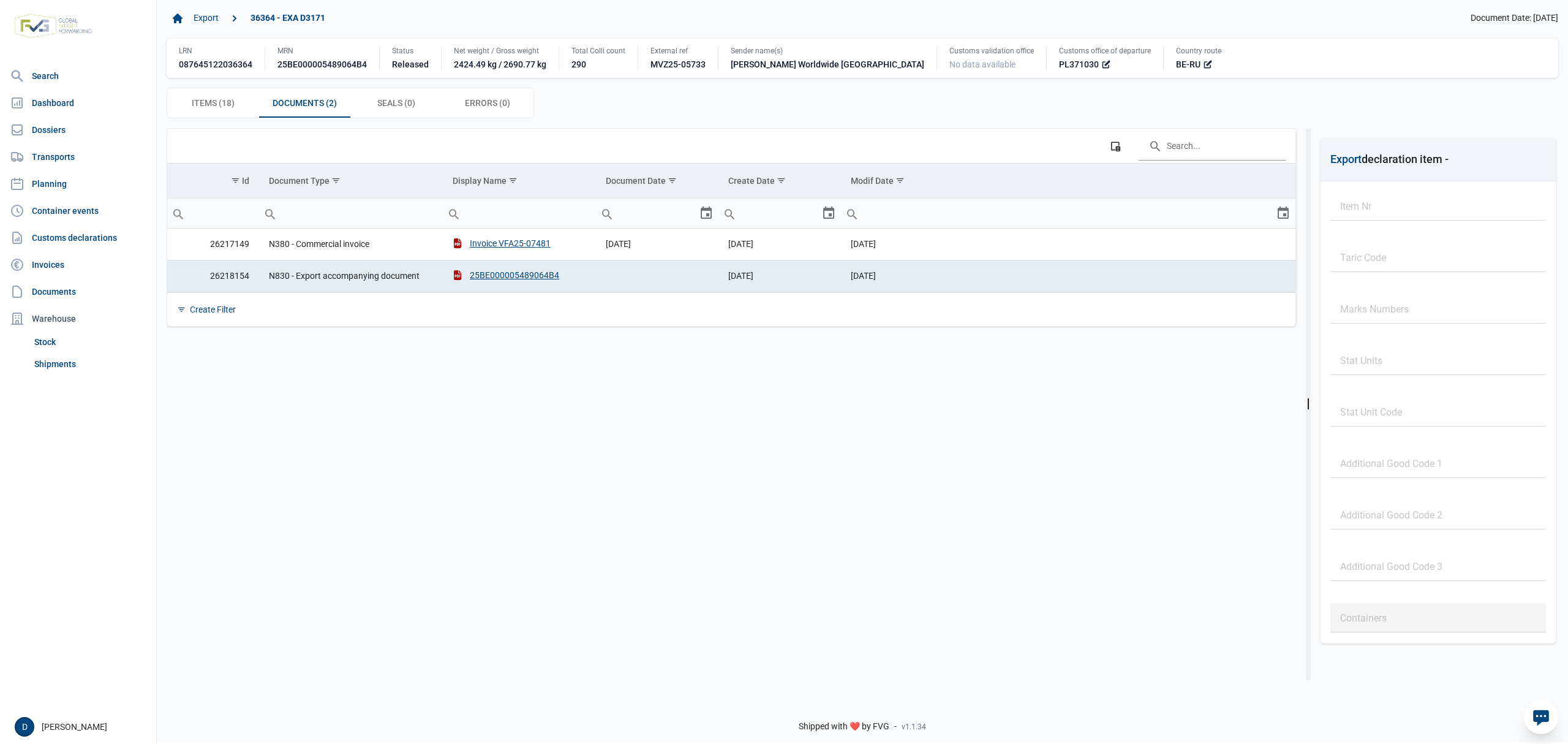
copy div "25BE000005489064B4"
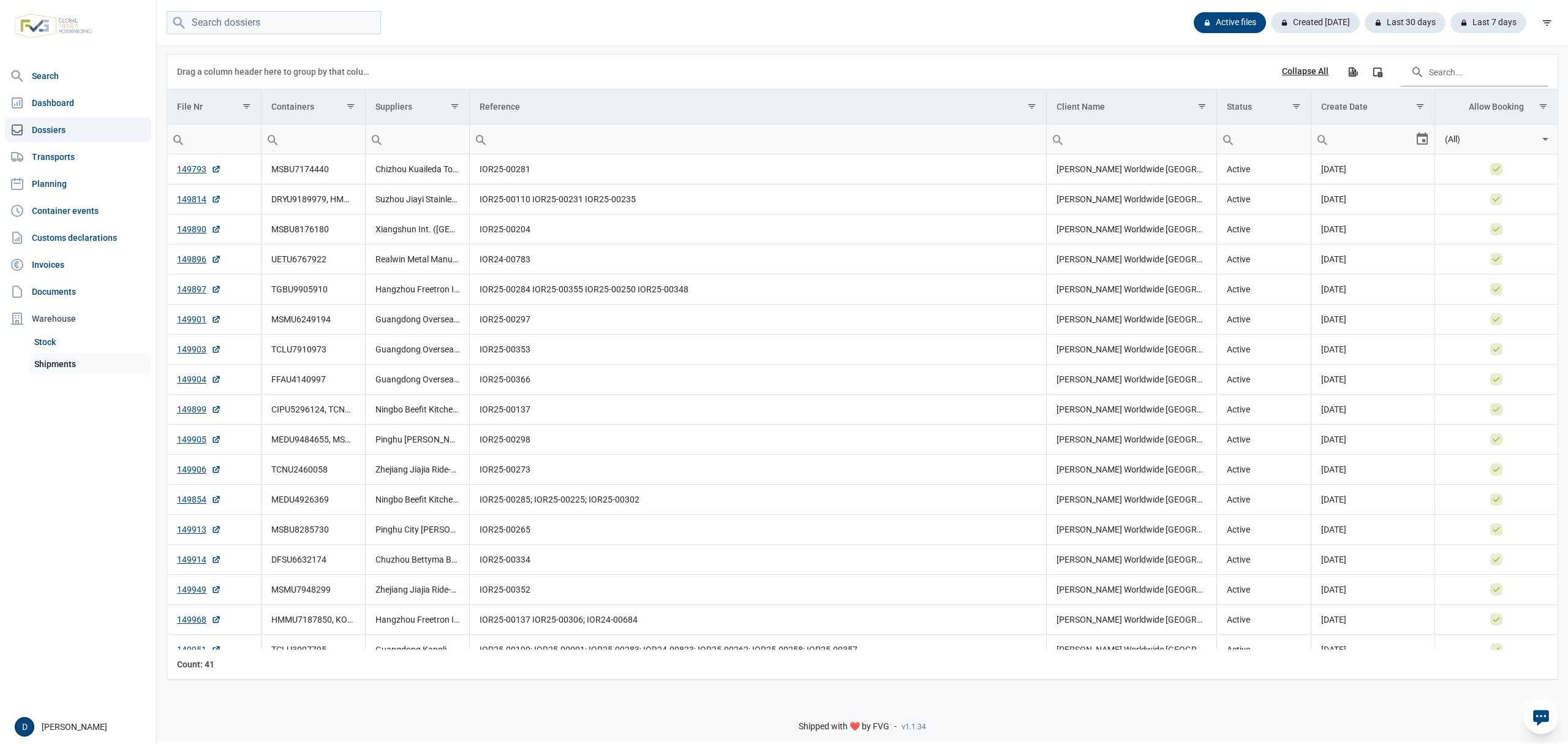
click at [61, 363] on link "Shipments" at bounding box center [91, 364] width 122 height 22
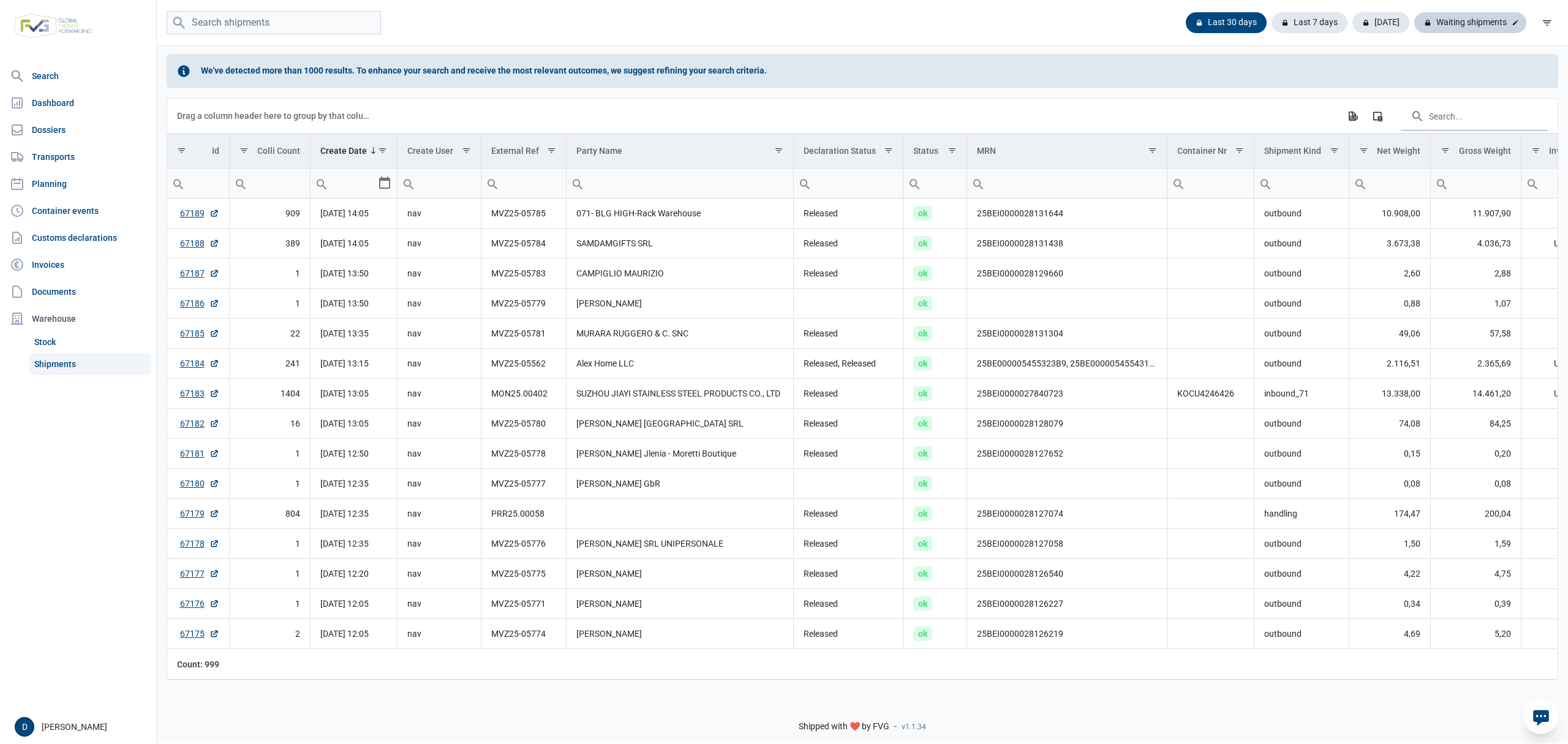
click at [1467, 17] on div "Waiting shipments" at bounding box center [1470, 23] width 112 height 21
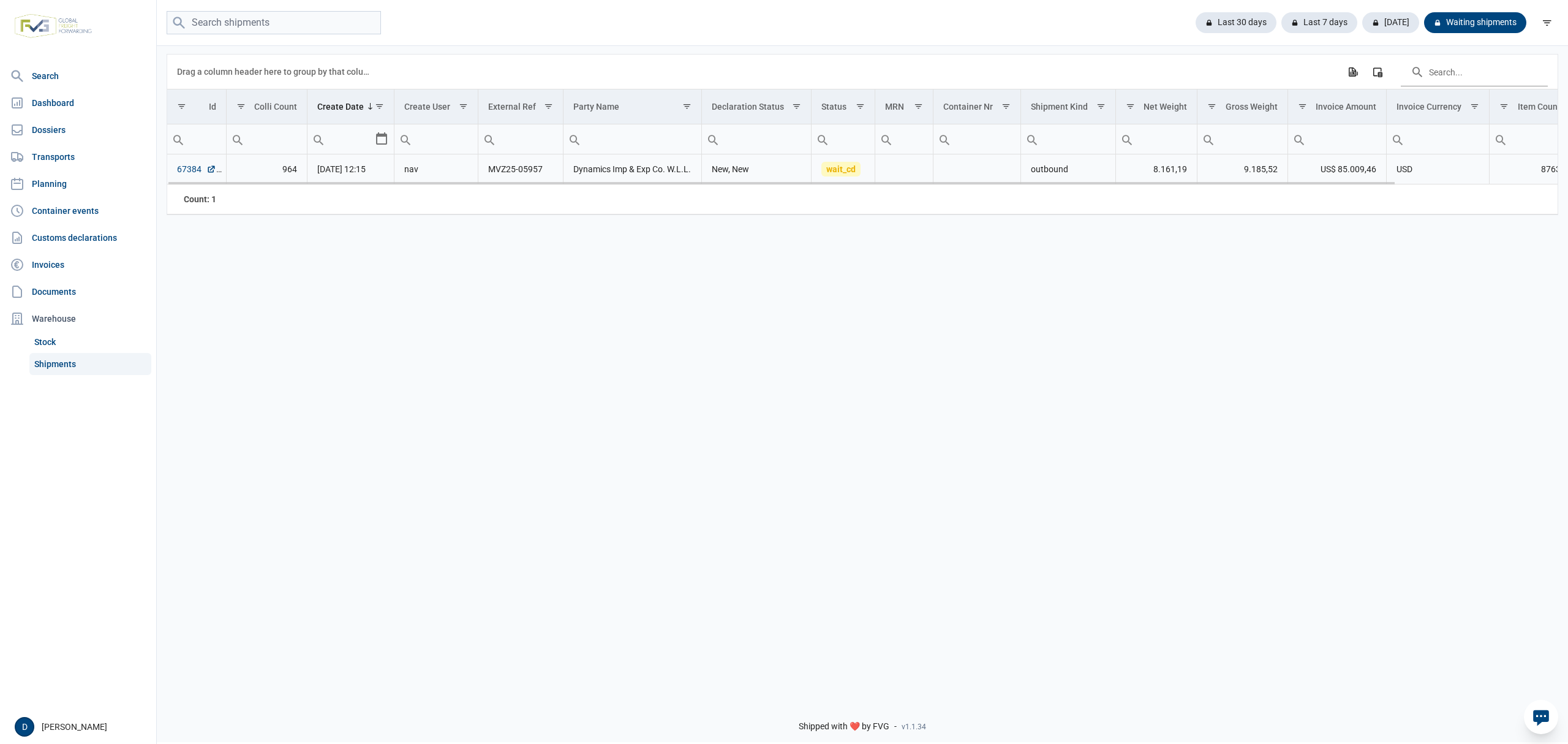
click at [190, 168] on link "67384" at bounding box center [197, 169] width 39 height 13
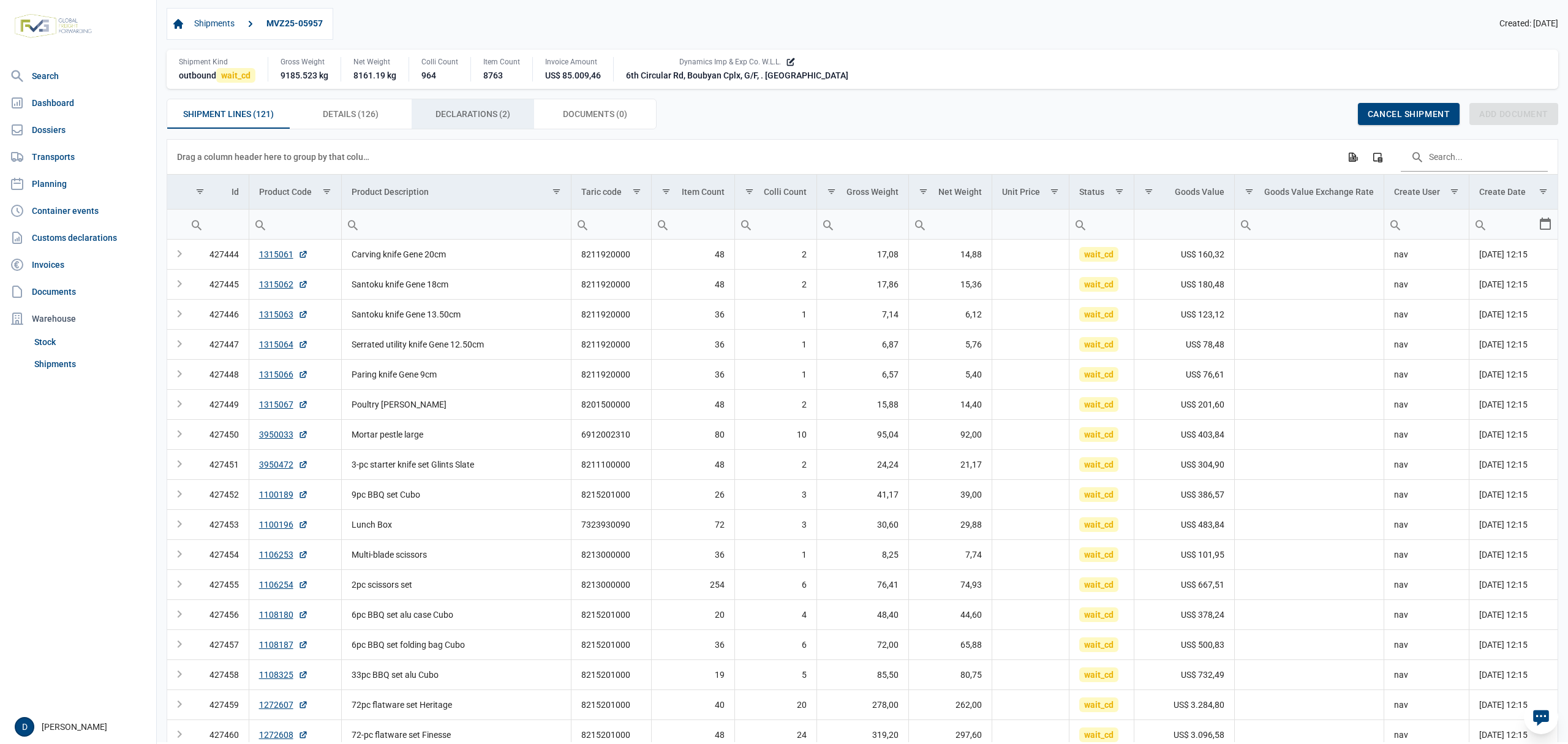
click at [454, 111] on span "Declarations (2) Declarations (2)" at bounding box center [472, 114] width 74 height 15
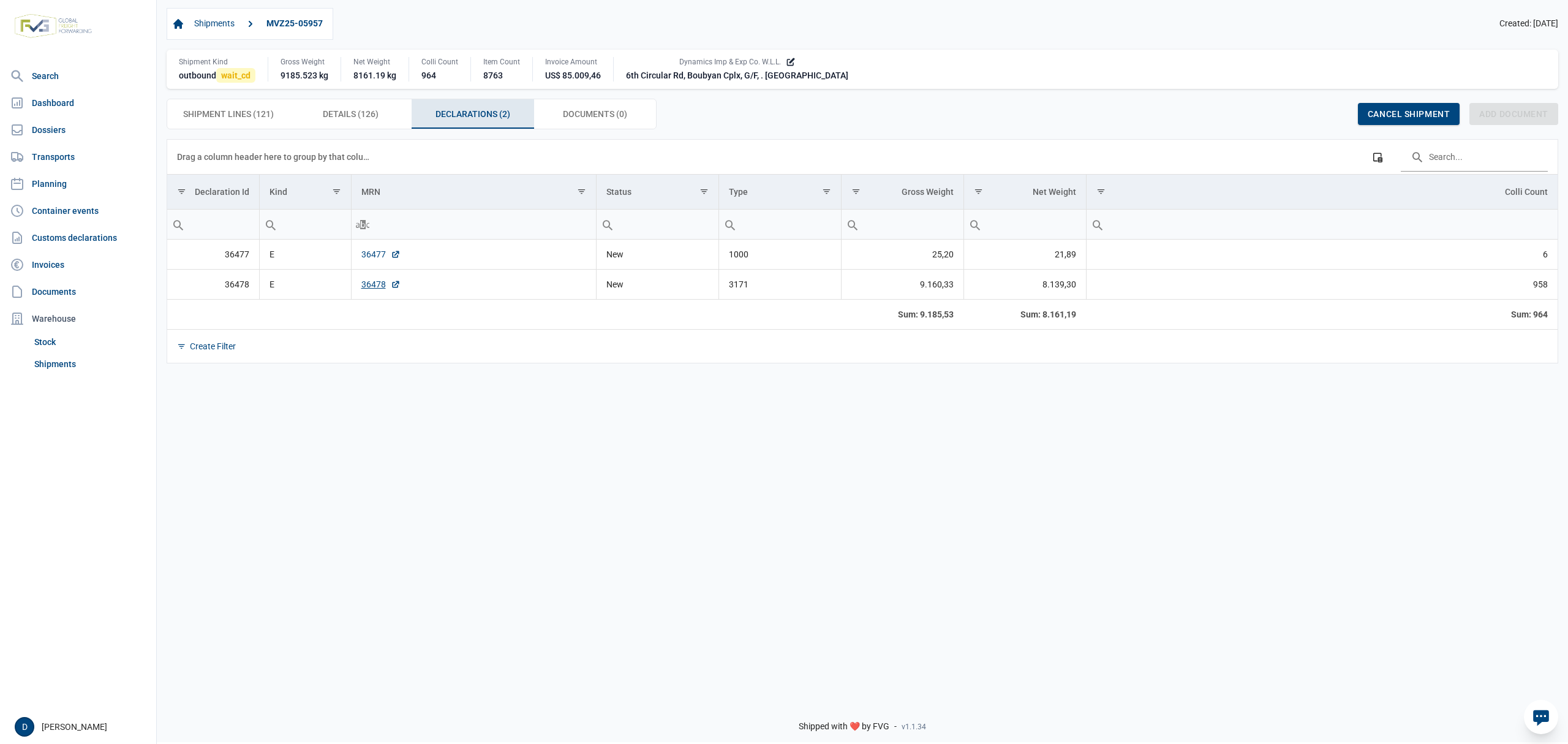
click at [367, 260] on link "36477" at bounding box center [381, 255] width 39 height 13
click at [370, 285] on link "36478" at bounding box center [381, 284] width 39 height 13
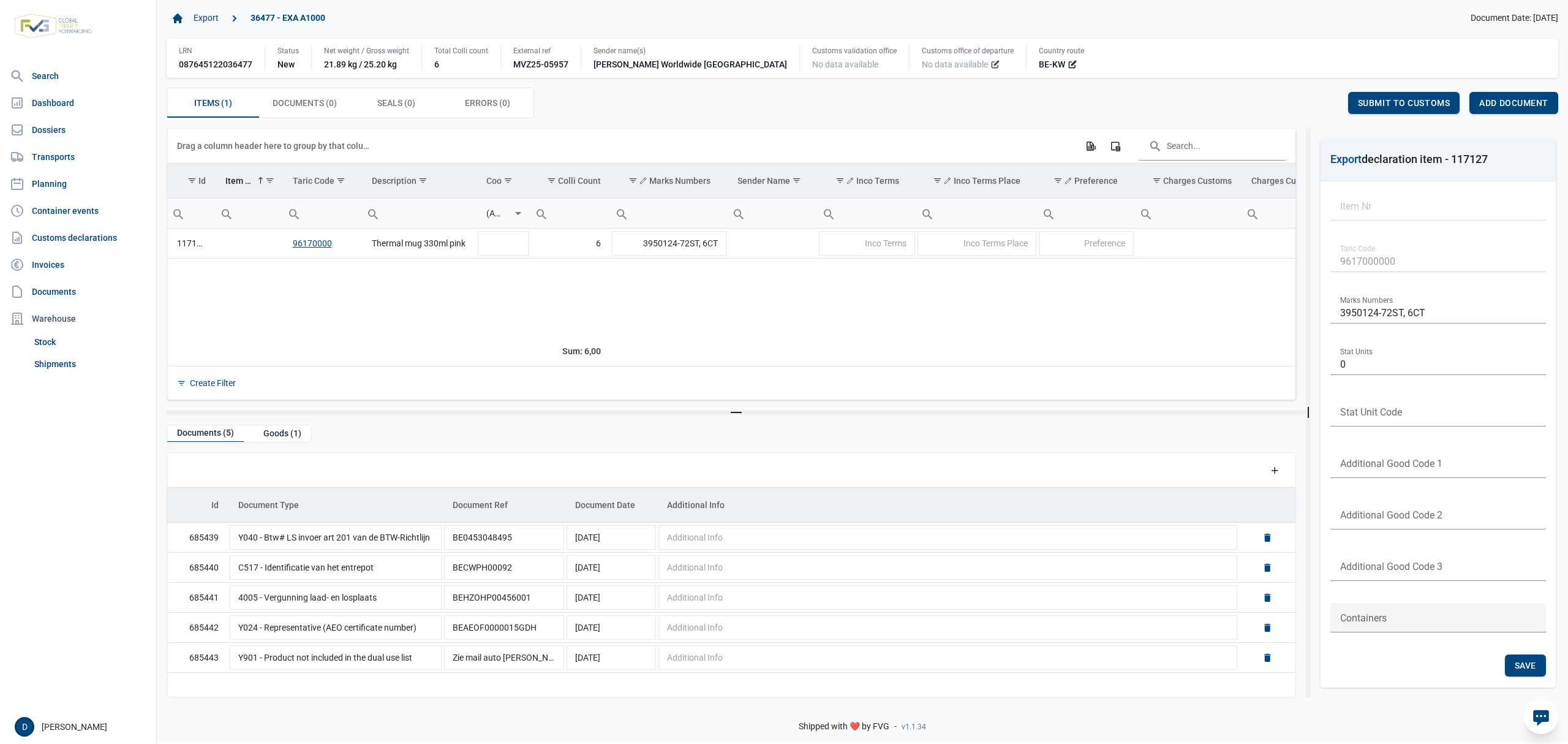
click at [991, 62] on icon at bounding box center [995, 64] width 10 height 10
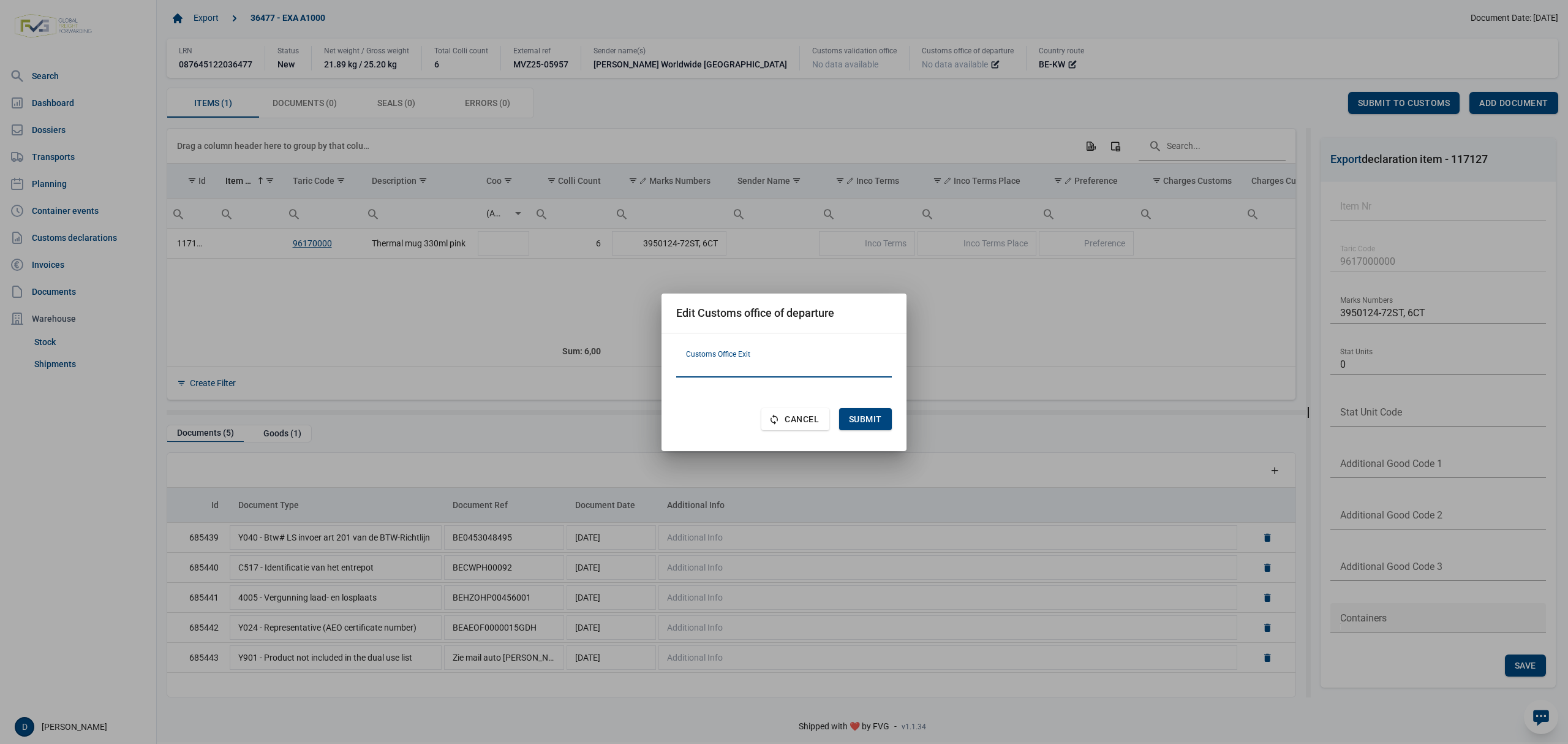
paste input "BE101000"
type input "BE101000"
click at [875, 421] on span "Submit" at bounding box center [865, 419] width 33 height 10
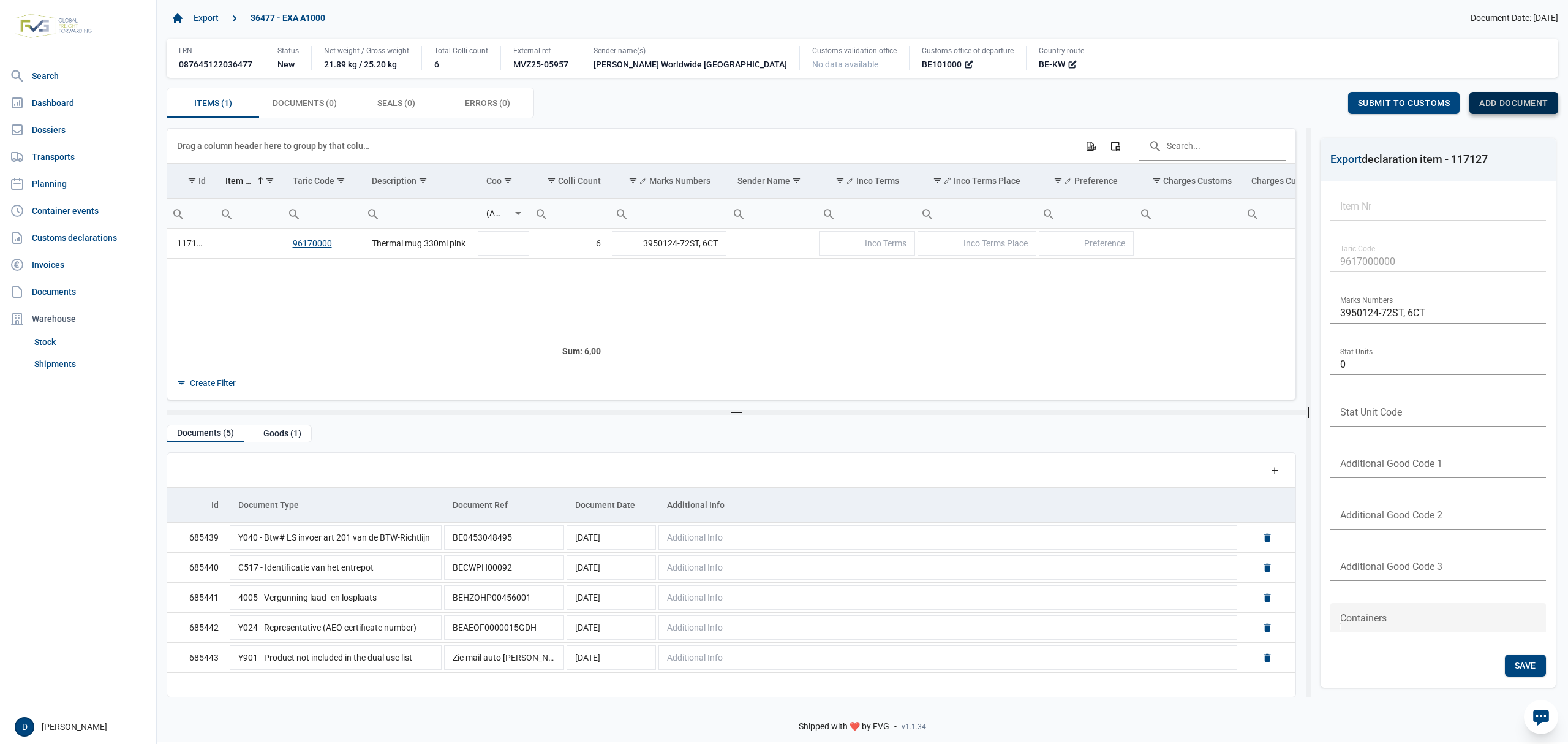
click at [1493, 103] on span "Add document" at bounding box center [1514, 103] width 69 height 10
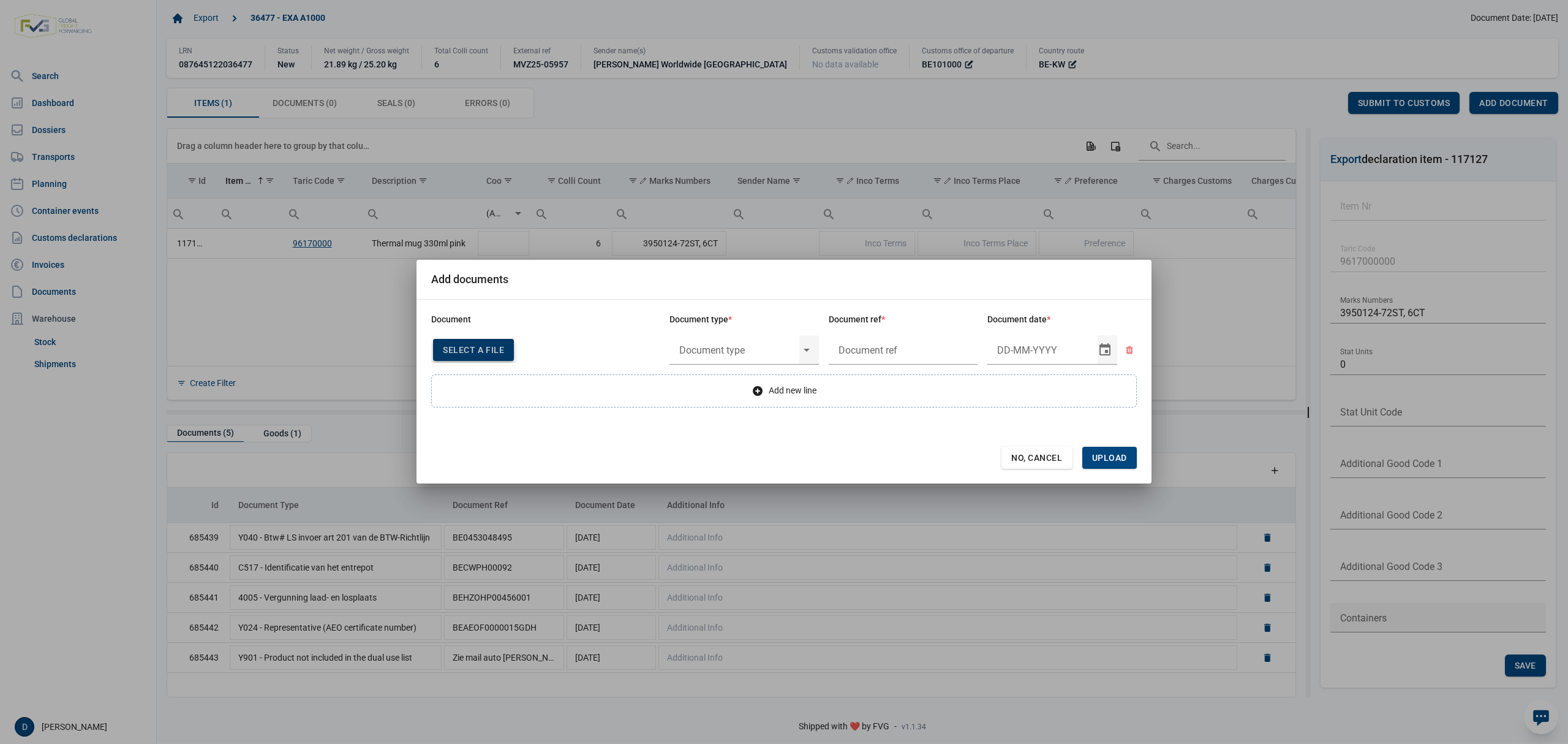
click at [465, 351] on span "Select a file" at bounding box center [474, 349] width 61 height 10
type input "Invoice VFA25-07761"
click at [753, 341] on input "text" at bounding box center [735, 349] width 130 height 32
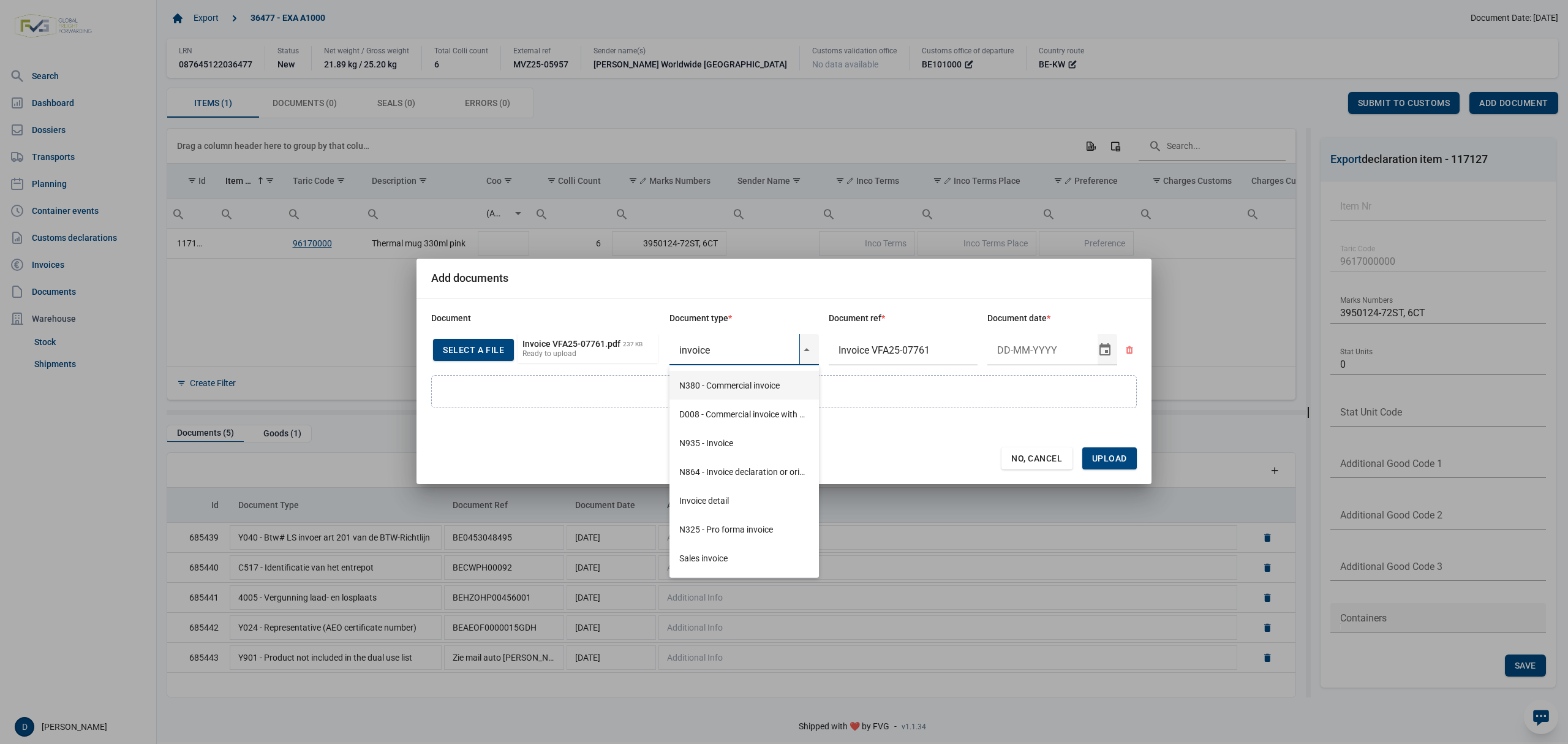
click at [714, 385] on div "N380 - Commercial invoice" at bounding box center [744, 385] width 150 height 29
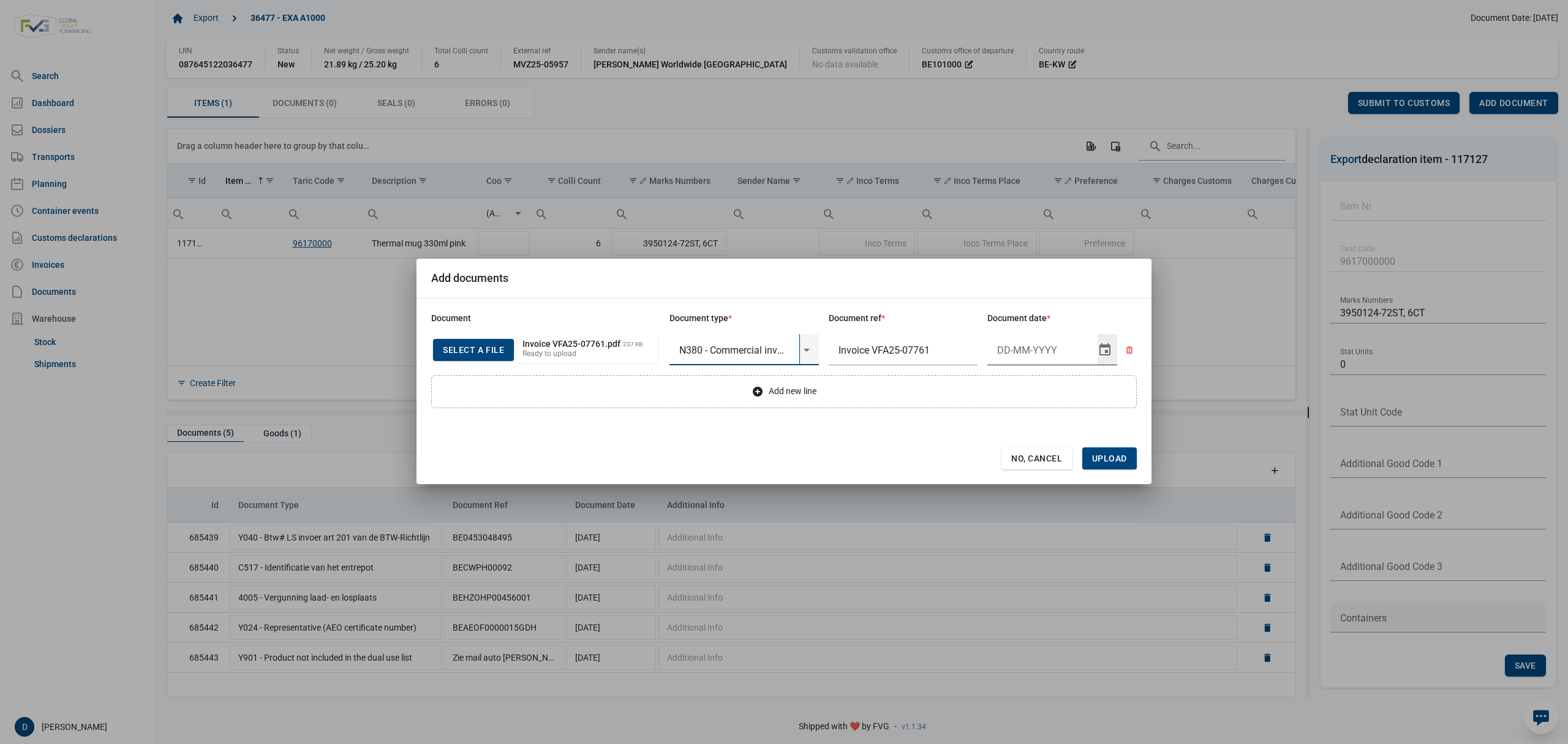
type input "N380 - Commercial invoice"
click at [1025, 347] on input "Document date" at bounding box center [1042, 349] width 110 height 32
type input "[DATE]"
click at [1122, 458] on span "Upload" at bounding box center [1110, 458] width 35 height 10
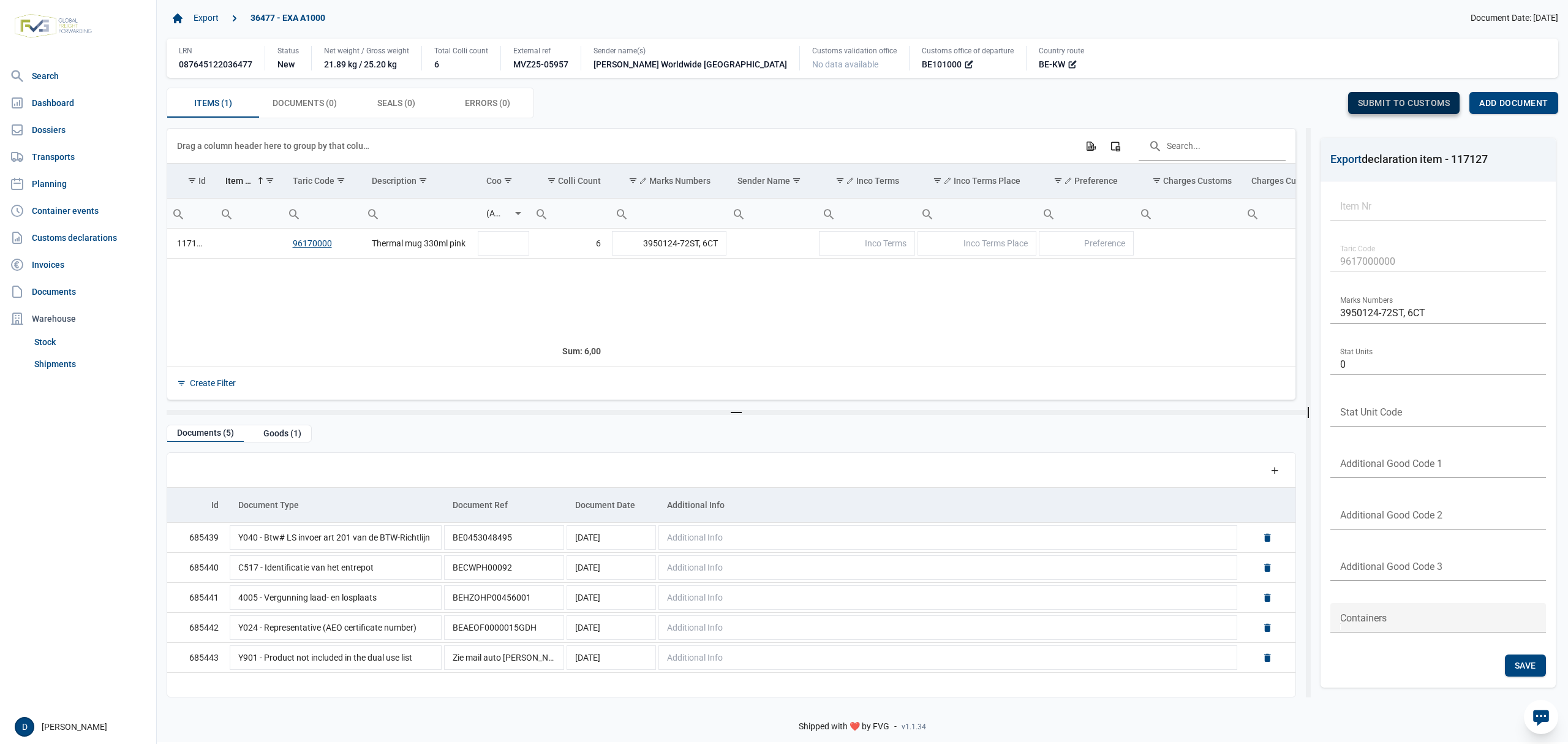
click at [1402, 103] on span "Submit to customs" at bounding box center [1404, 103] width 92 height 10
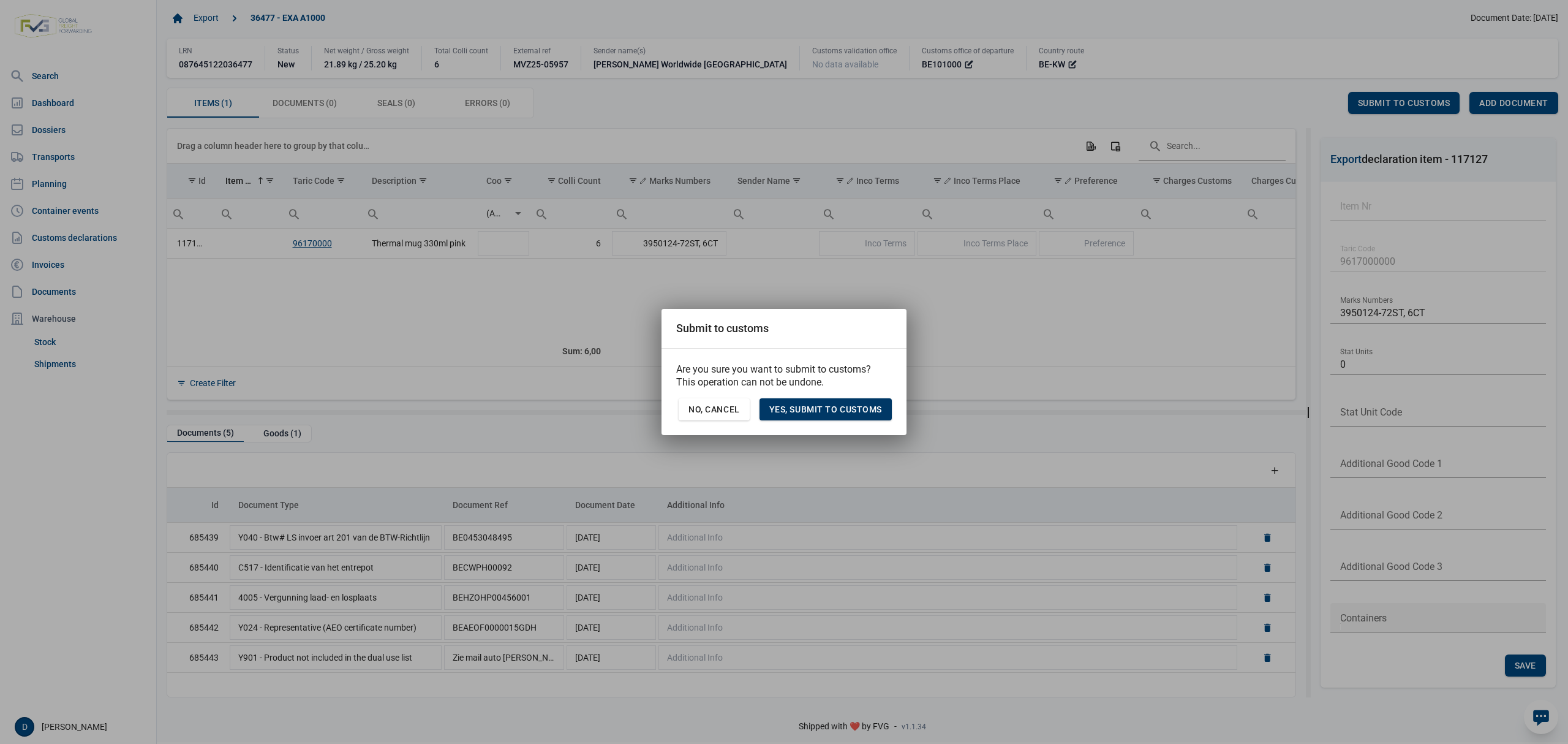
click at [853, 410] on span "Yes, Submit to customs" at bounding box center [826, 409] width 113 height 10
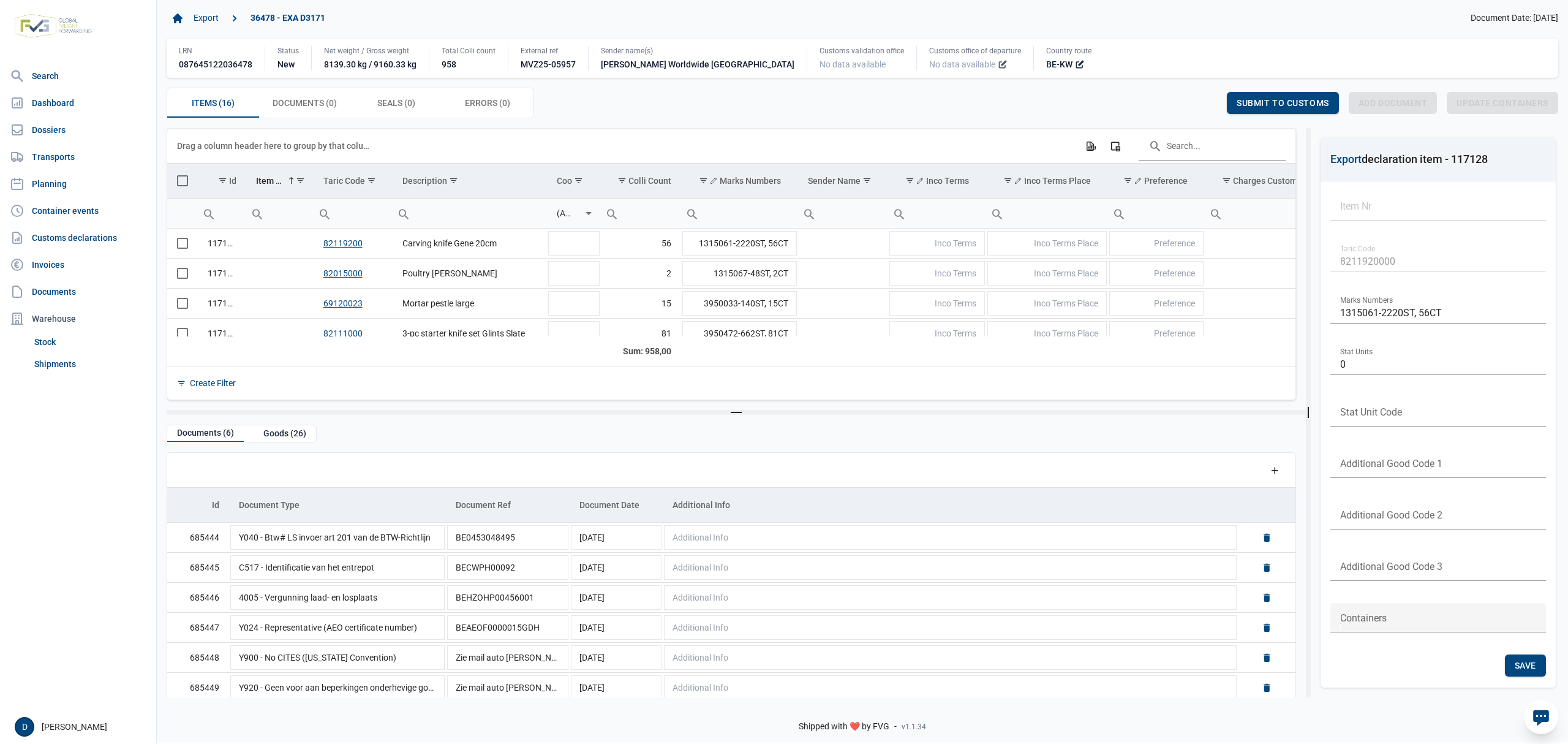
click at [998, 65] on icon at bounding box center [1003, 64] width 10 height 10
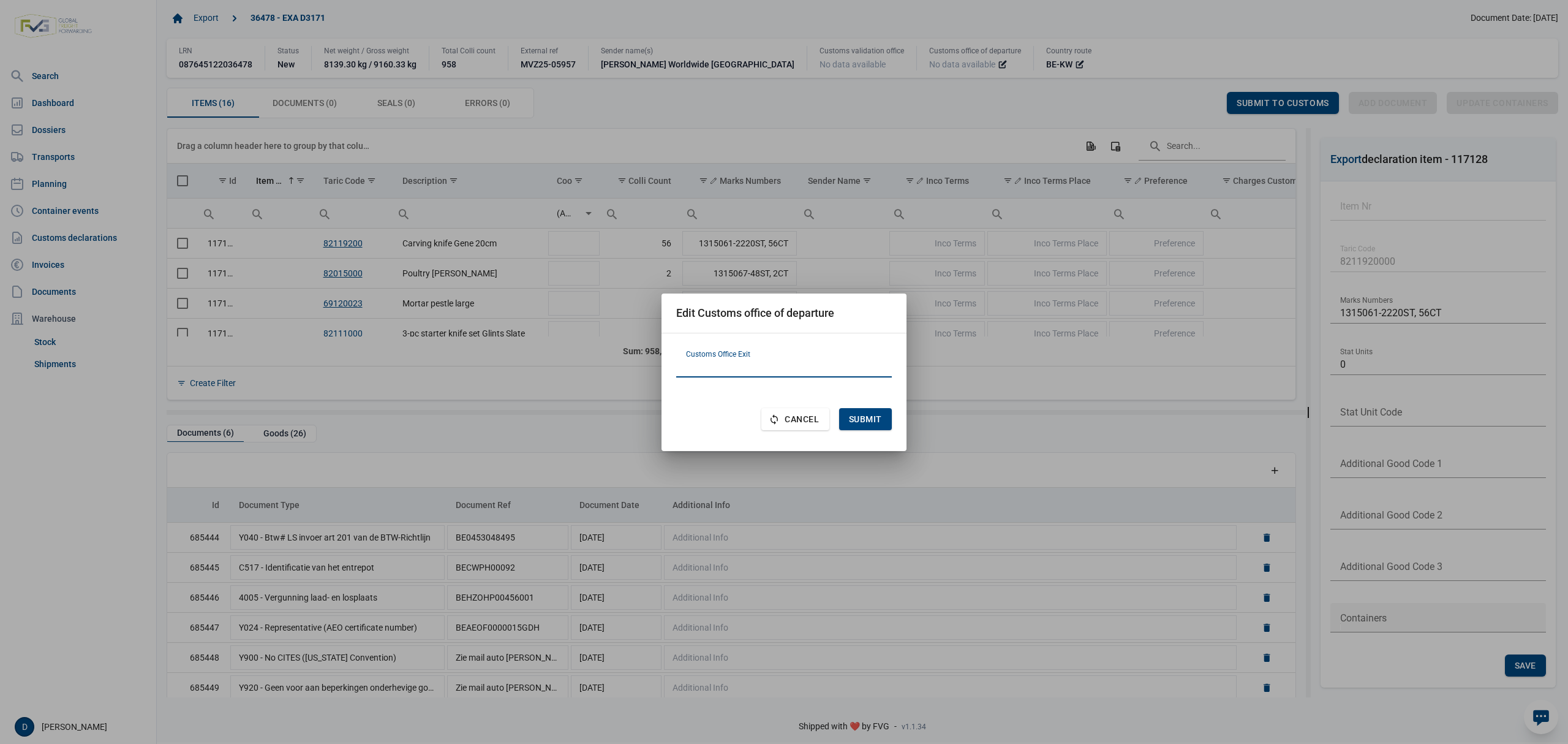
paste input "BE101000"
type input "BE101000"
click at [875, 414] on span "Submit" at bounding box center [865, 419] width 33 height 10
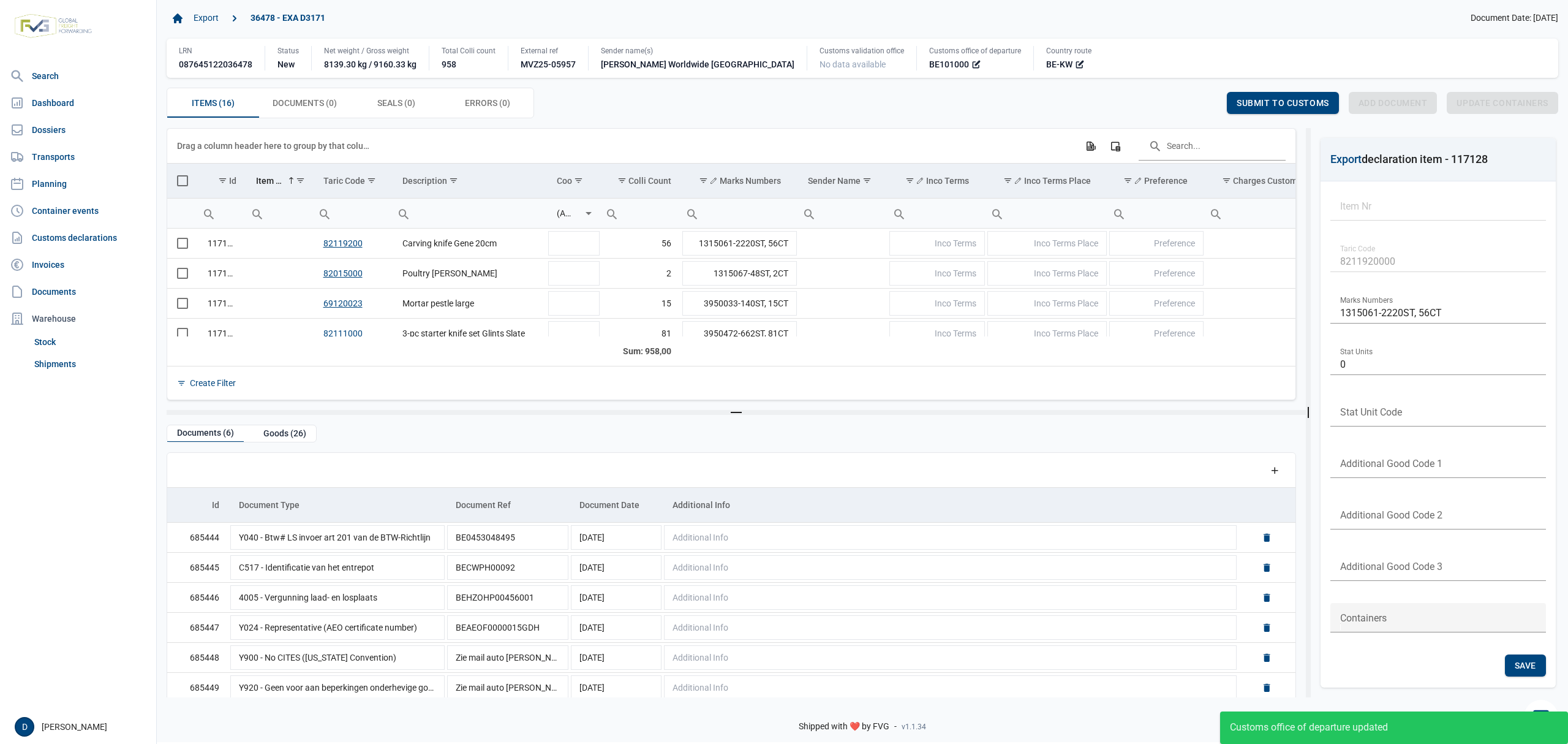
click at [182, 182] on span "Select all" at bounding box center [182, 181] width 11 height 11
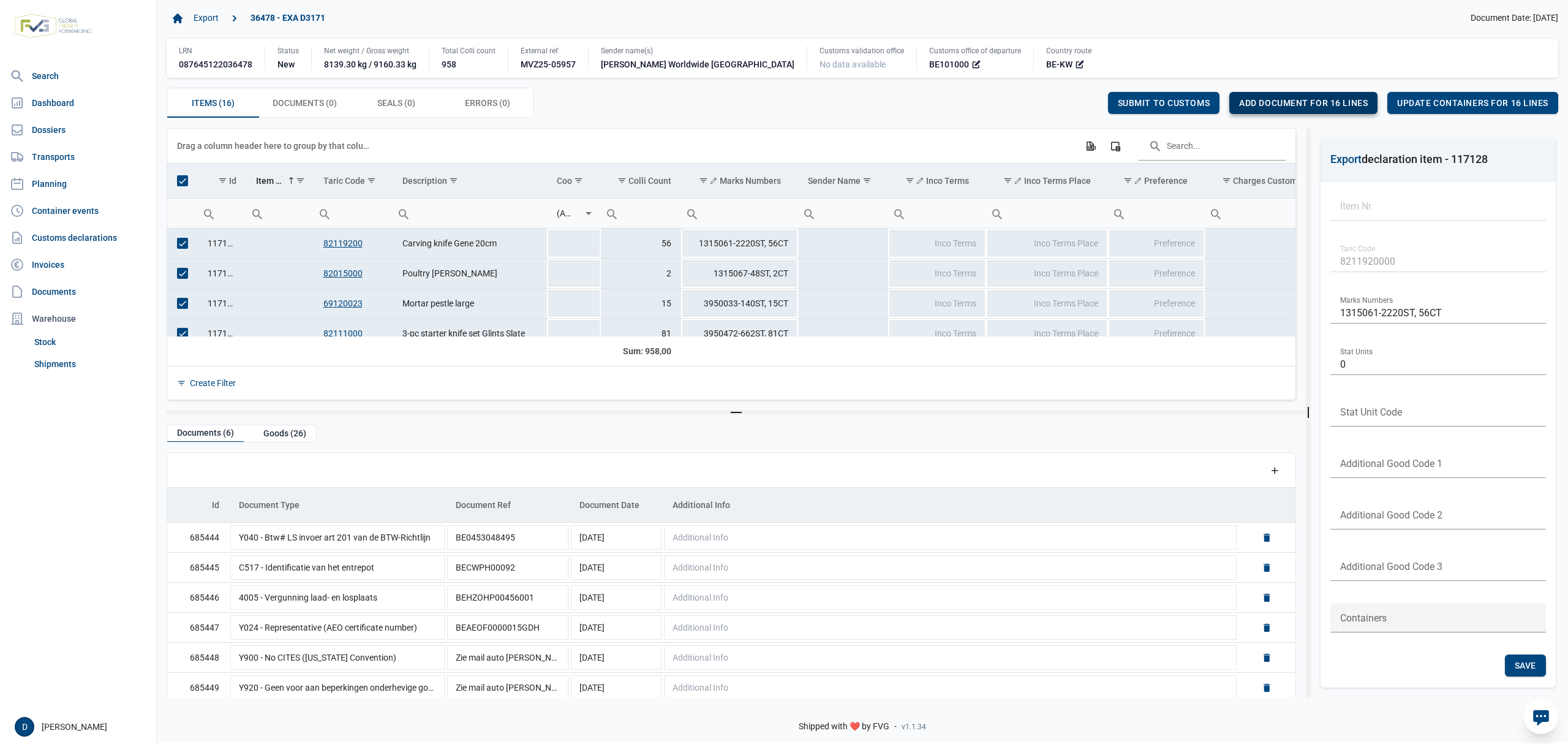
click at [1334, 104] on span "Add document for 16 lines" at bounding box center [1303, 103] width 128 height 10
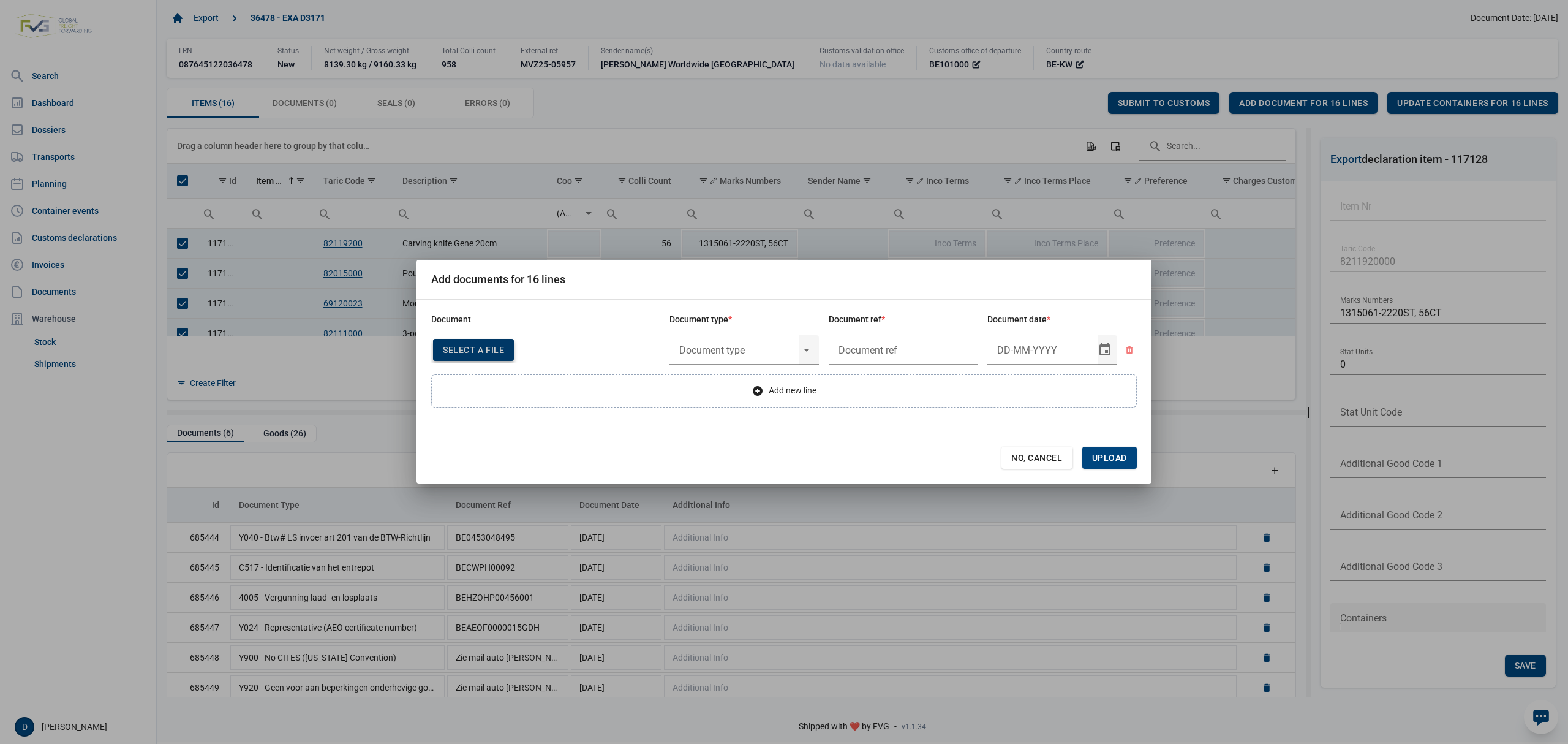
click at [474, 351] on span "Select a file" at bounding box center [474, 349] width 61 height 10
type input "Invoice VFA25-07761"
click at [745, 347] on input "text" at bounding box center [735, 349] width 130 height 32
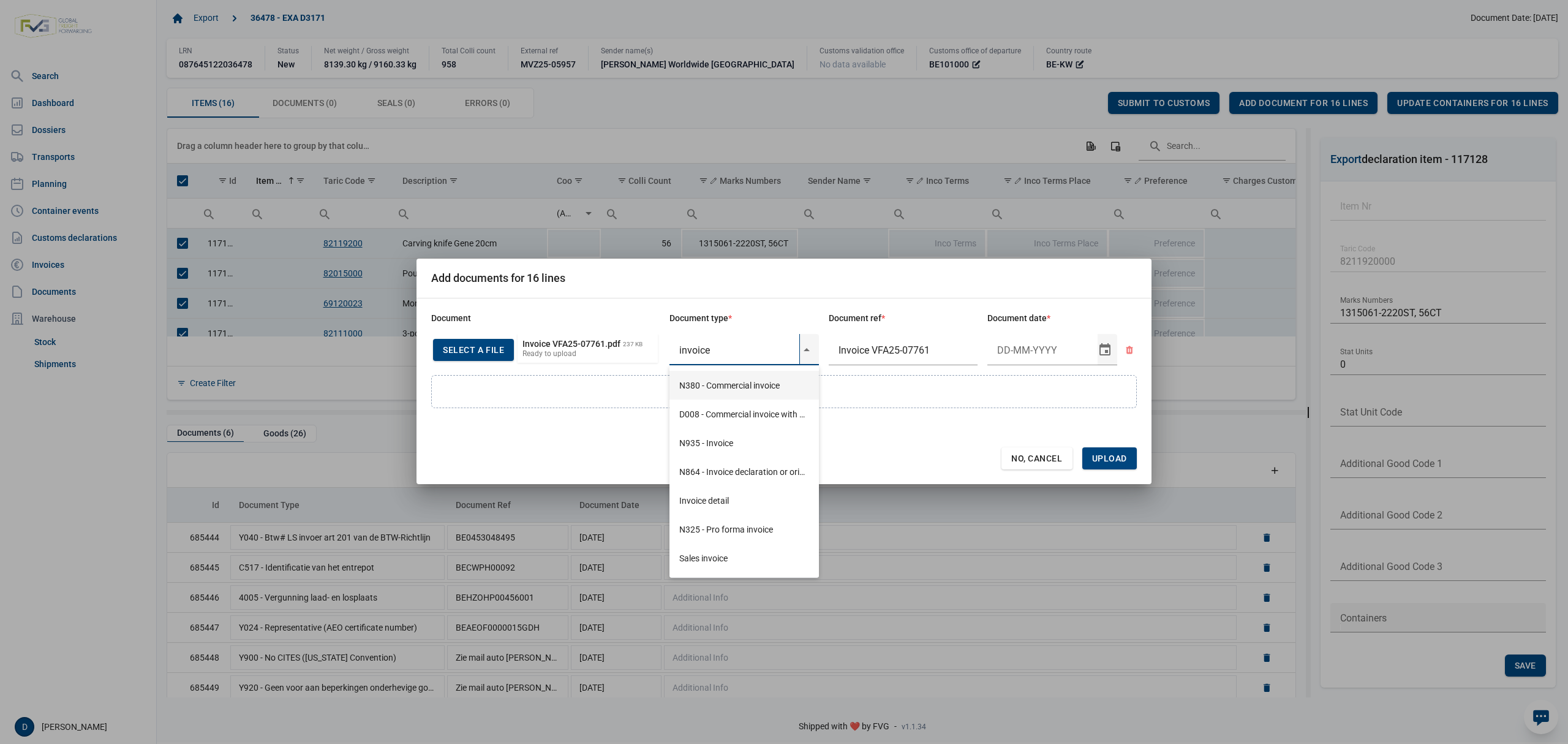
click at [747, 381] on div "N380 - Commercial invoice" at bounding box center [744, 385] width 150 height 29
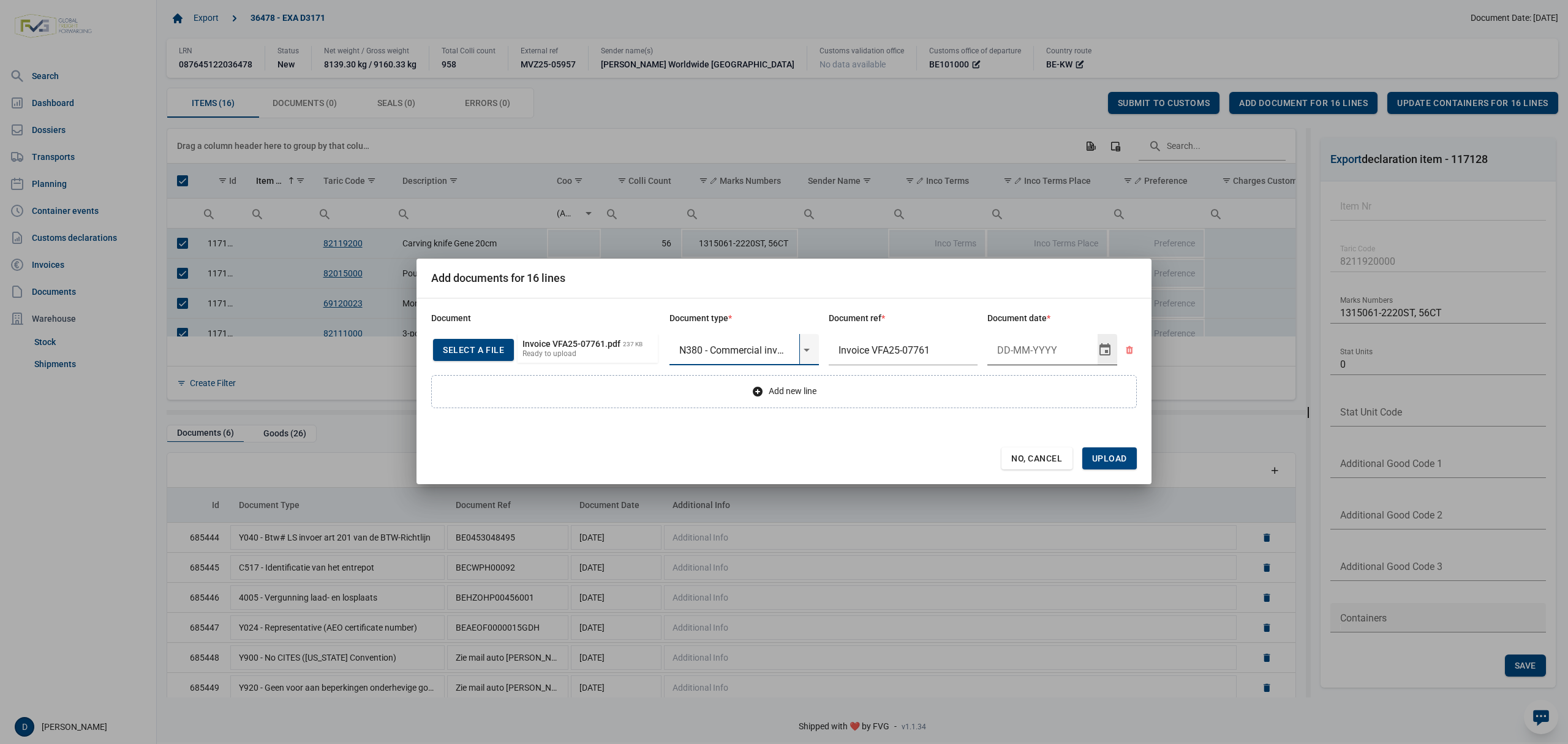
type input "N380 - Commercial invoice"
click at [1012, 354] on input "Document date" at bounding box center [1042, 349] width 110 height 32
type input "9-10-2025"
click at [1123, 456] on span "Upload" at bounding box center [1110, 458] width 35 height 10
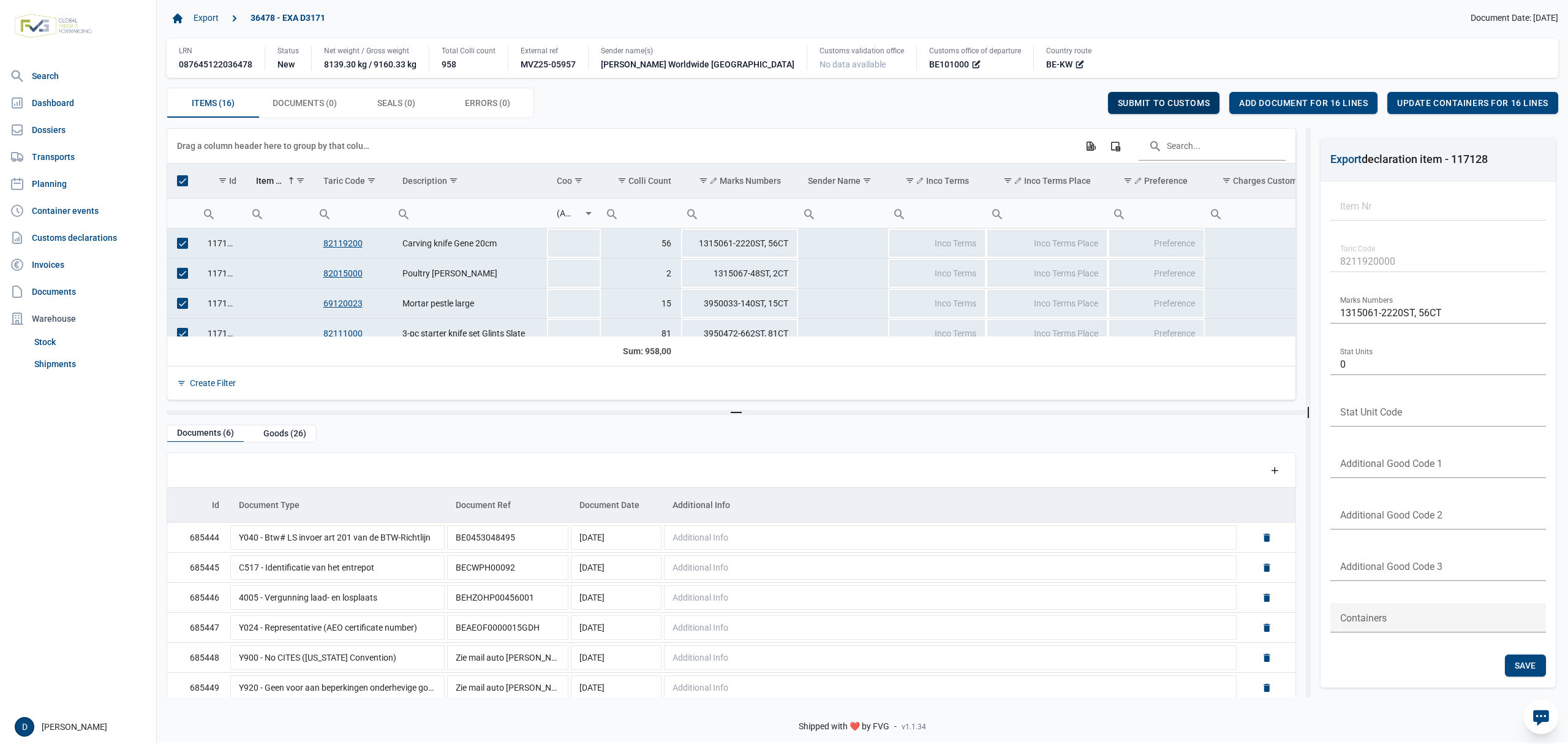
click at [1163, 107] on span "Submit to customs" at bounding box center [1165, 103] width 92 height 10
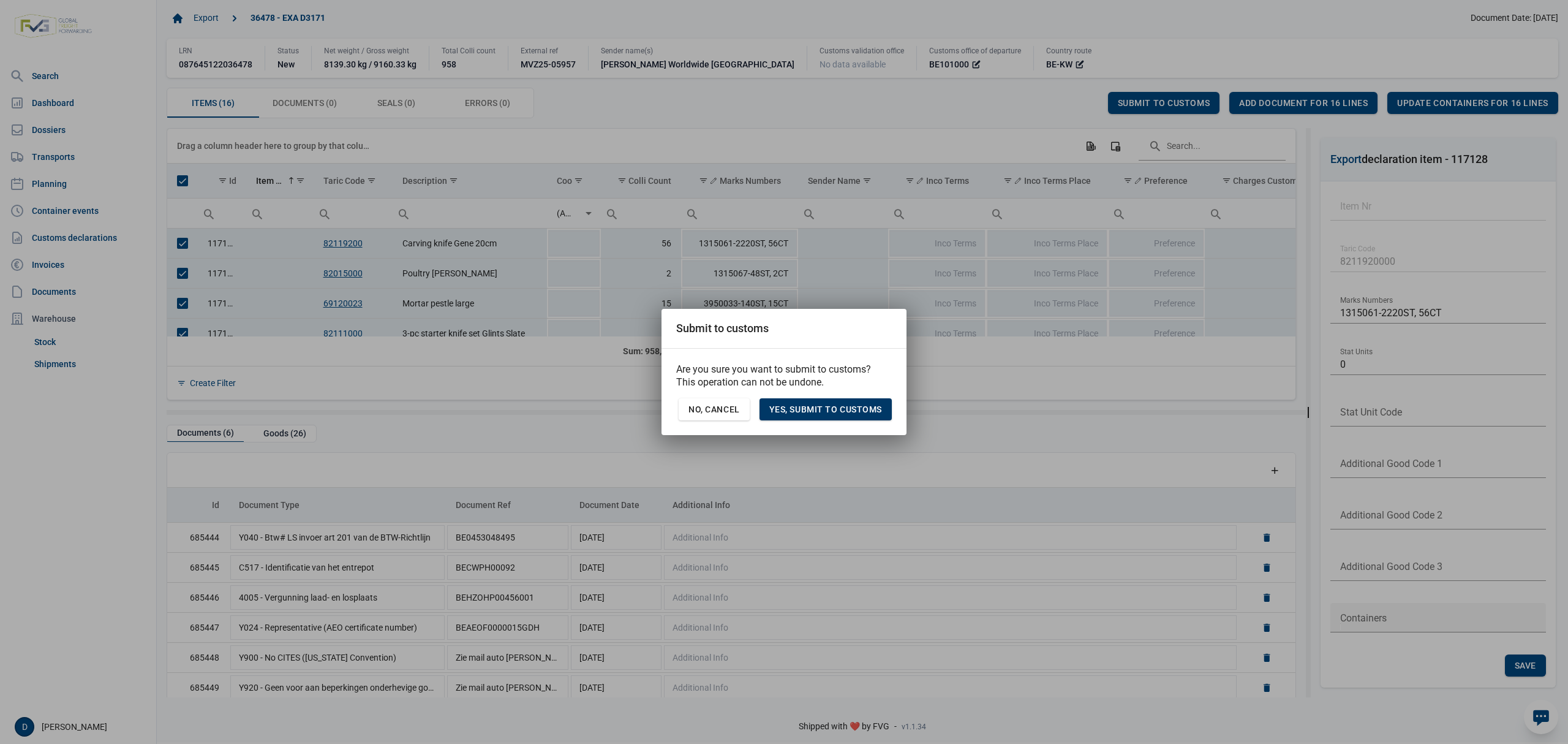
click at [837, 404] on span "Yes, Submit to customs" at bounding box center [826, 409] width 113 height 10
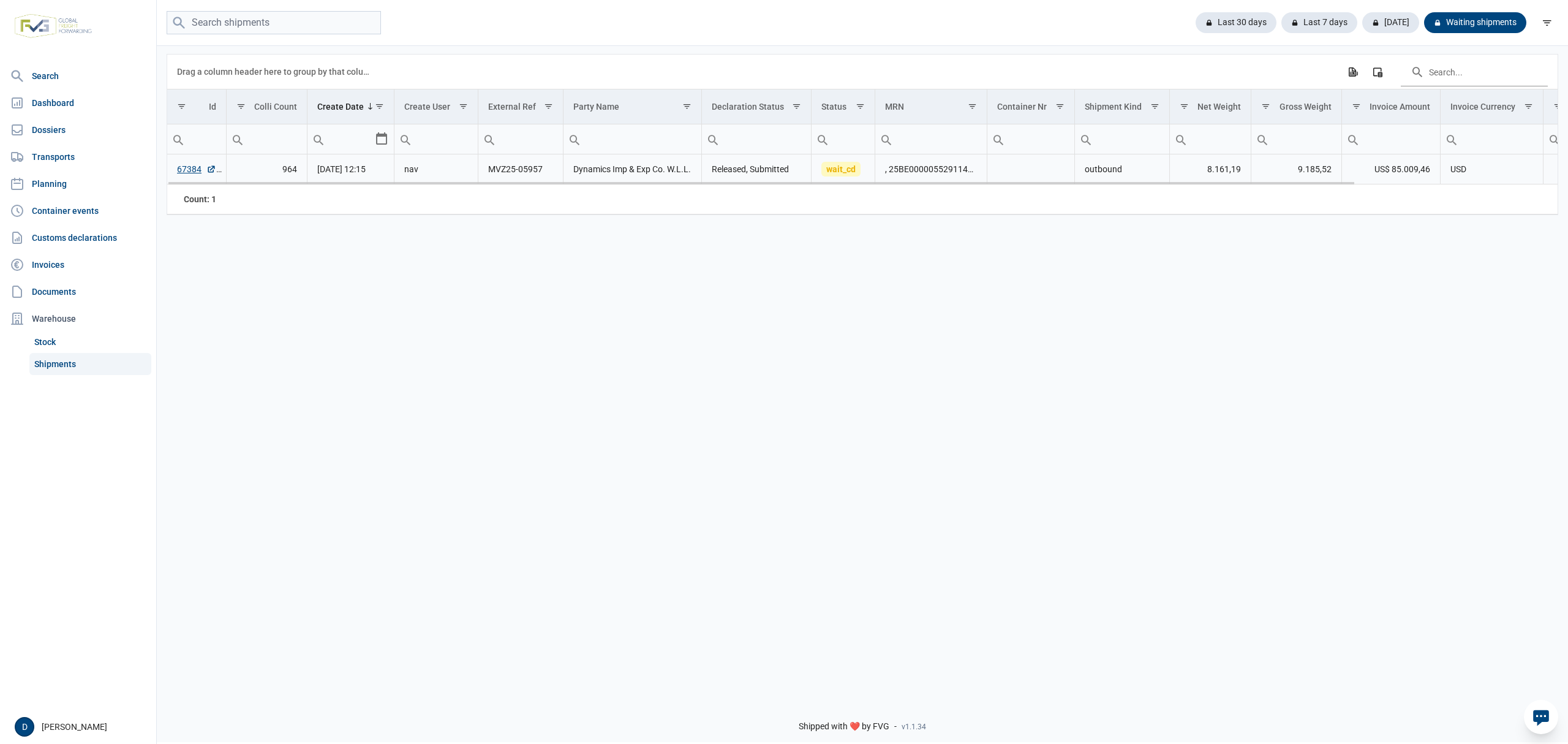
click at [173, 168] on td "67384" at bounding box center [197, 169] width 59 height 30
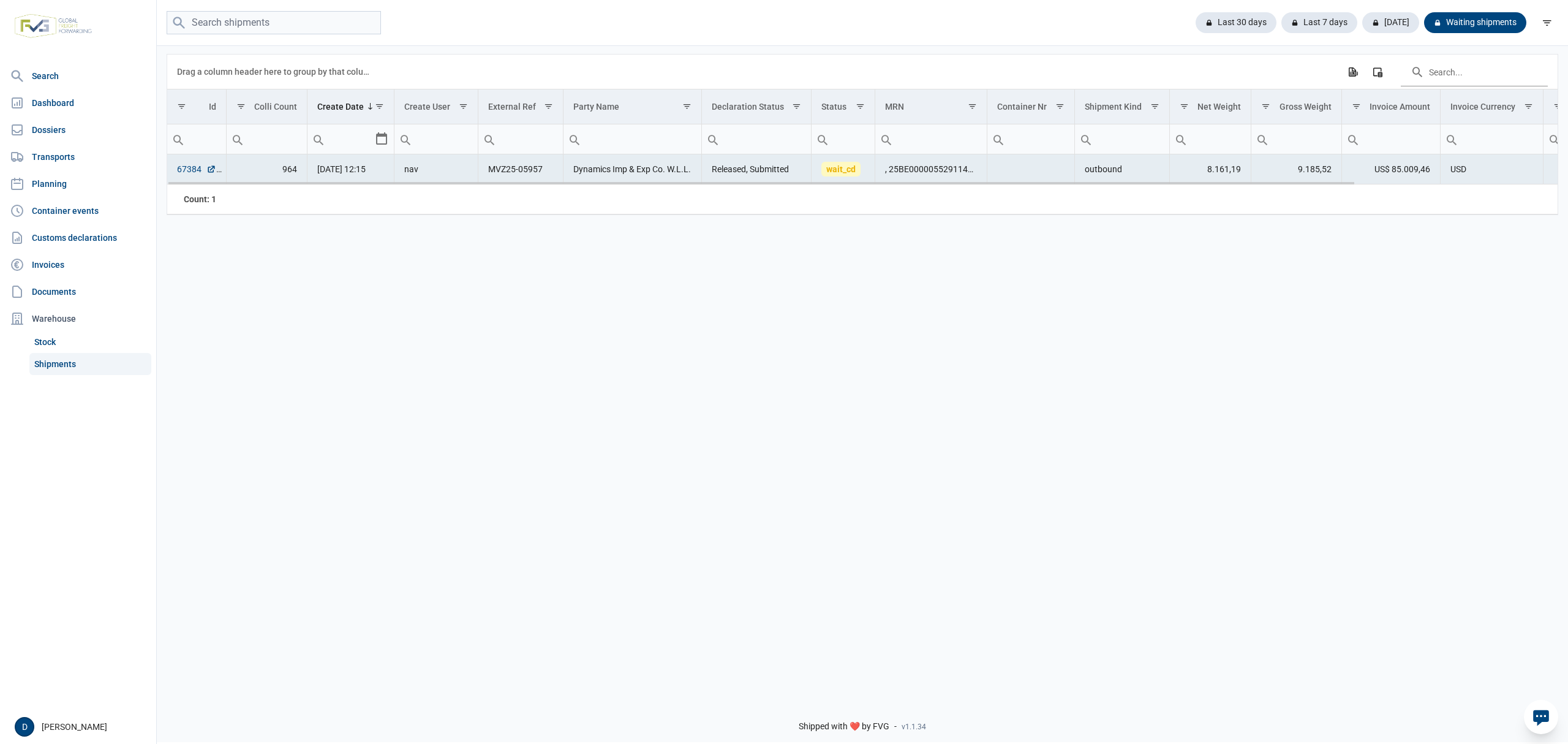
click at [193, 175] on link "67384" at bounding box center [197, 169] width 39 height 13
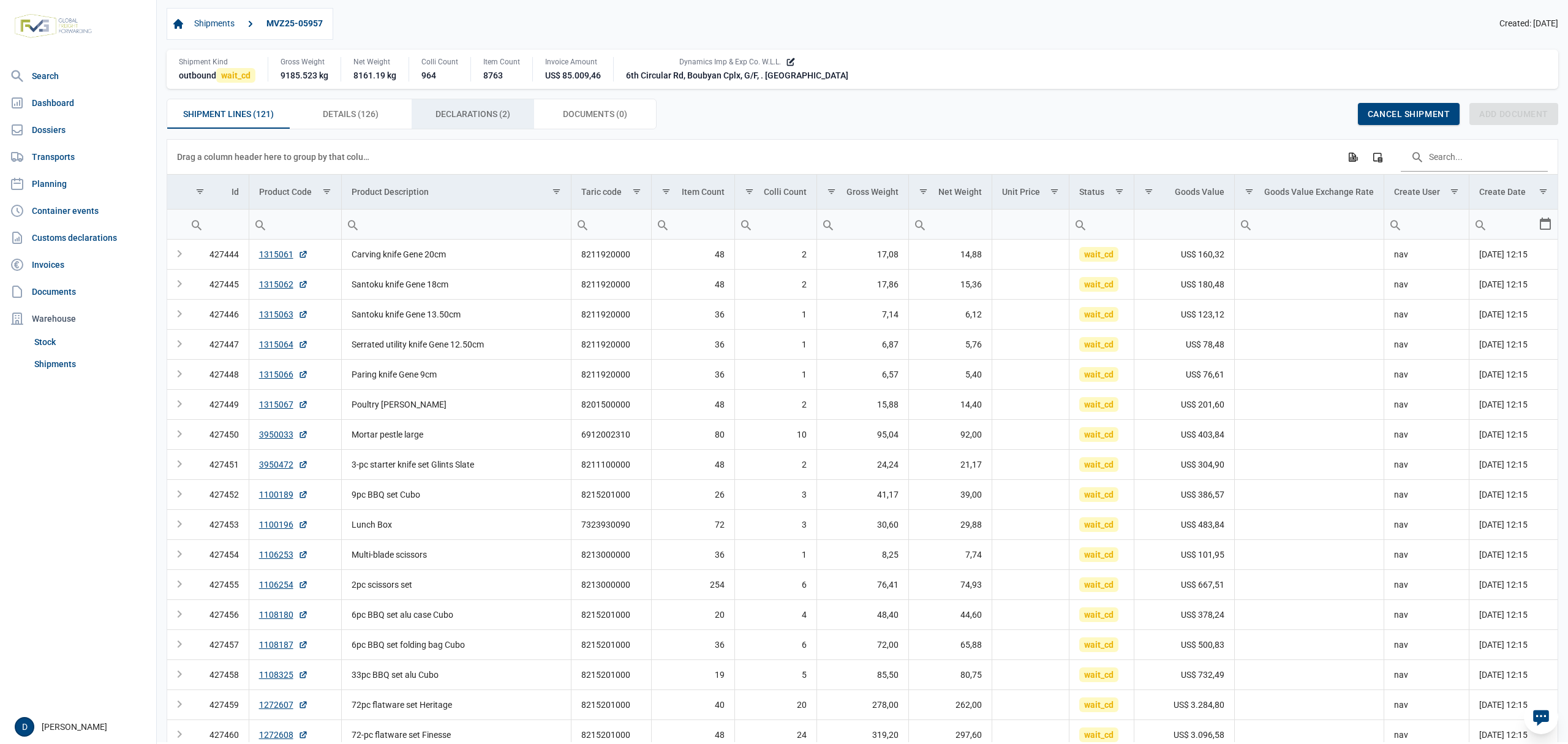
click at [458, 114] on span "Declarations (2) Declarations (2)" at bounding box center [472, 114] width 74 height 15
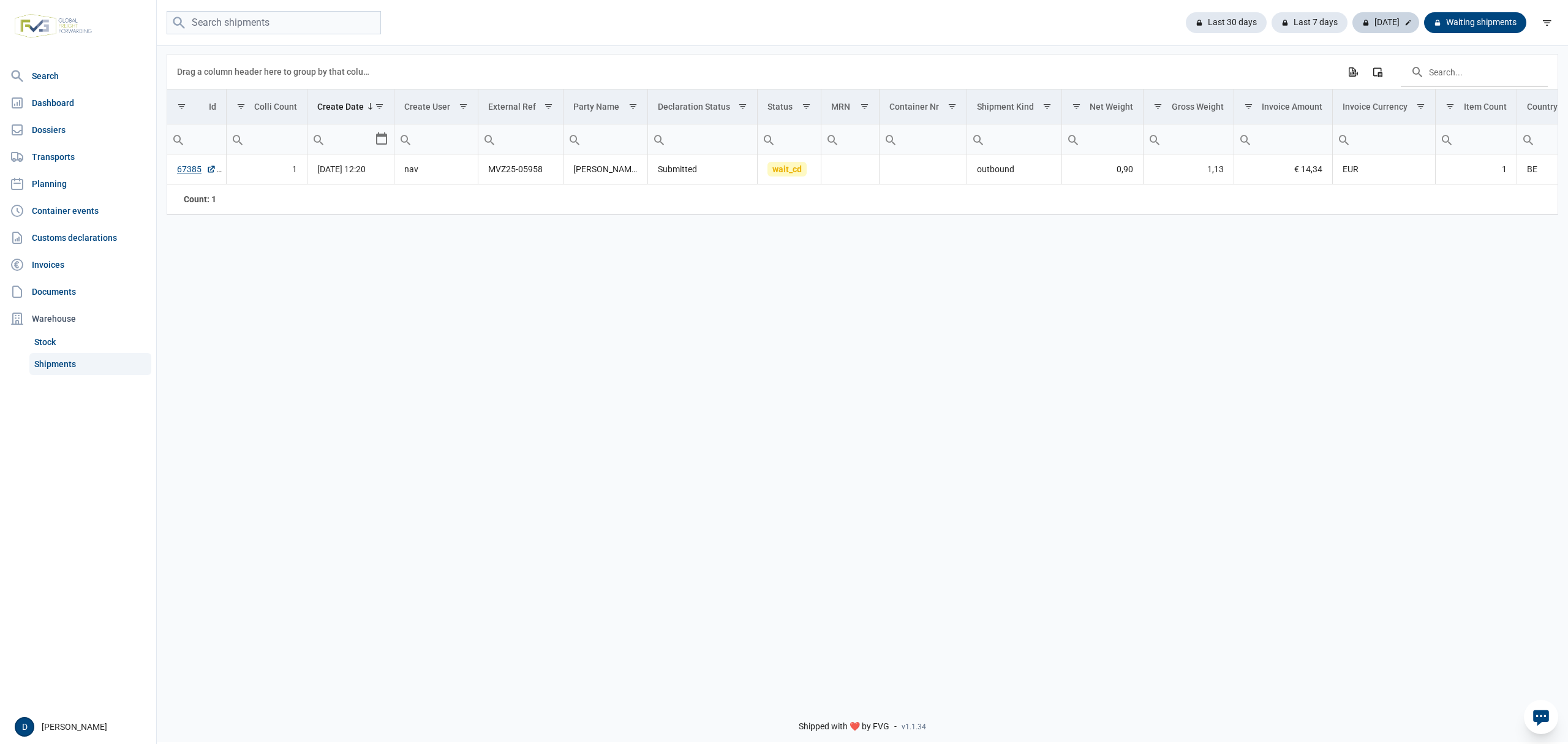
click at [1388, 23] on div "[DATE]" at bounding box center [1386, 23] width 67 height 21
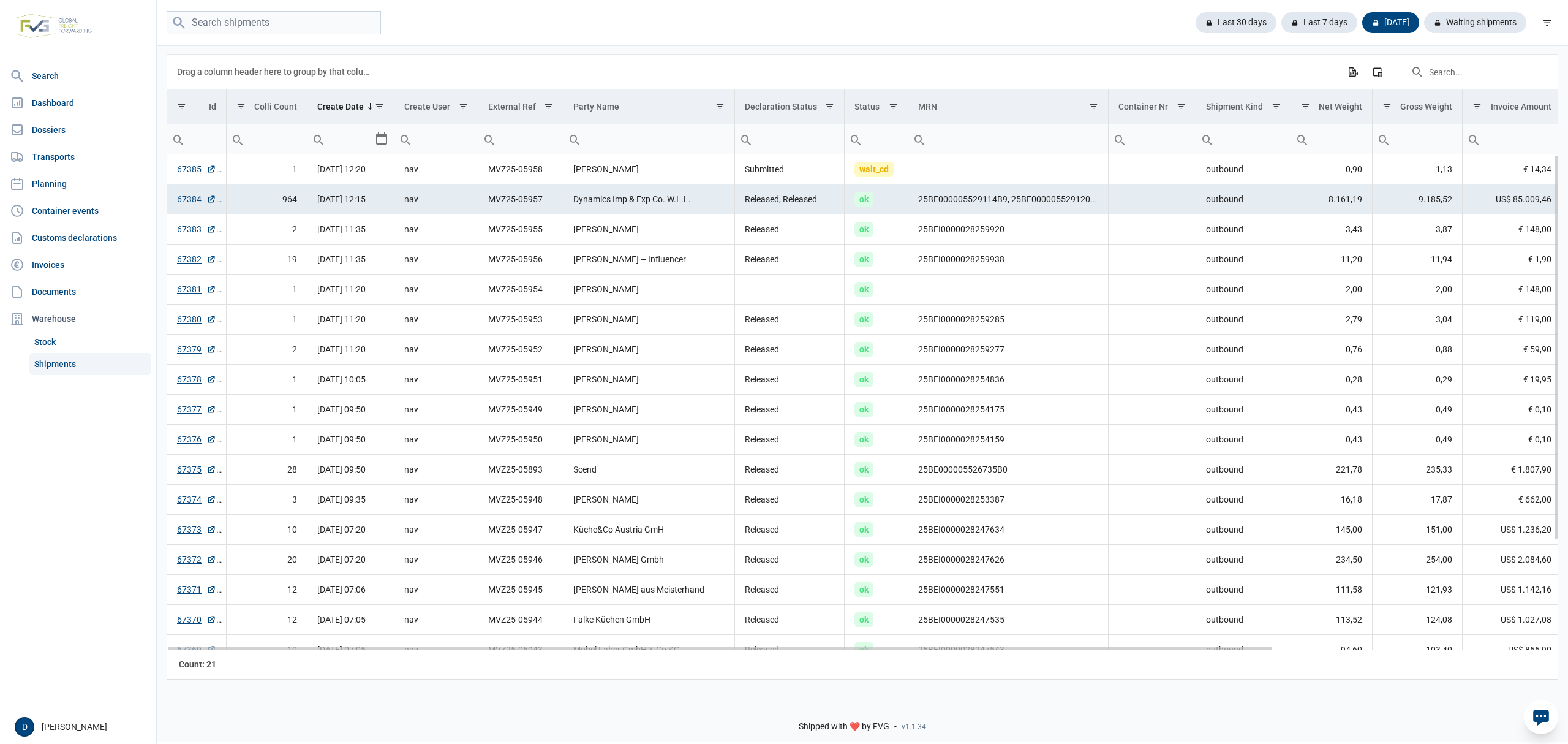
click at [191, 197] on link "67384" at bounding box center [197, 199] width 39 height 13
click at [184, 202] on link "67384" at bounding box center [197, 199] width 39 height 13
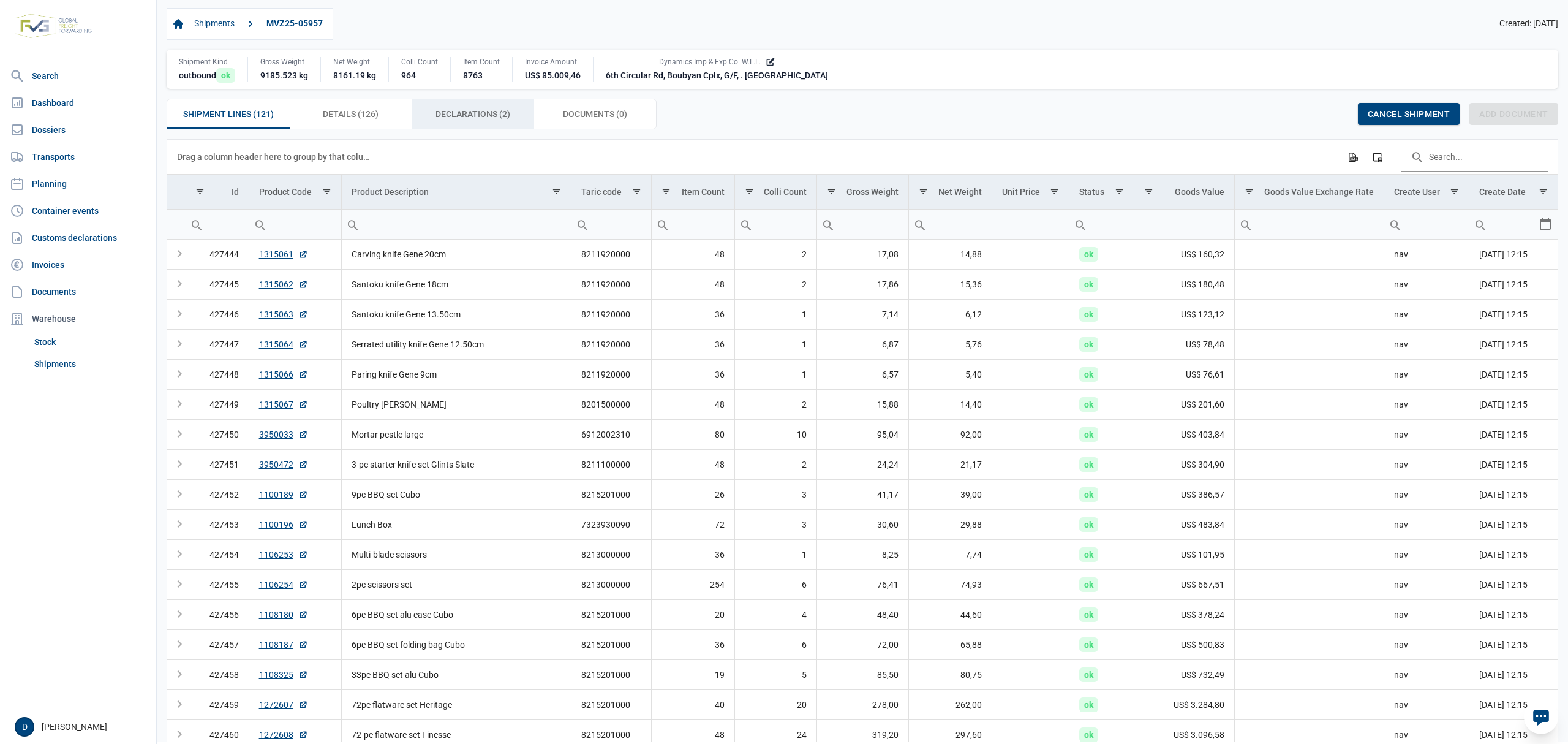
click at [499, 121] on span "Declarations (2) Declarations (2)" at bounding box center [472, 114] width 74 height 15
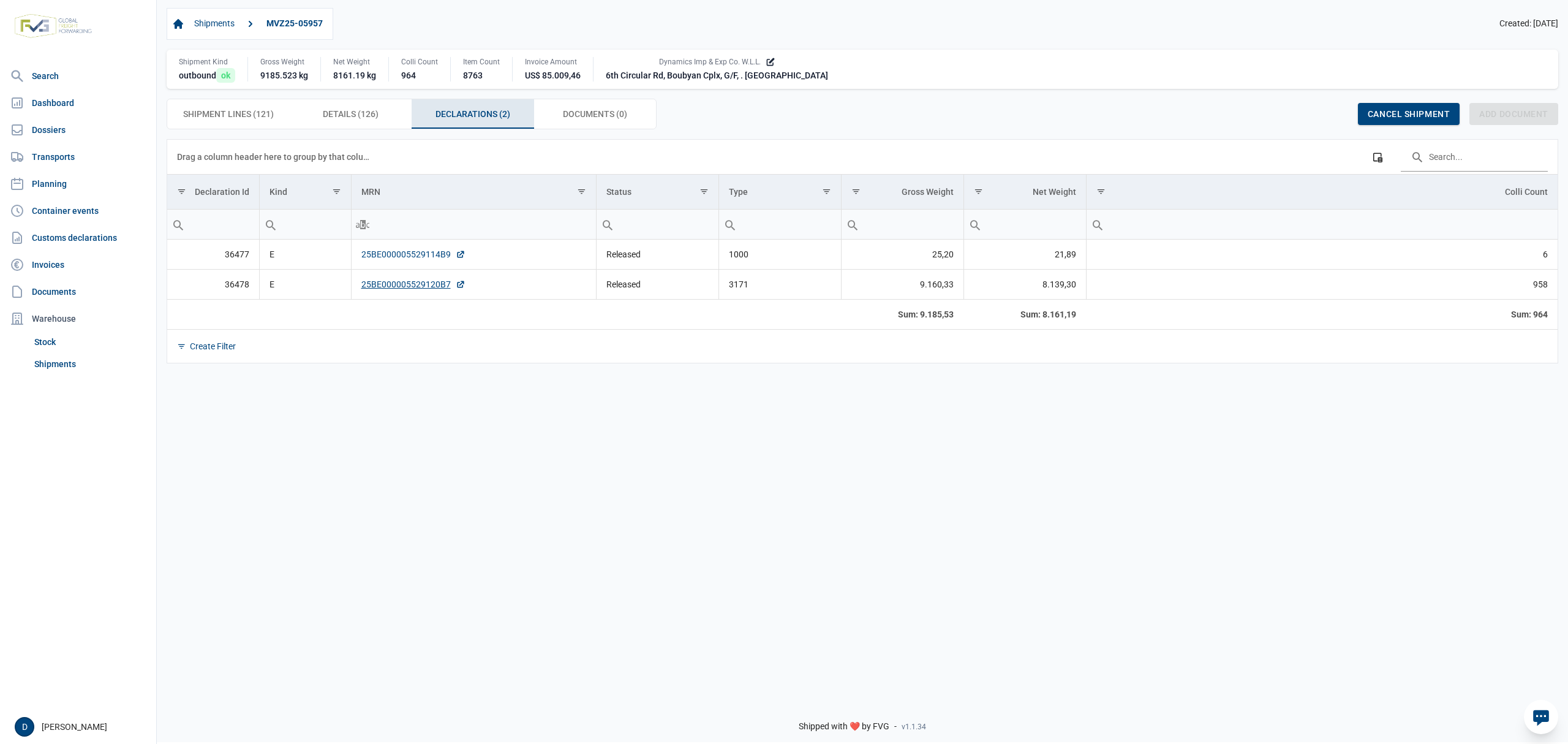
click at [400, 255] on link "25BE000005529114B9" at bounding box center [414, 255] width 104 height 13
click at [410, 287] on link "25BE000005529120B7" at bounding box center [414, 284] width 104 height 13
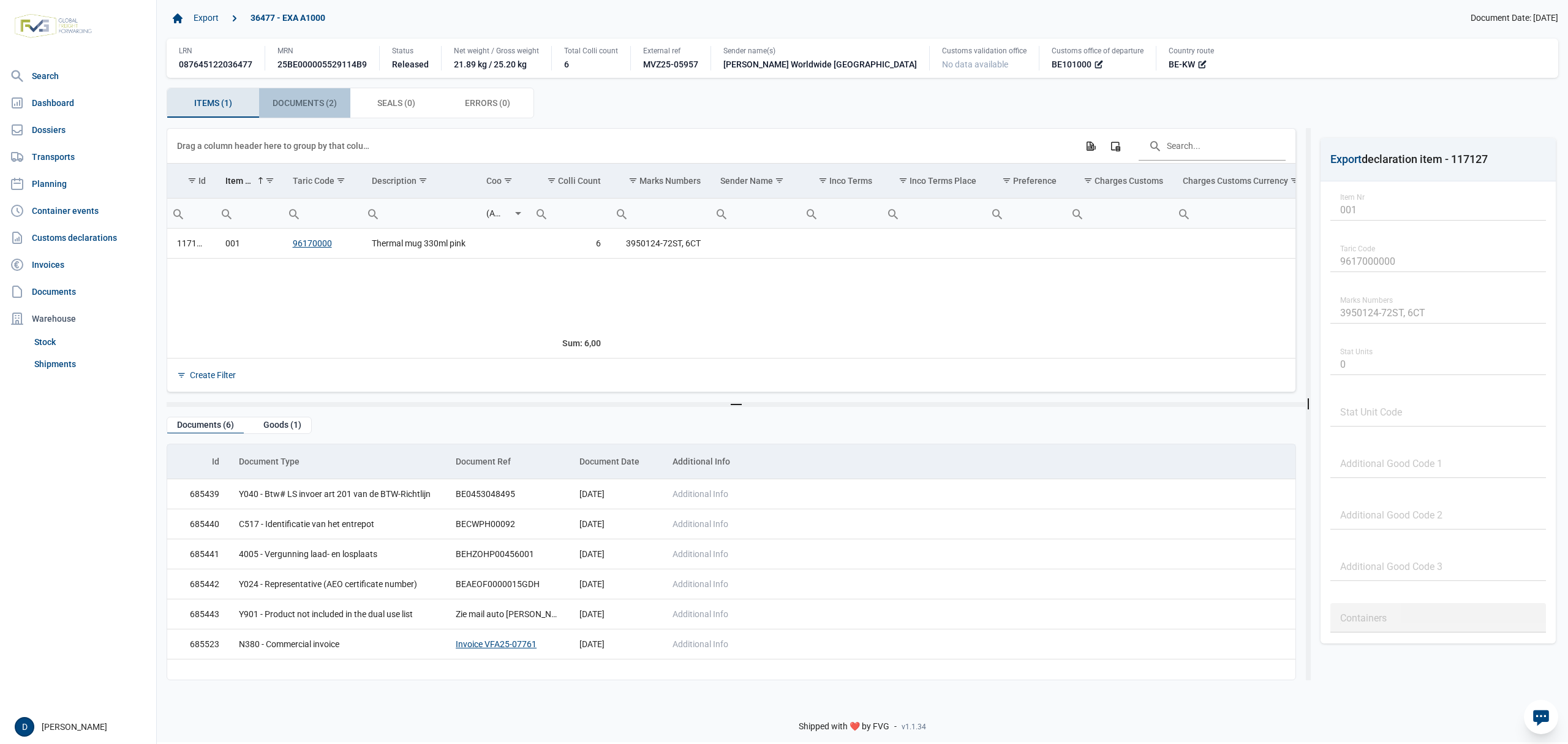
click at [327, 103] on span "Documents (2) Documents (2)" at bounding box center [305, 103] width 64 height 15
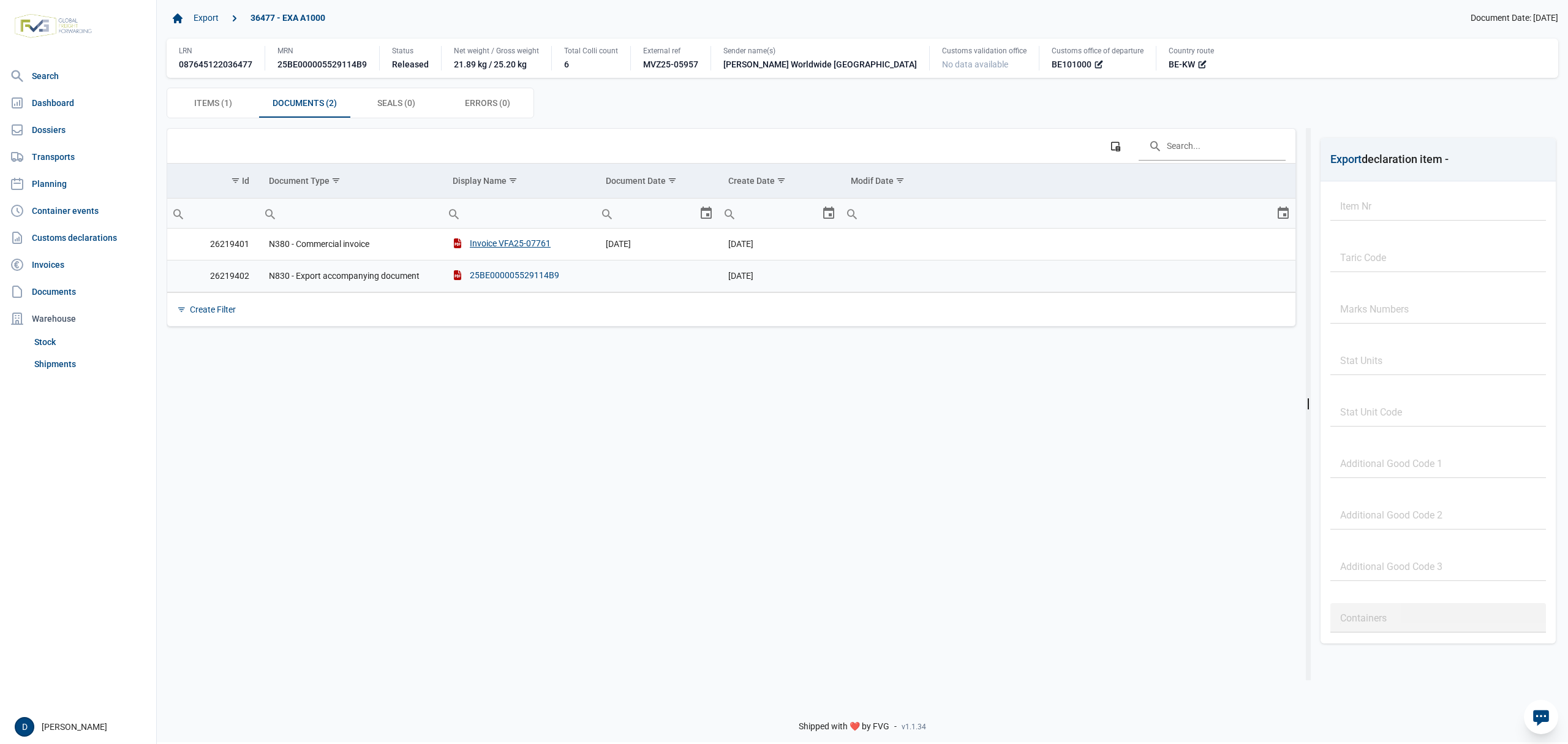
click at [488, 280] on div "25BE000005529114B9" at bounding box center [506, 275] width 107 height 13
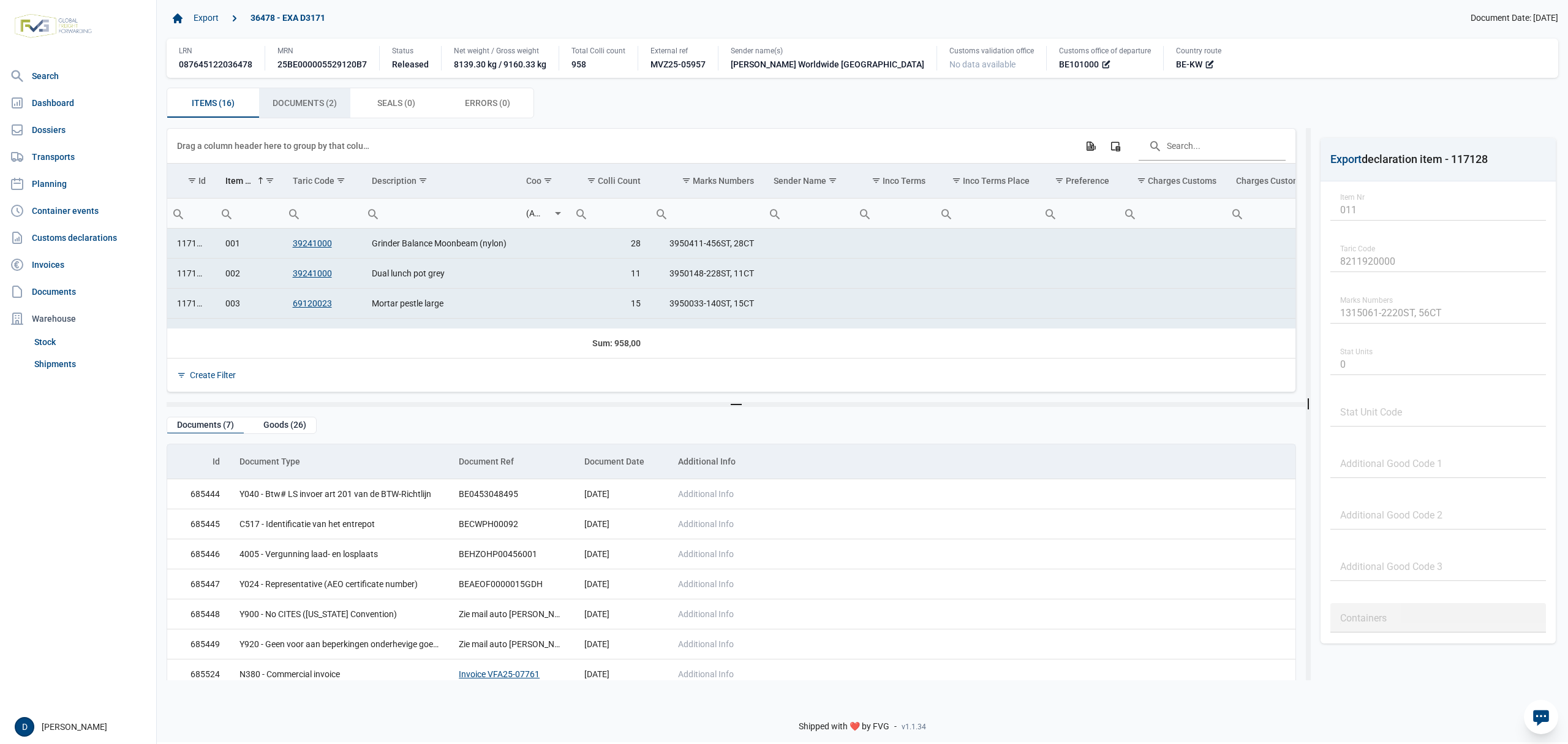
click at [313, 108] on span "Documents (2) Documents (2)" at bounding box center [305, 103] width 64 height 15
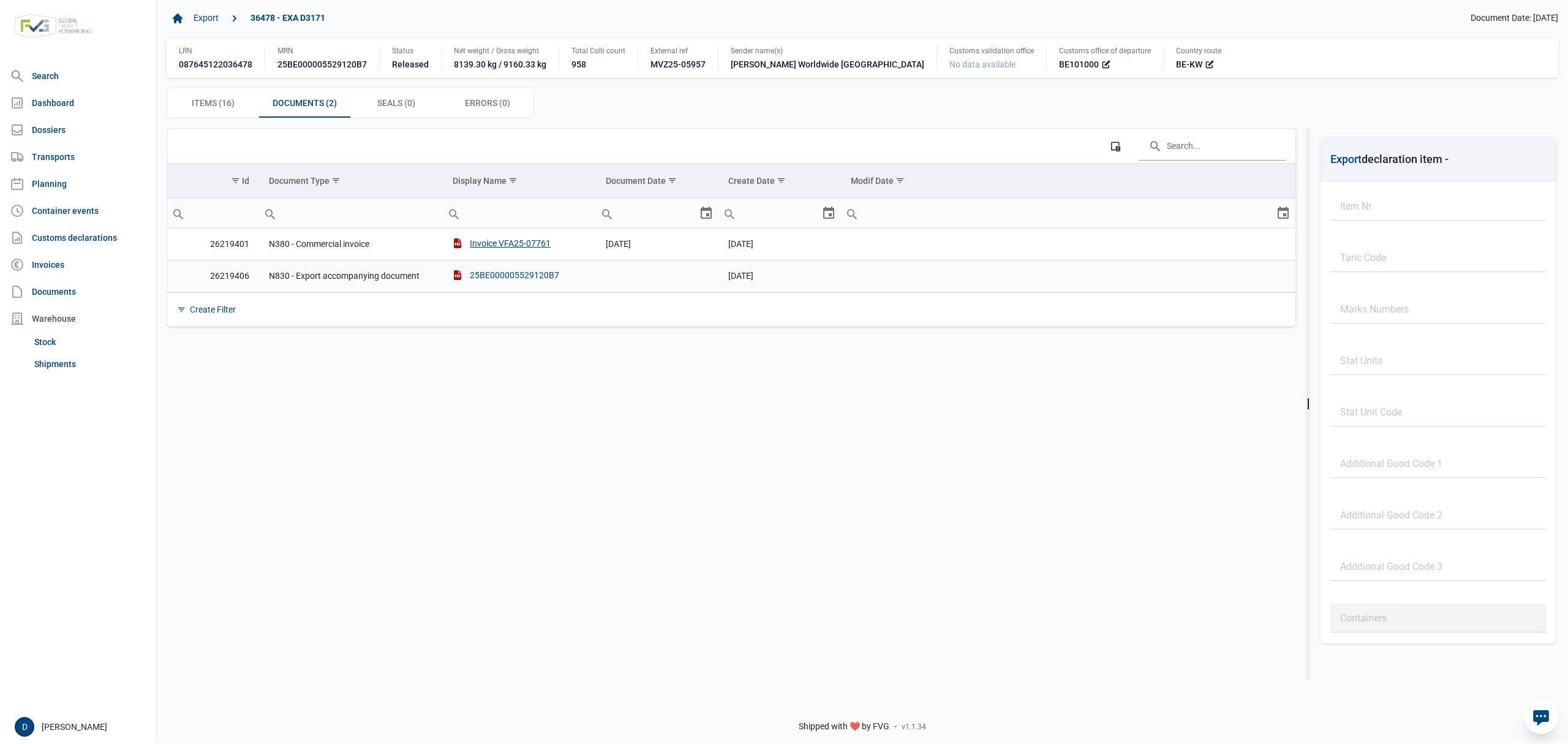
click at [498, 277] on div "25BE000005529120B7" at bounding box center [506, 275] width 107 height 13
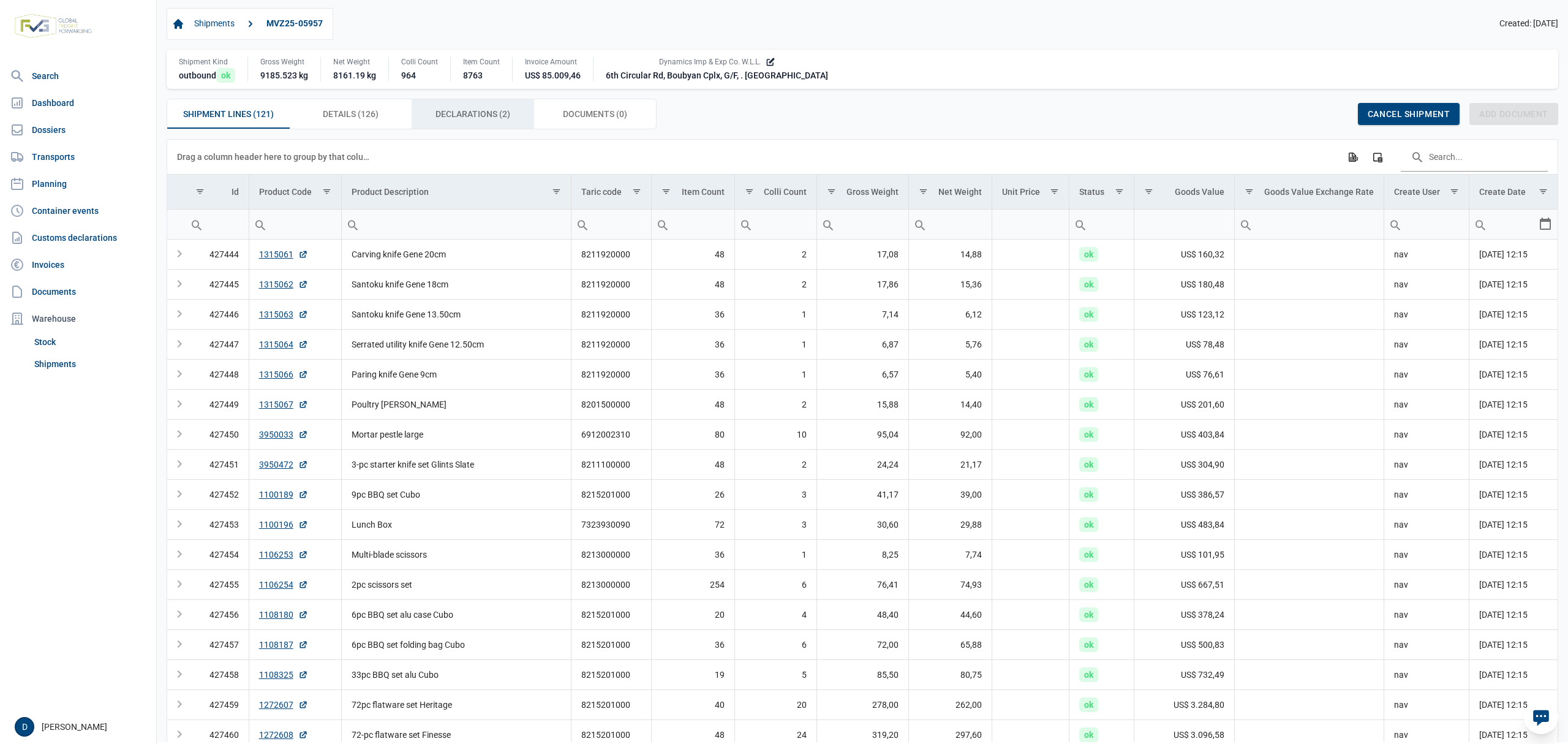
click at [475, 119] on span "Declarations (2) Declarations (2)" at bounding box center [472, 114] width 74 height 15
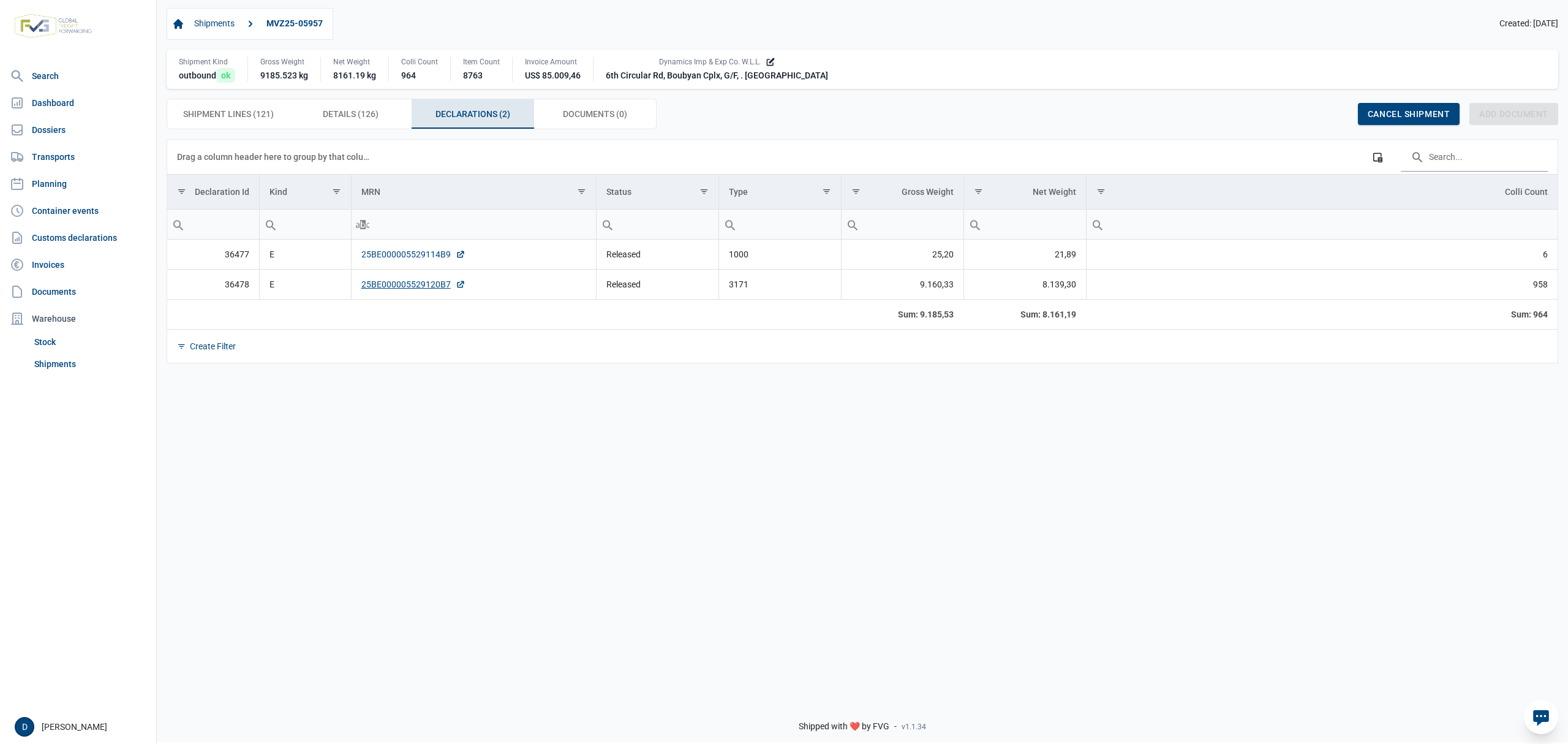
click at [397, 258] on link "25BE000005529114B9" at bounding box center [414, 255] width 104 height 13
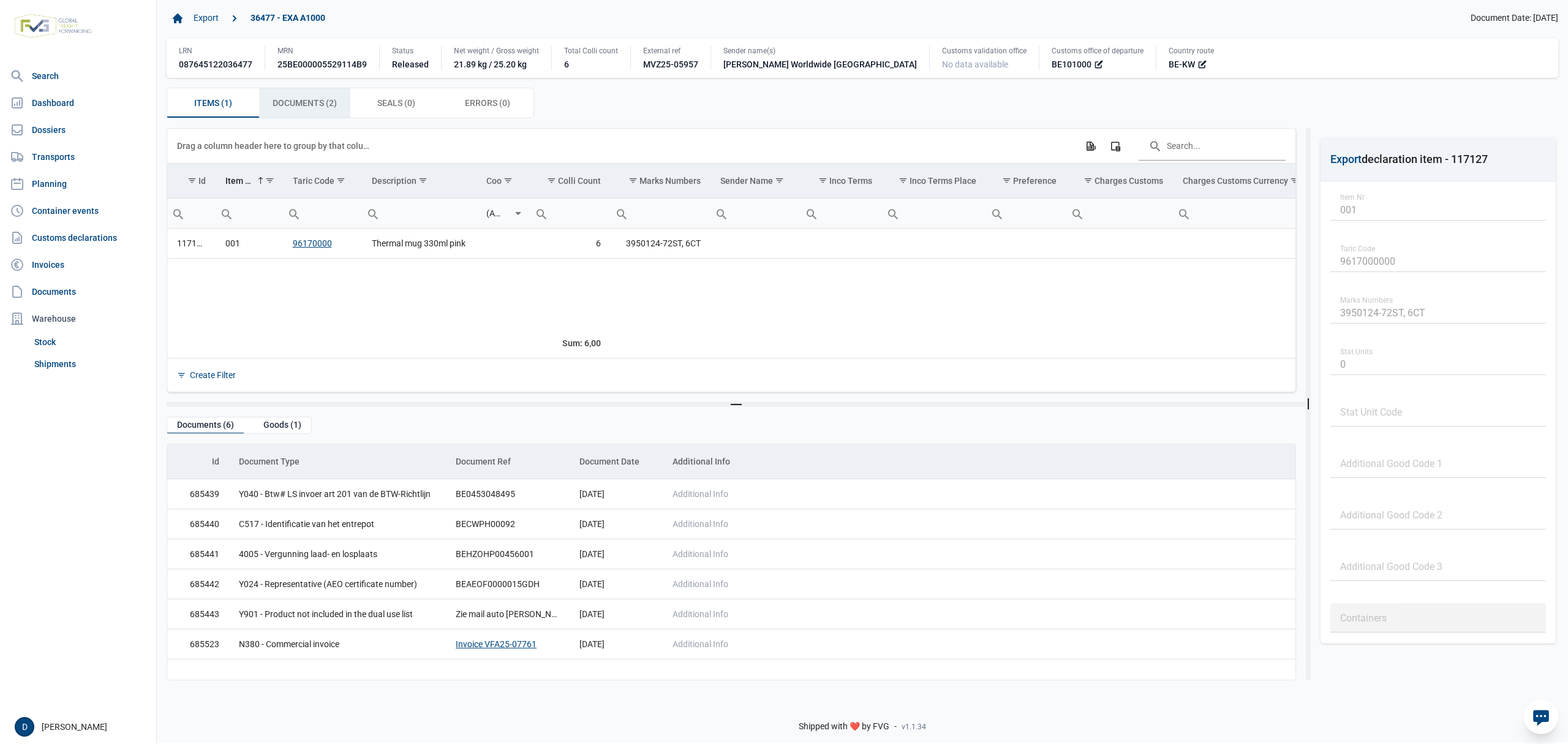
click at [311, 107] on span "Documents (2) Documents (2)" at bounding box center [305, 103] width 64 height 15
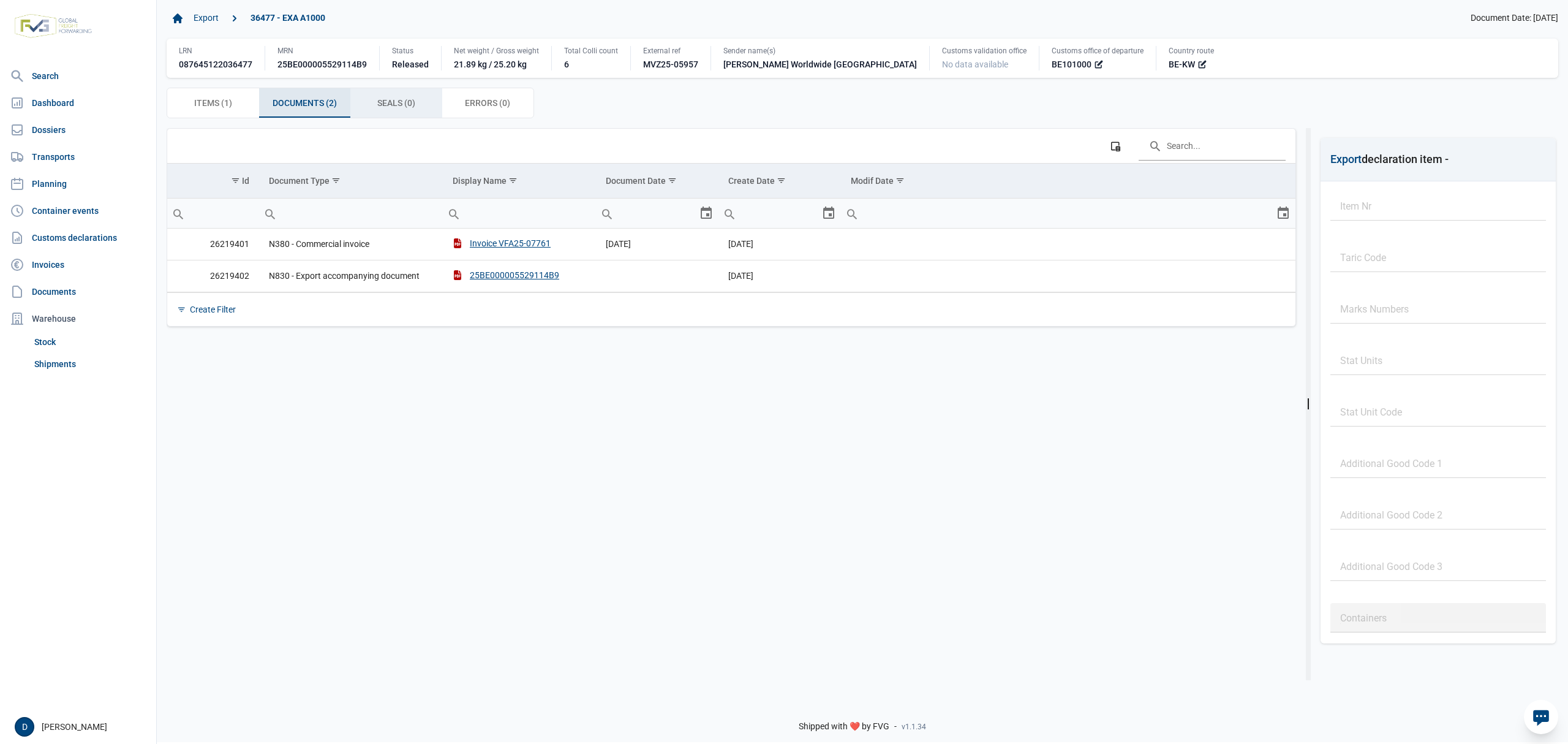
click at [403, 107] on span "Seals (0) Seals (0)" at bounding box center [396, 103] width 38 height 15
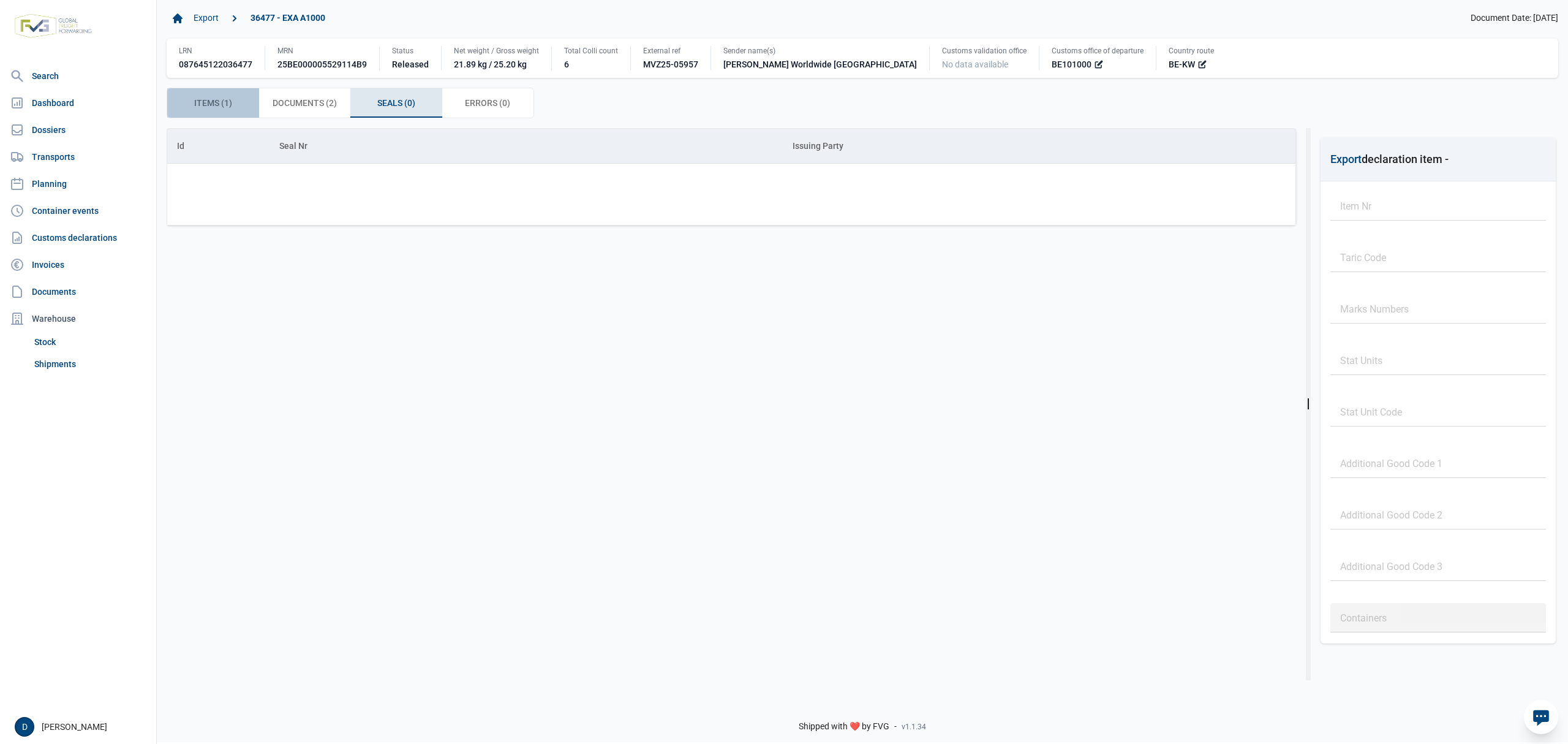
click at [224, 101] on span "Items (1) Items (1)" at bounding box center [213, 103] width 38 height 15
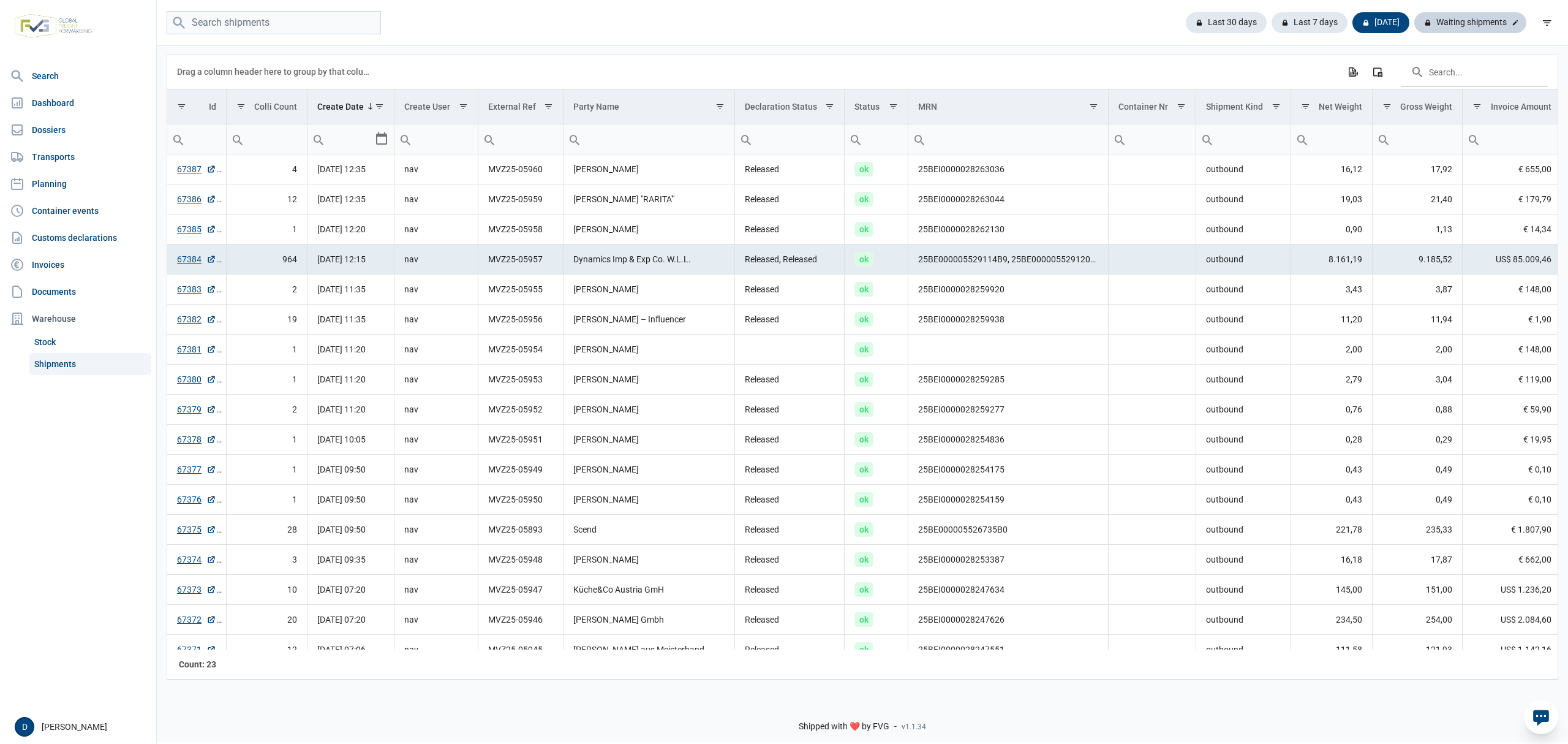
click at [1483, 24] on div "Waiting shipments" at bounding box center [1470, 23] width 112 height 21
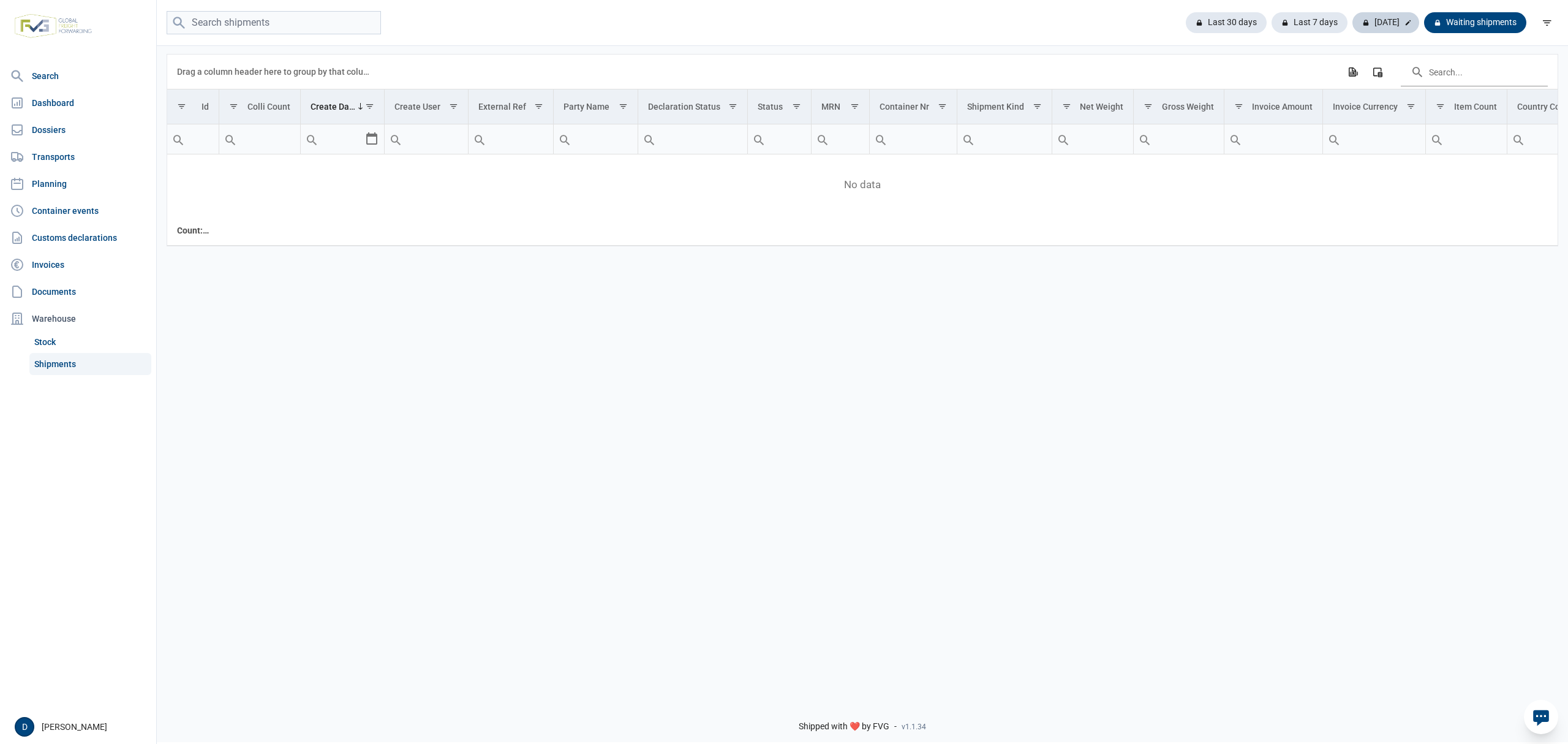
click at [1386, 24] on div "[DATE]" at bounding box center [1386, 23] width 67 height 21
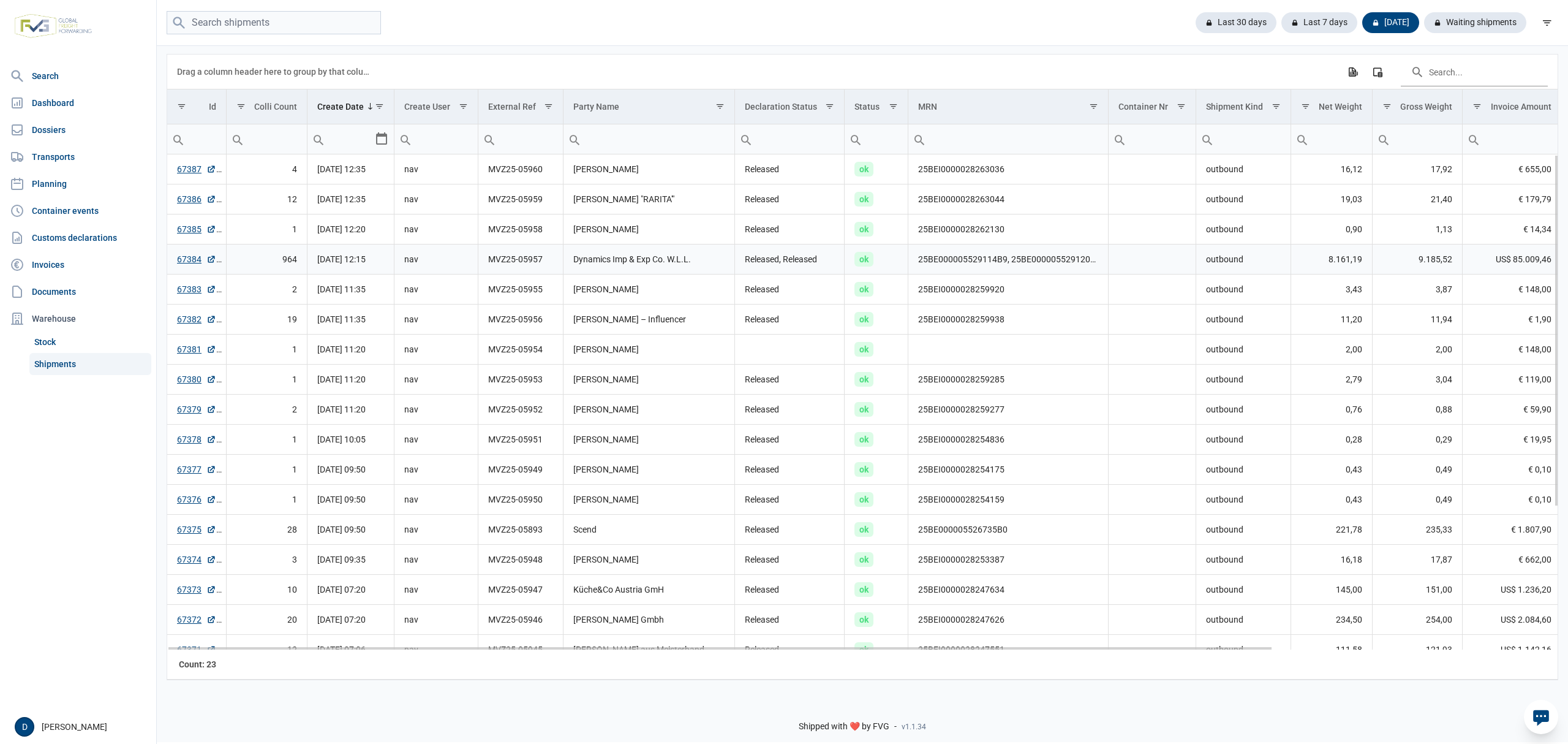
click at [726, 261] on td "Dynamics Imp & Exp Co. W.L.L." at bounding box center [649, 259] width 172 height 30
